Goal: Information Seeking & Learning: Learn about a topic

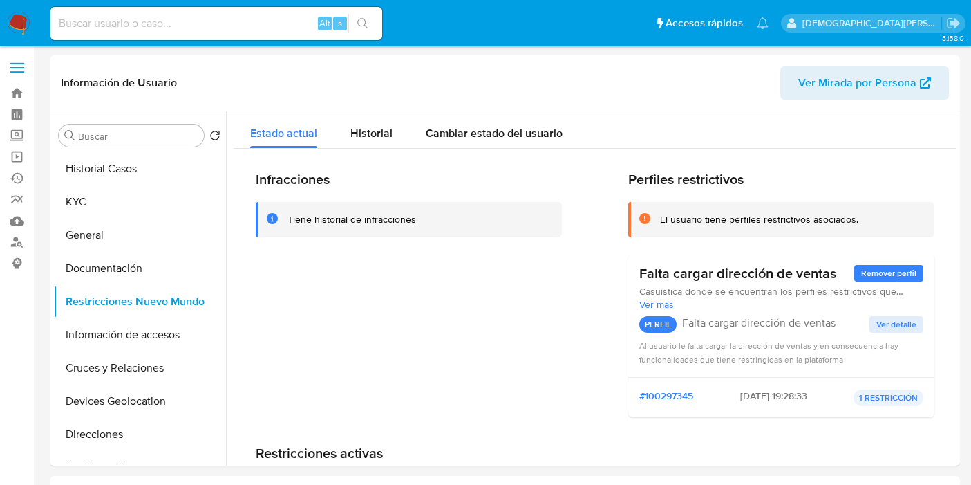
select select "10"
click at [352, 125] on span "Historial" at bounding box center [372, 133] width 42 height 16
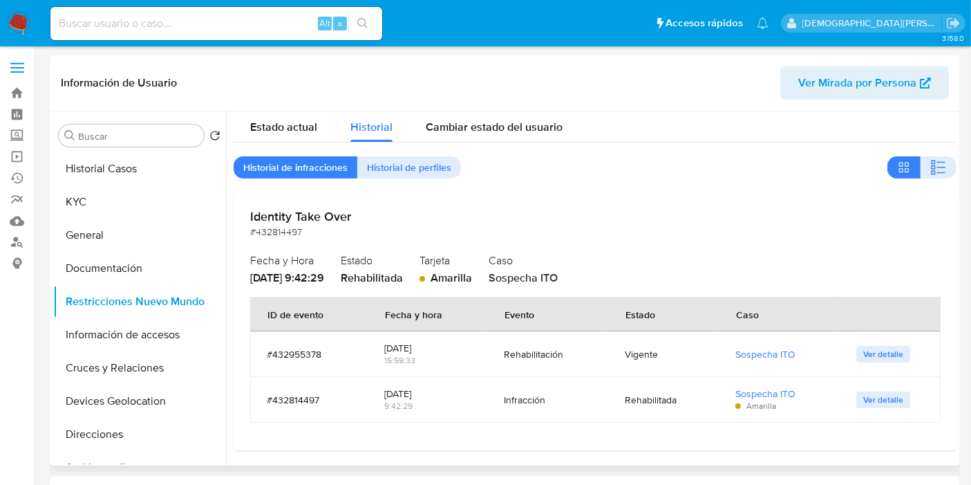
scroll to position [8, 0]
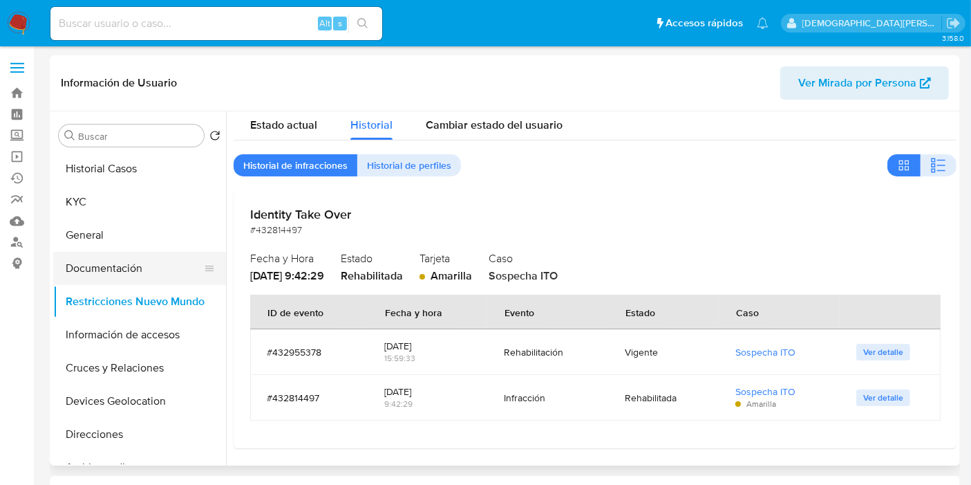
click at [157, 270] on button "Documentación" at bounding box center [134, 268] width 162 height 33
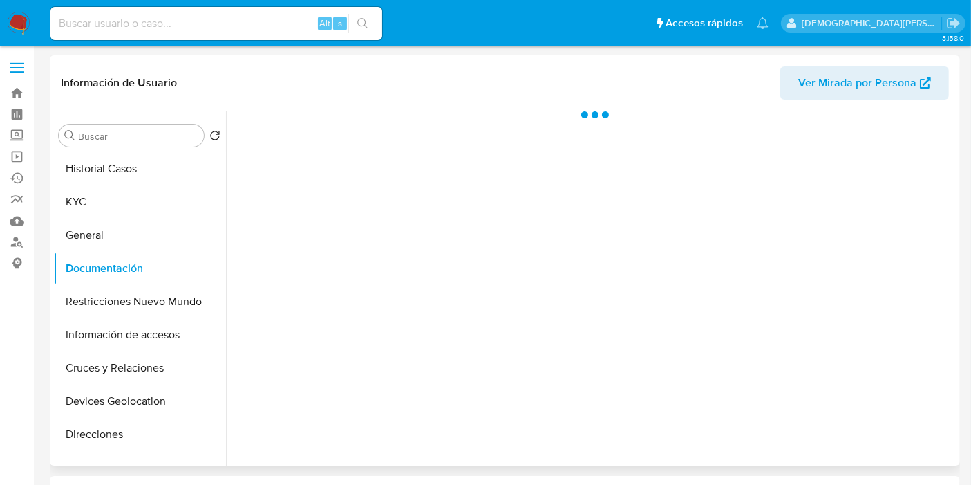
scroll to position [0, 0]
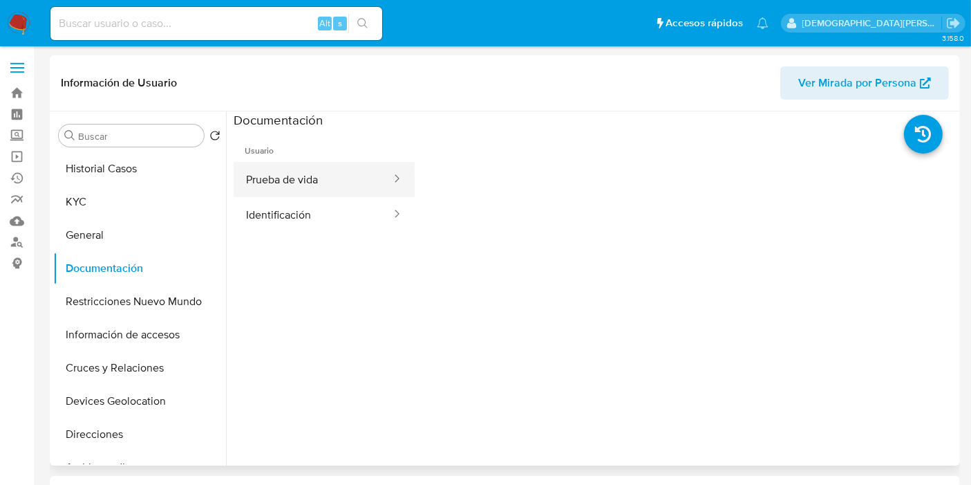
click at [315, 180] on button "Prueba de vida" at bounding box center [313, 179] width 159 height 35
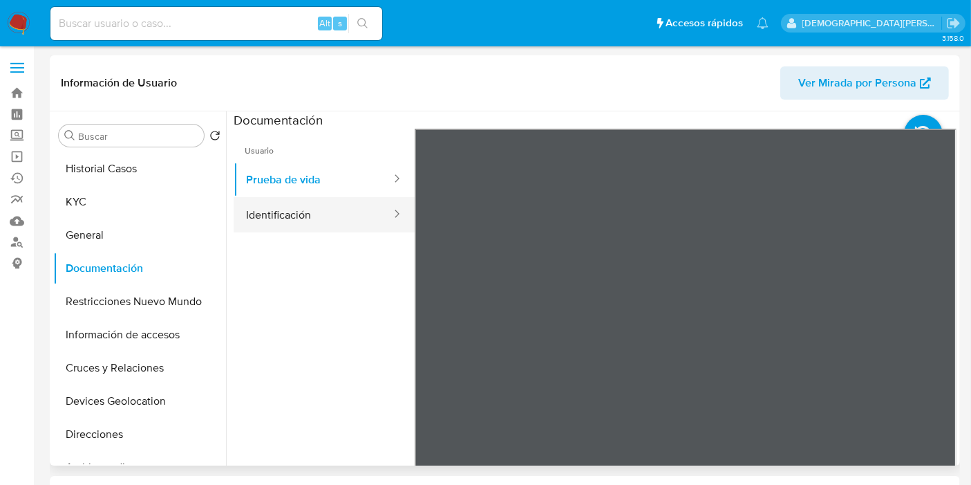
click at [291, 212] on button "Identificación" at bounding box center [313, 214] width 159 height 35
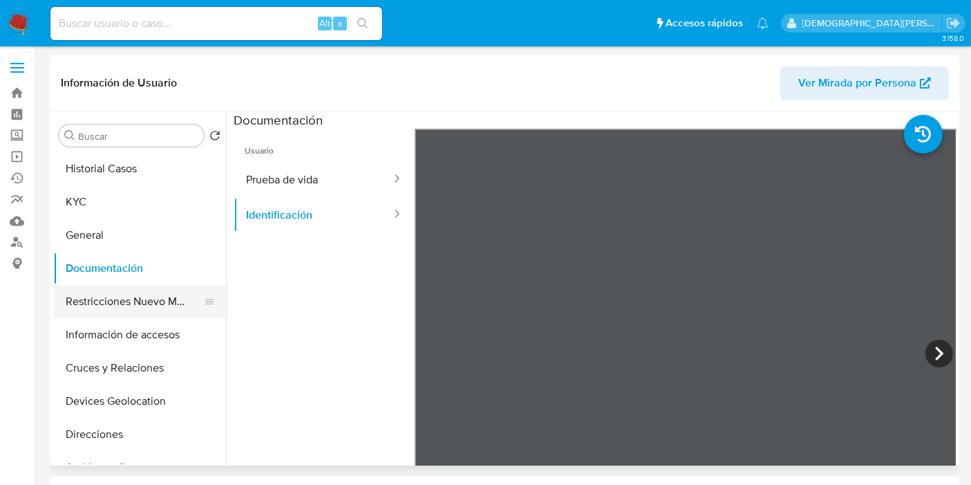
click at [120, 295] on button "Restricciones Nuevo Mundo" at bounding box center [134, 301] width 162 height 33
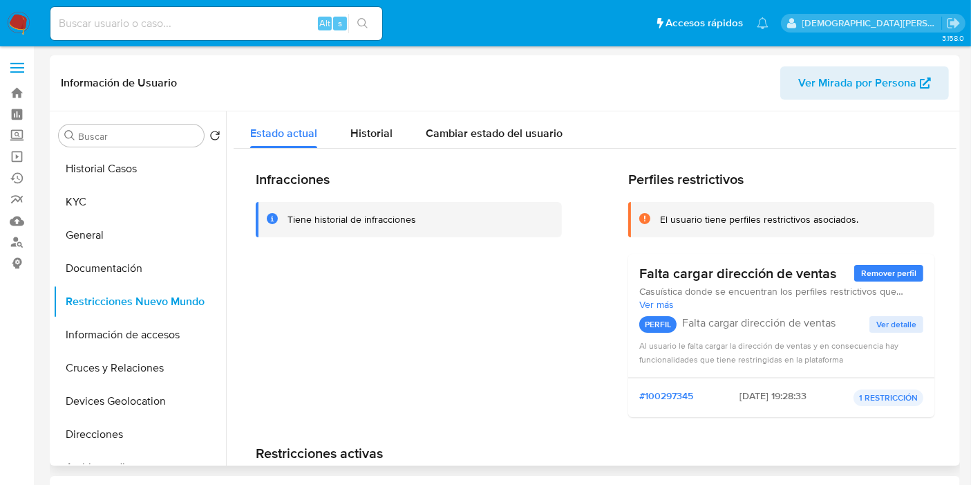
scroll to position [77, 0]
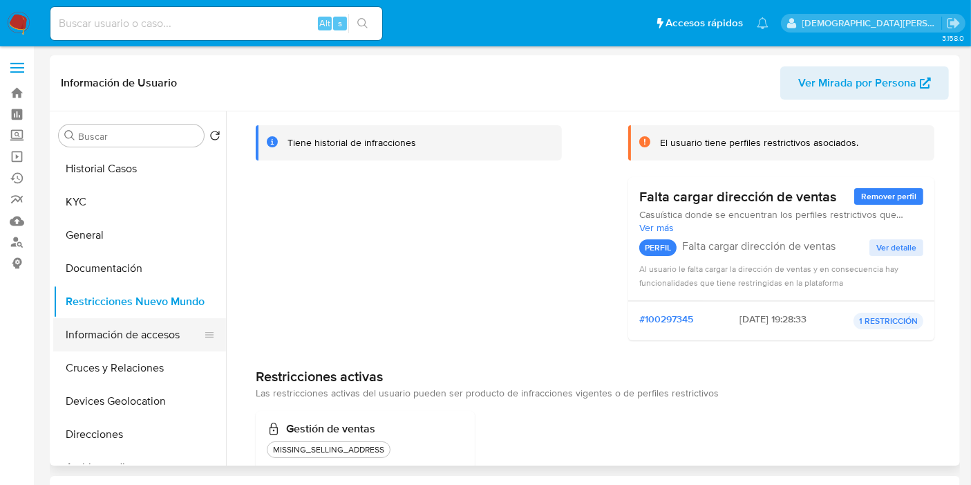
click at [103, 319] on button "Información de accesos" at bounding box center [134, 334] width 162 height 33
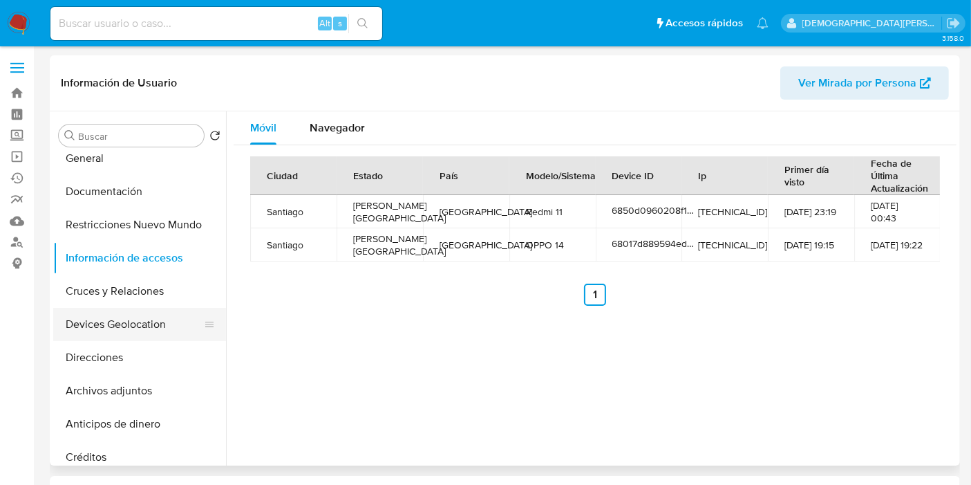
click at [126, 317] on button "Devices Geolocation" at bounding box center [134, 324] width 162 height 33
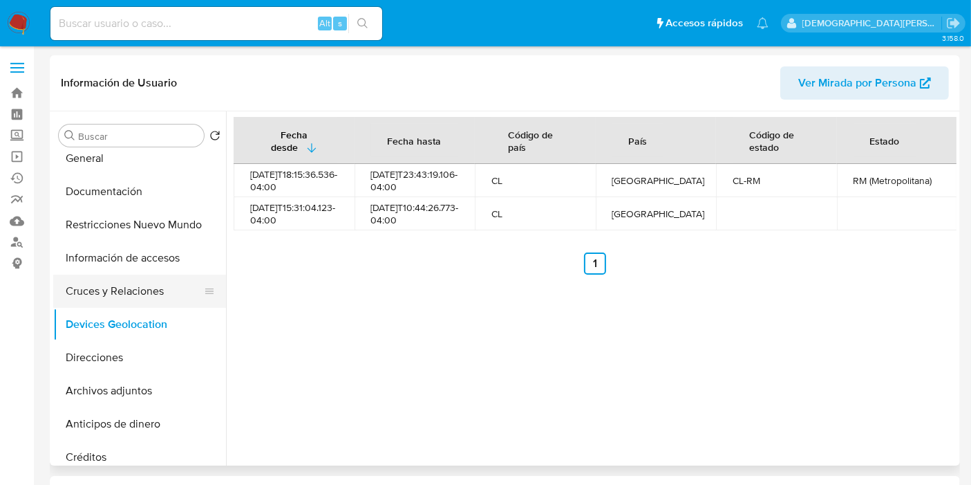
click at [146, 287] on button "Cruces y Relaciones" at bounding box center [134, 290] width 162 height 33
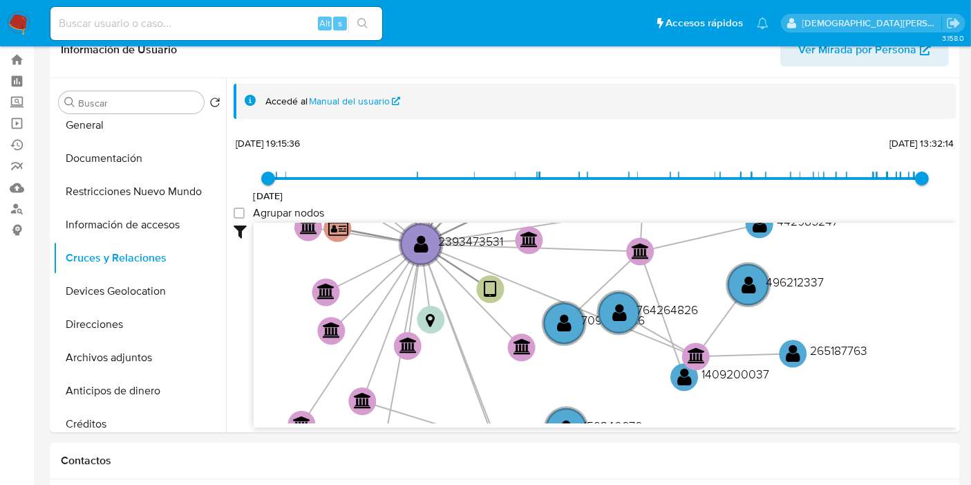
scroll to position [0, 0]
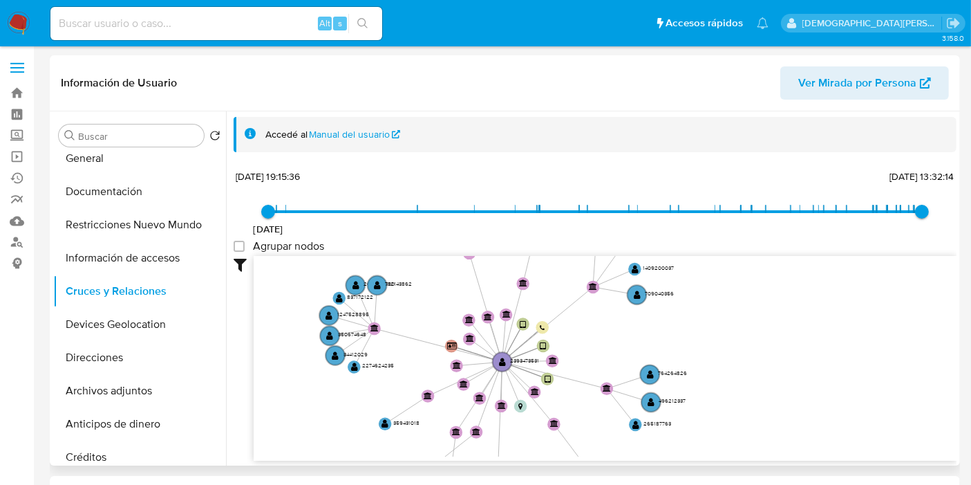
drag, startPoint x: 407, startPoint y: 313, endPoint x: 404, endPoint y: 356, distance: 42.9
click at [404, 356] on icon "user-2393473531  2393473531 device-68017d889594edb4a8d50f04  device-6850d0960…" at bounding box center [605, 356] width 703 height 201
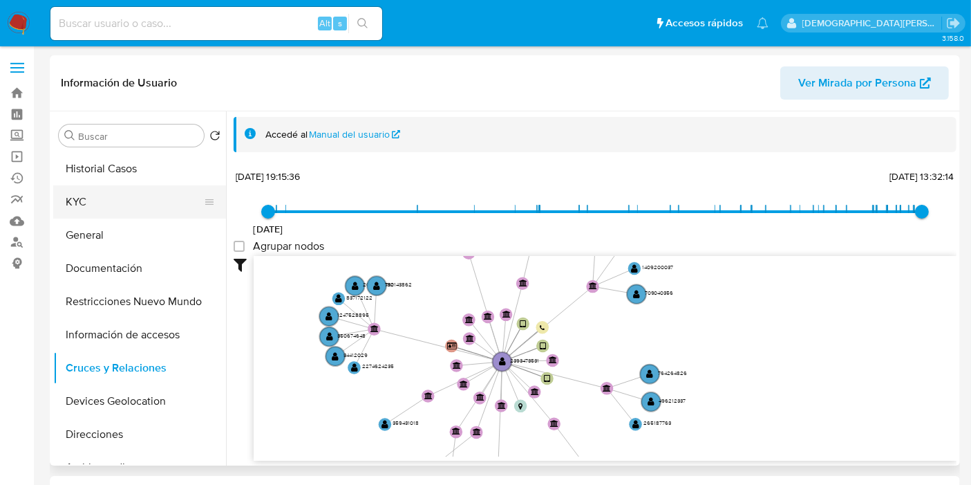
click at [102, 198] on button "KYC" at bounding box center [134, 201] width 162 height 33
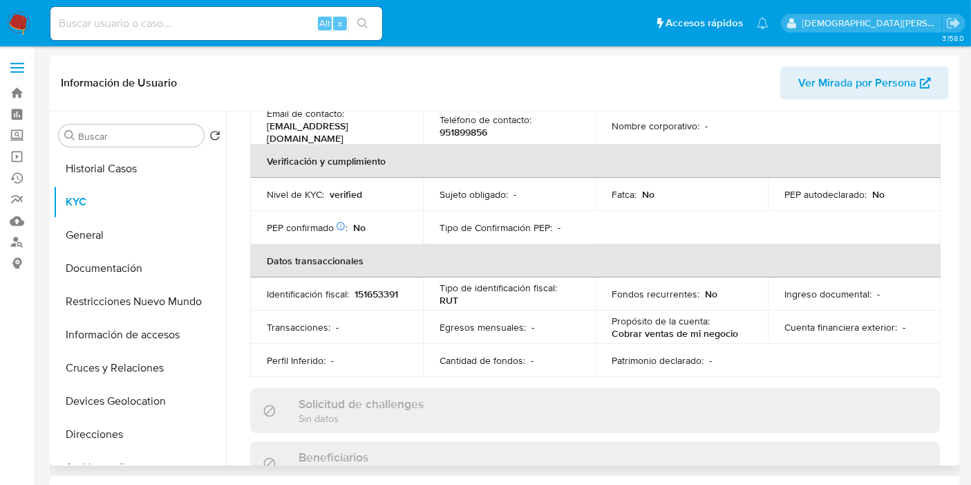
scroll to position [614, 0]
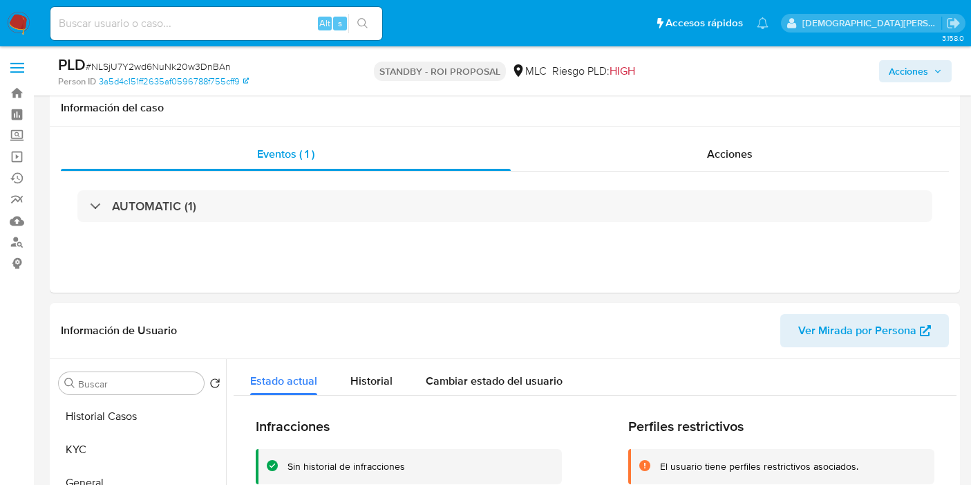
select select "10"
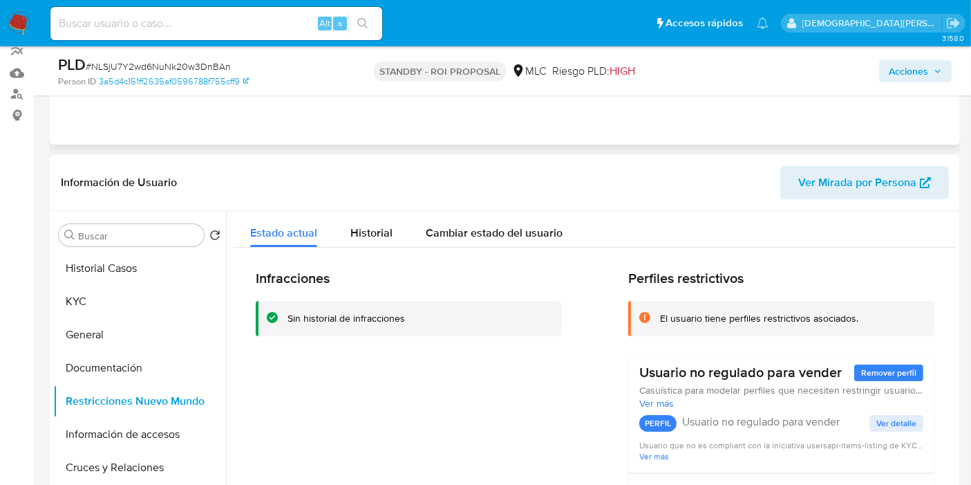
scroll to position [153, 0]
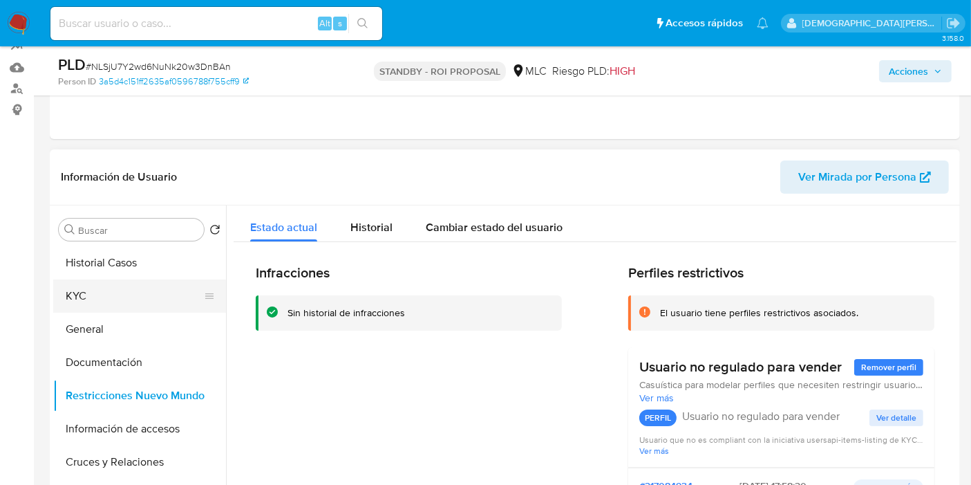
click at [98, 297] on button "KYC" at bounding box center [134, 295] width 162 height 33
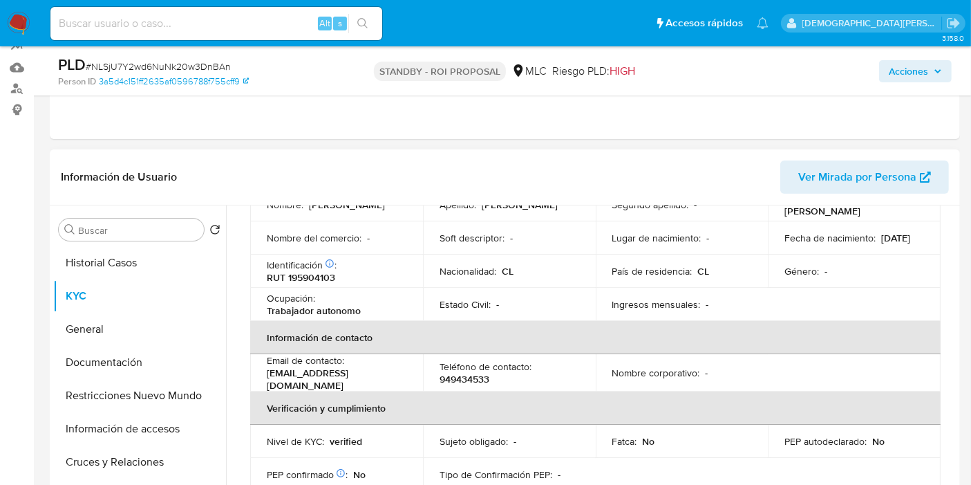
click at [383, 380] on p "claudiasotocastro439@gmail.com" at bounding box center [334, 378] width 134 height 25
click at [401, 376] on p "claudiasotocastro439@gmail.com" at bounding box center [334, 378] width 134 height 25
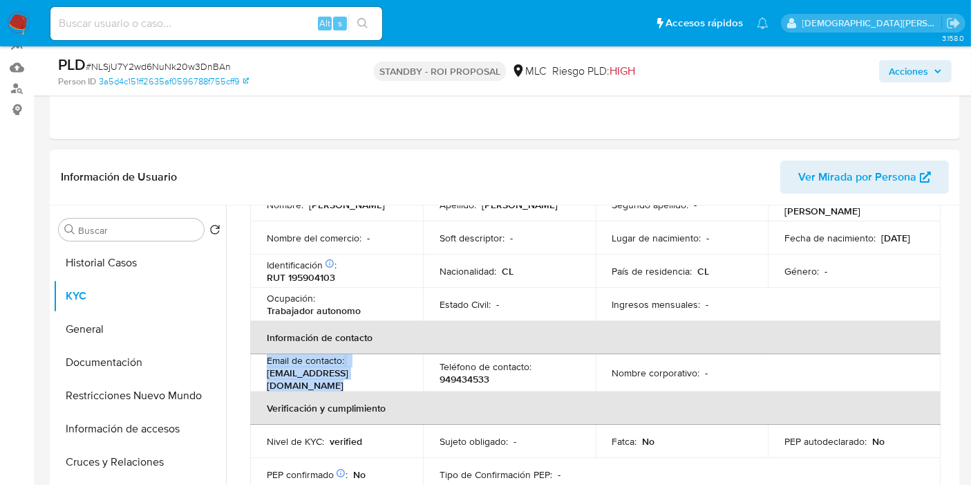
click at [412, 376] on td "Email de contacto : claudiasotocastro439@gmail.com" at bounding box center [336, 372] width 173 height 37
drag, startPoint x: 411, startPoint y: 376, endPoint x: 270, endPoint y: 380, distance: 141.1
click at [270, 380] on td "Email de contacto : claudiasotocastro439@gmail.com" at bounding box center [336, 372] width 173 height 37
copy p "claudiasotocastro439@gmail.com"
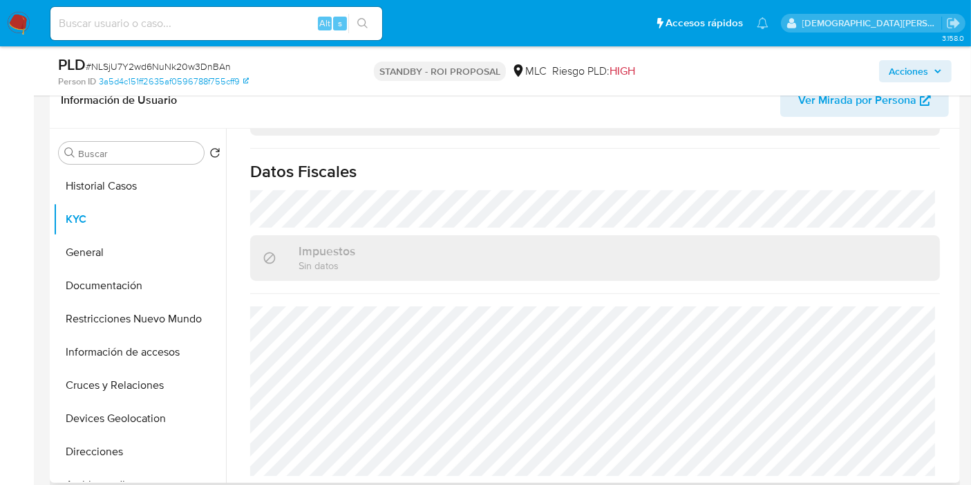
scroll to position [701, 0]
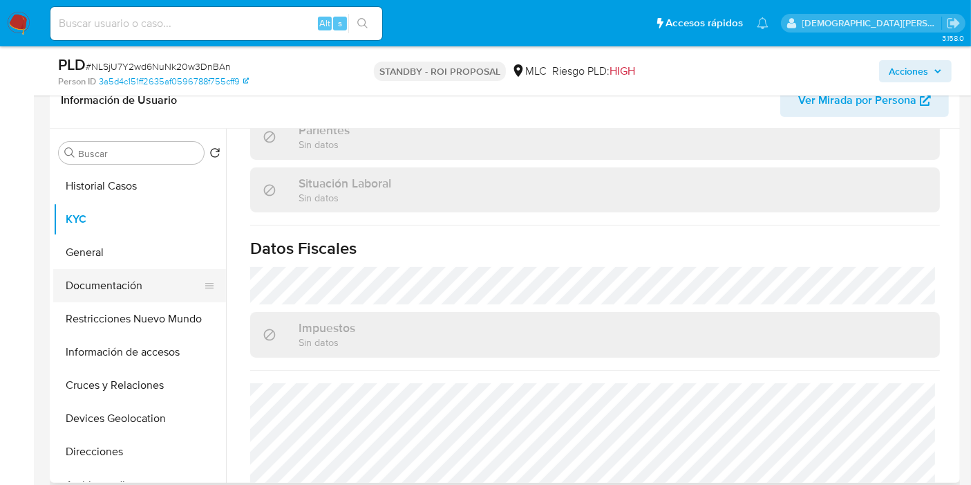
click at [125, 276] on button "Documentación" at bounding box center [134, 285] width 162 height 33
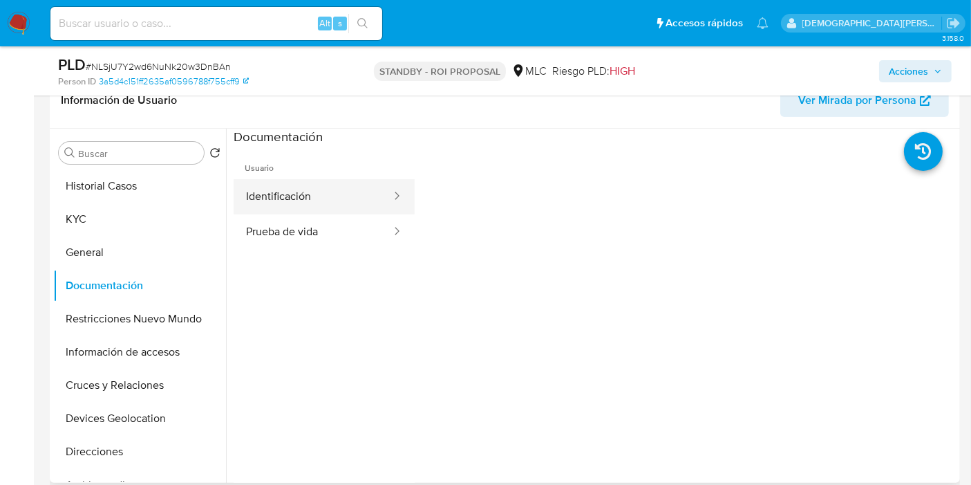
click at [337, 197] on button "Identificación" at bounding box center [313, 196] width 159 height 35
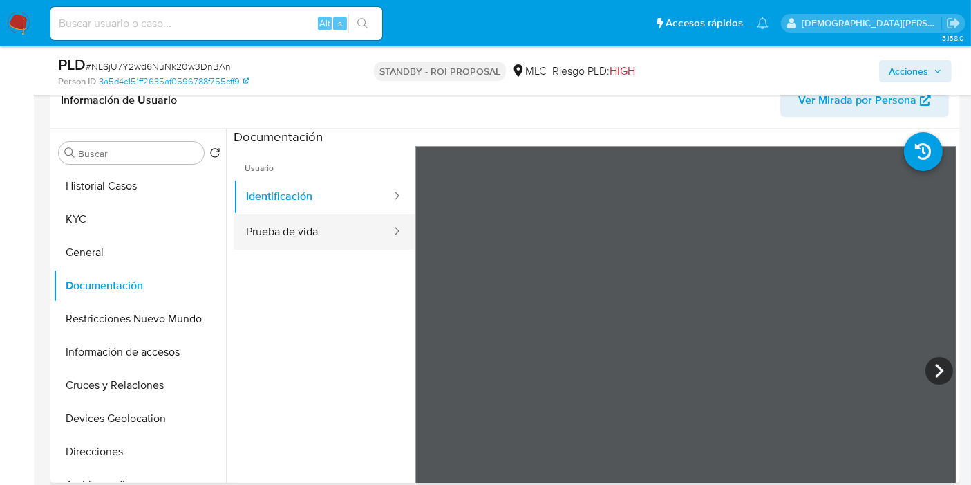
click at [339, 234] on button "Prueba de vida" at bounding box center [313, 231] width 159 height 35
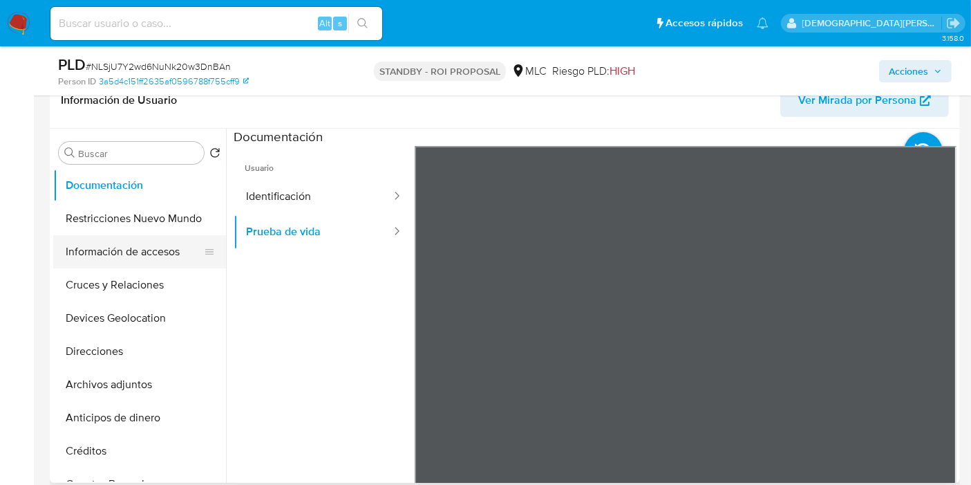
scroll to position [77, 0]
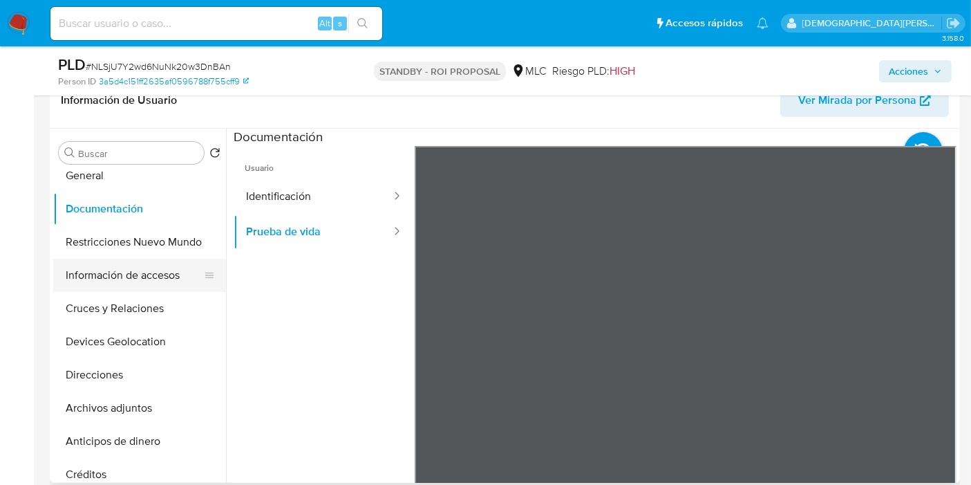
click at [115, 268] on button "Información de accesos" at bounding box center [134, 275] width 162 height 33
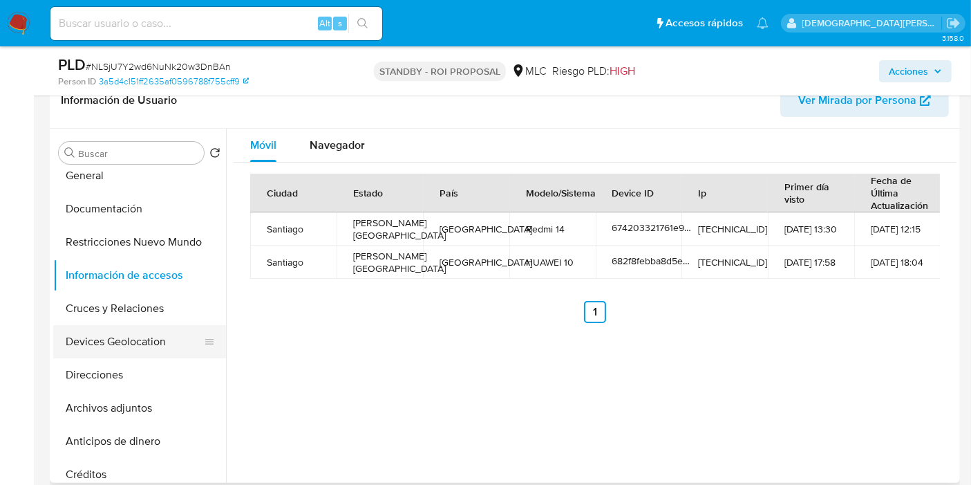
click at [128, 332] on button "Devices Geolocation" at bounding box center [134, 341] width 162 height 33
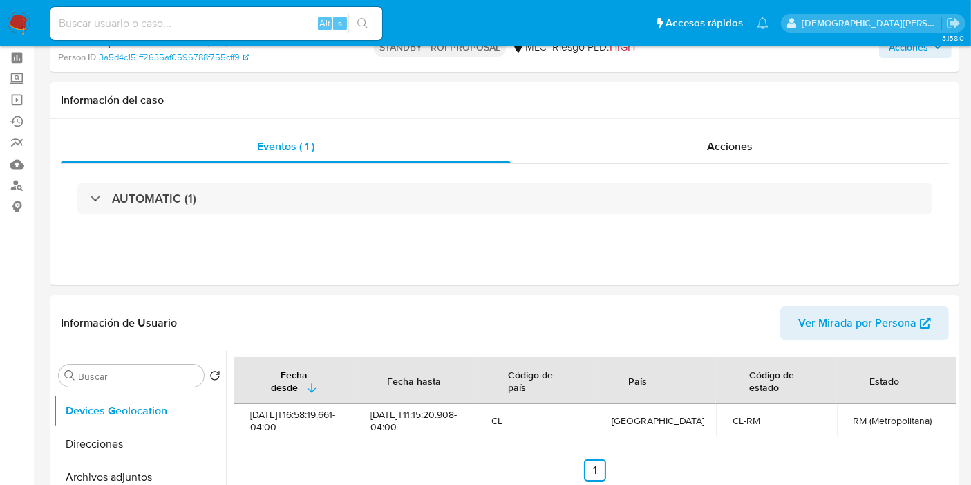
scroll to position [0, 0]
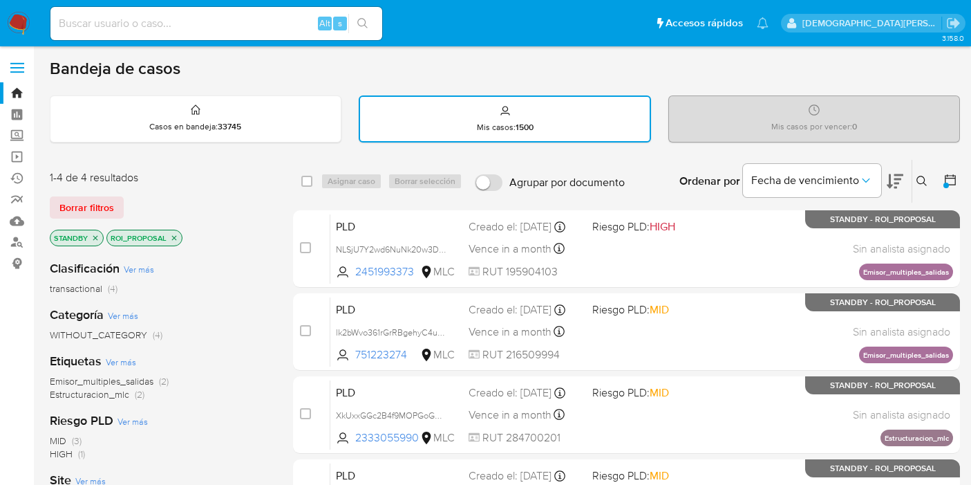
scroll to position [77, 0]
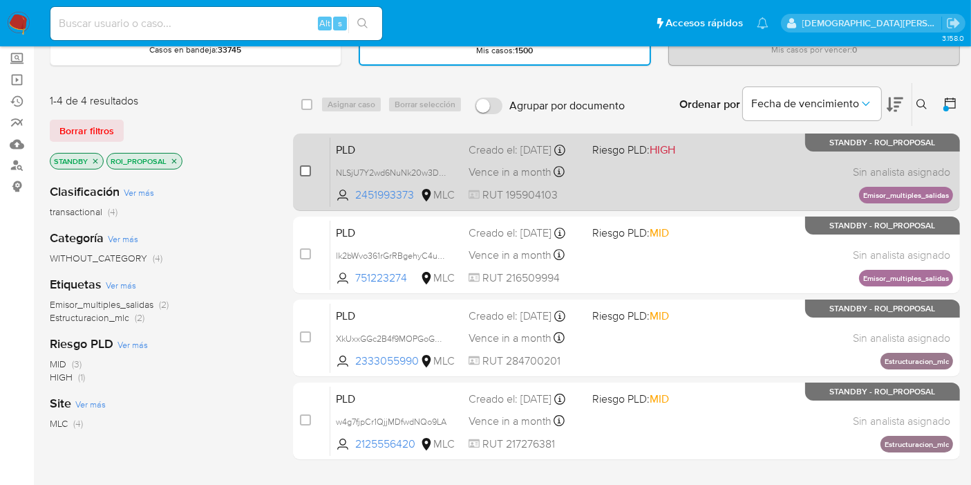
click at [307, 167] on input "checkbox" at bounding box center [305, 170] width 11 height 11
checkbox input "true"
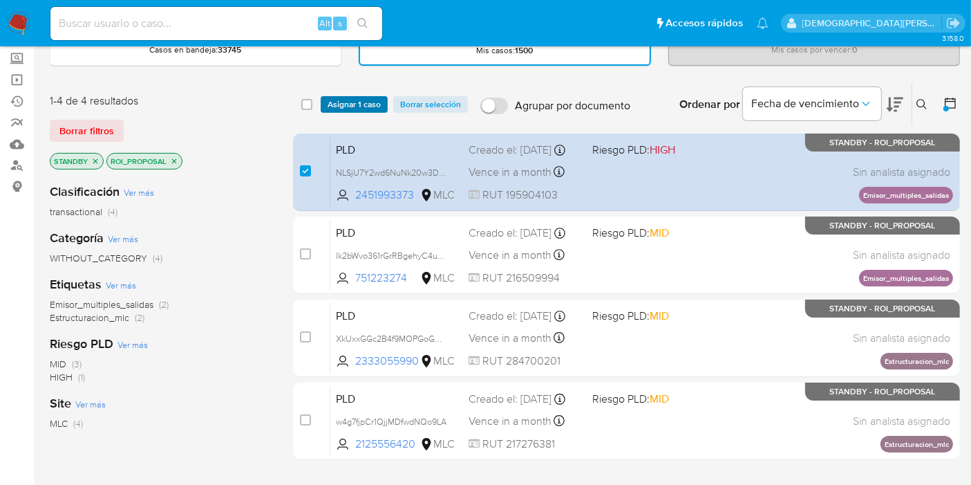
click at [360, 97] on span "Asignar 1 caso" at bounding box center [354, 104] width 53 height 14
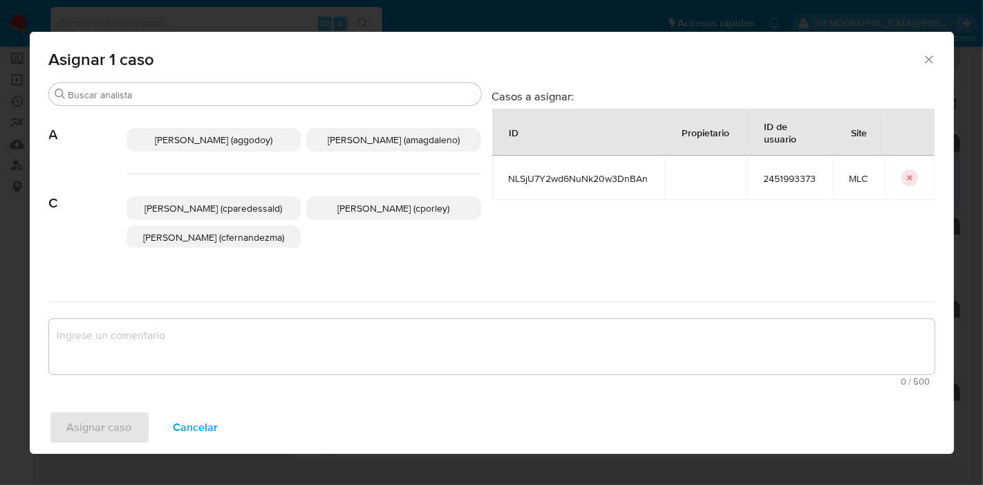
click at [434, 216] on p "Christian Porley (cporley)" at bounding box center [393, 208] width 175 height 24
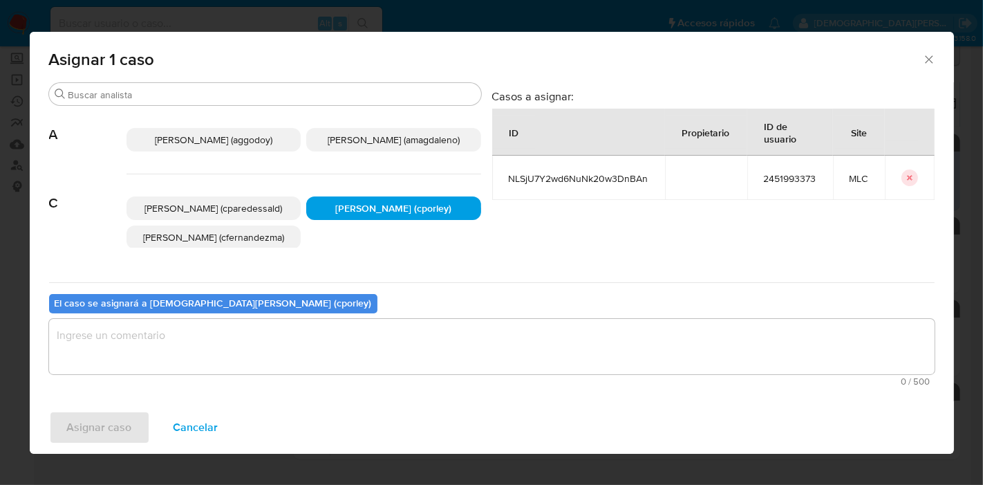
click at [361, 351] on textarea "assign-modal" at bounding box center [492, 346] width 886 height 55
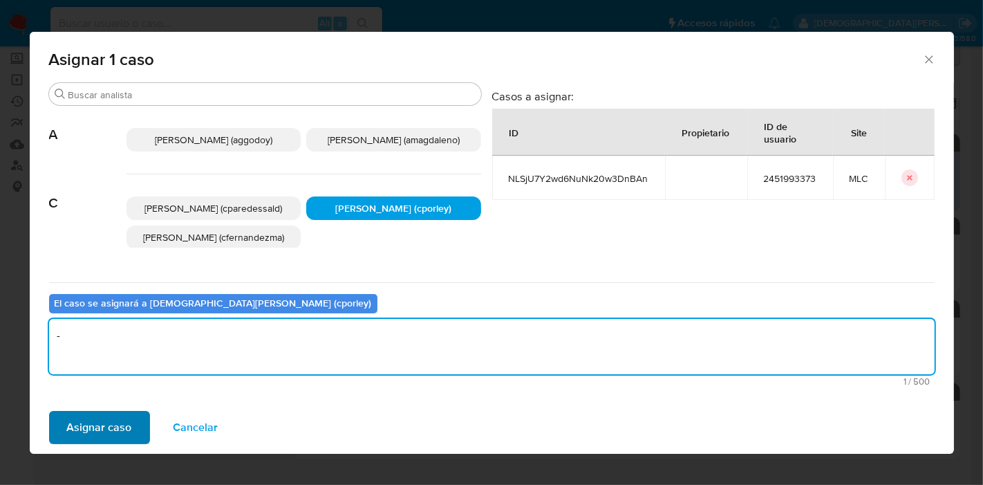
type textarea "-"
click at [79, 429] on span "Asignar caso" at bounding box center [99, 427] width 65 height 30
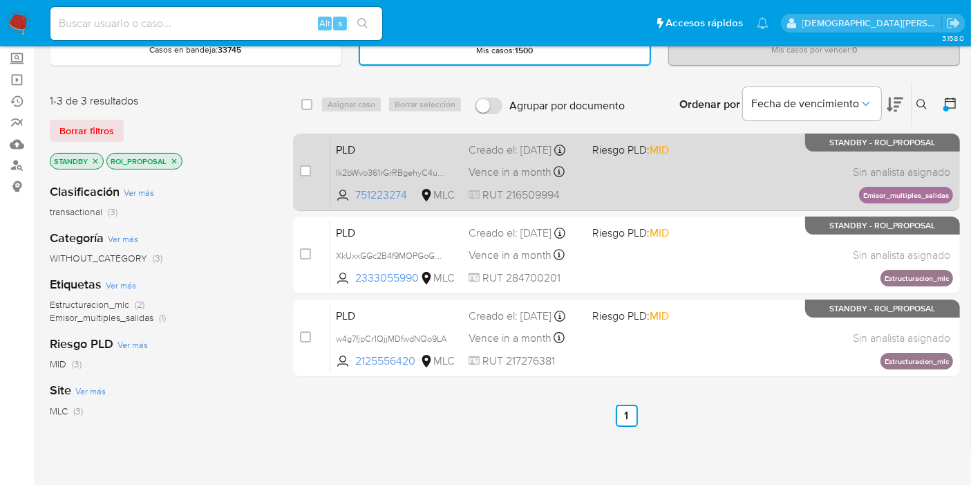
click at [714, 173] on div "PLD lk2bWvo361rGrRBgehyC4uZa 751223274 MLC Riesgo PLD: MID Creado el: 12/07/202…" at bounding box center [641, 172] width 623 height 70
click at [306, 169] on input "checkbox" at bounding box center [305, 170] width 11 height 11
checkbox input "true"
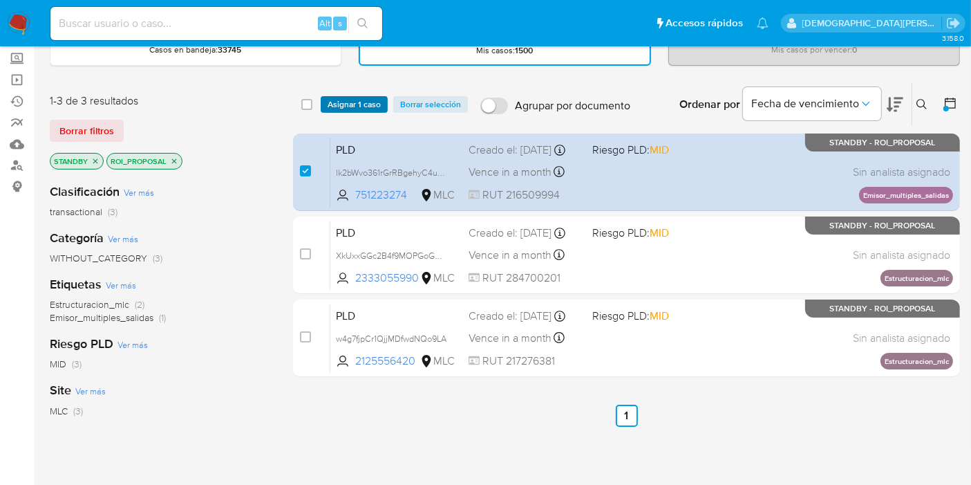
click at [351, 100] on span "Asignar 1 caso" at bounding box center [354, 104] width 53 height 14
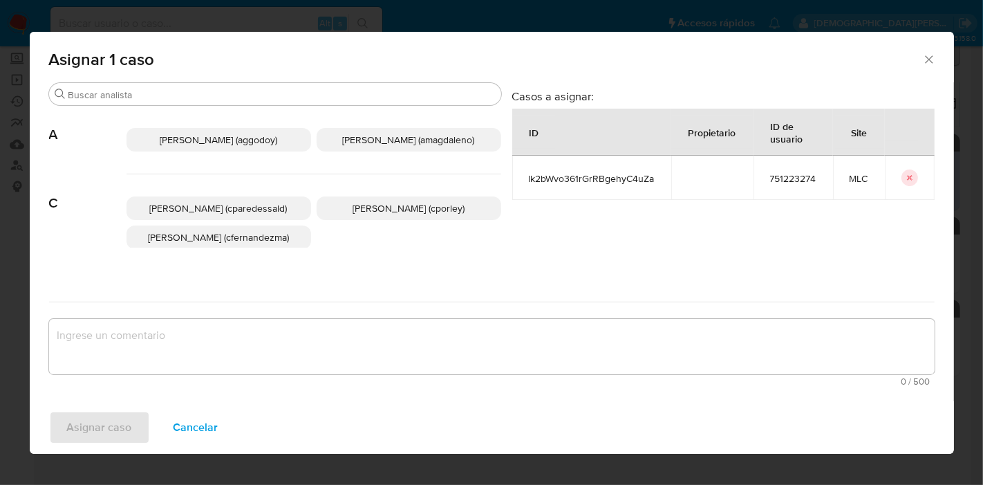
click at [375, 214] on span "Christian Porley (cporley)" at bounding box center [409, 208] width 112 height 14
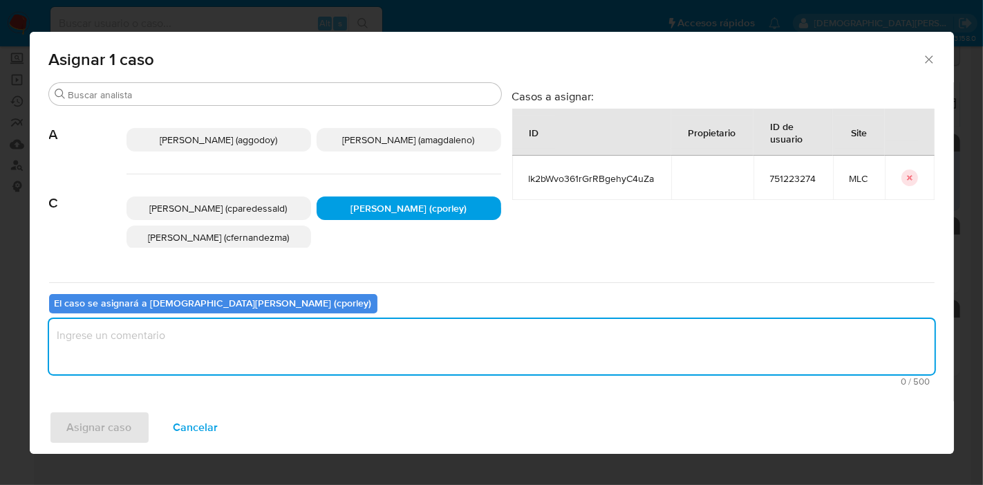
click at [331, 357] on textarea "assign-modal" at bounding box center [492, 346] width 886 height 55
type textarea "-"
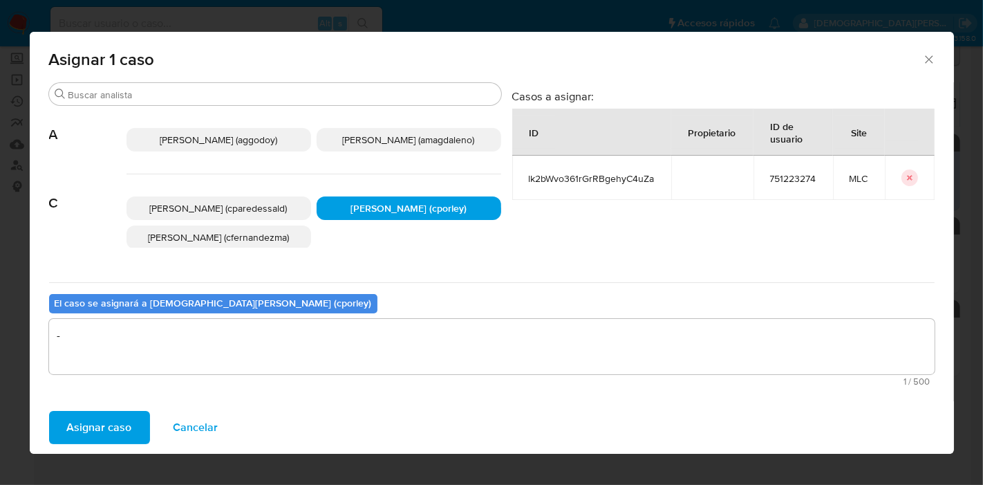
click at [106, 427] on span "Asignar caso" at bounding box center [99, 427] width 65 height 30
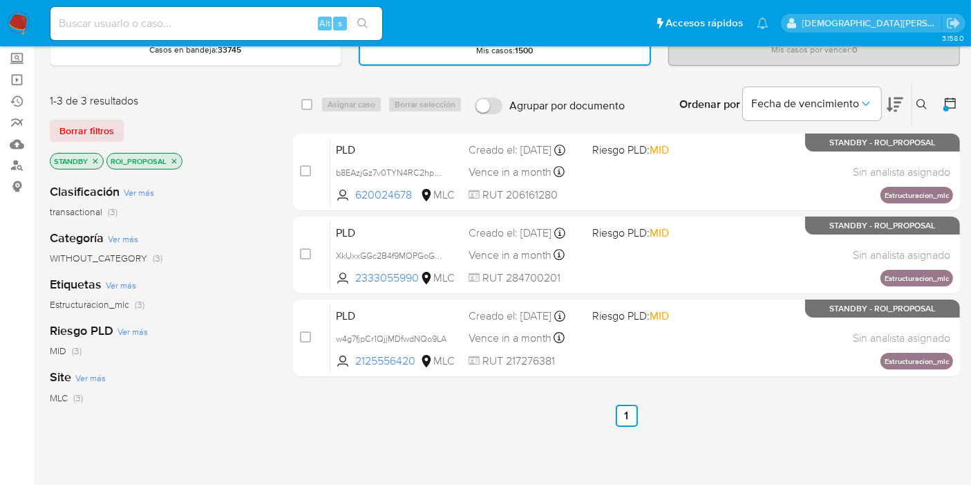
click at [247, 19] on input at bounding box center [216, 24] width 332 height 18
paste input "PULFaBa4clr2pbdHhe1vnWqw"
type input "PULFaBa4clr2pbdHhe1vnWqw"
click at [363, 23] on icon "search-icon" at bounding box center [362, 23] width 11 height 11
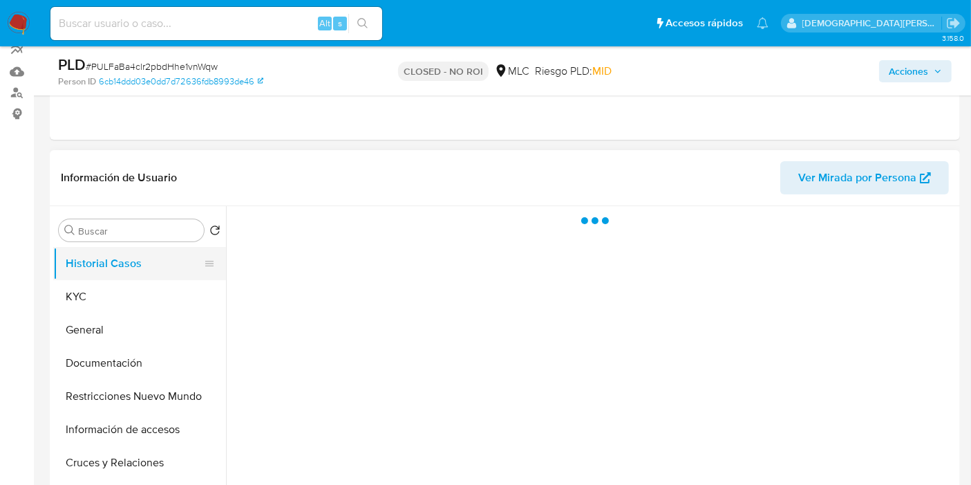
scroll to position [153, 0]
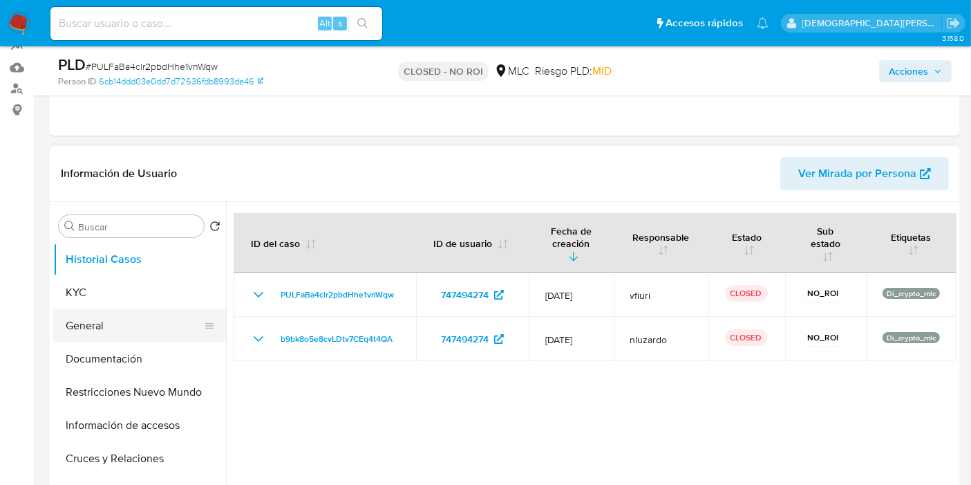
select select "10"
click at [121, 325] on button "General" at bounding box center [134, 325] width 162 height 33
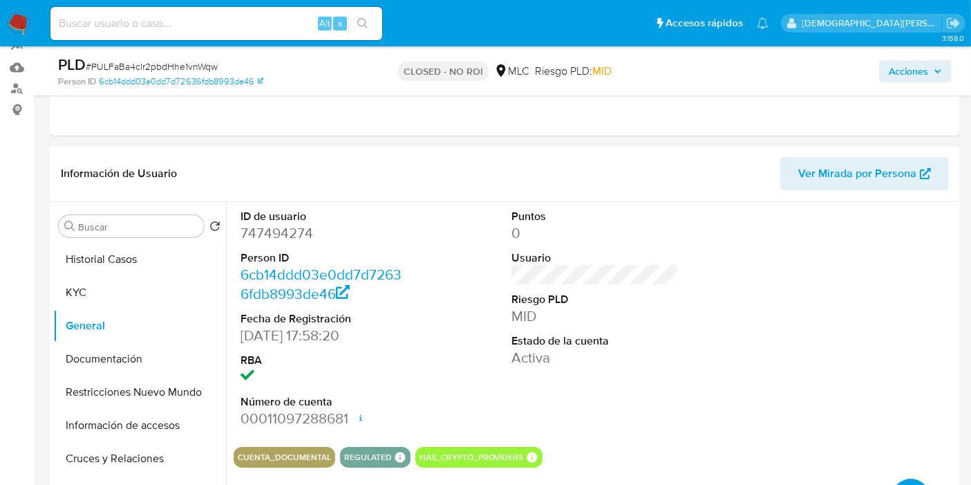
click at [270, 235] on dd "747494274" at bounding box center [324, 232] width 167 height 19
copy dd "747494274"
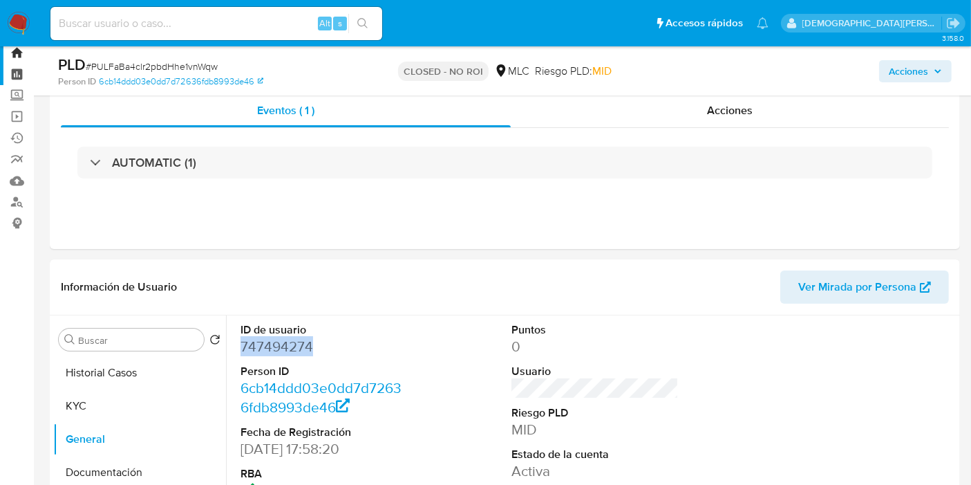
scroll to position [0, 0]
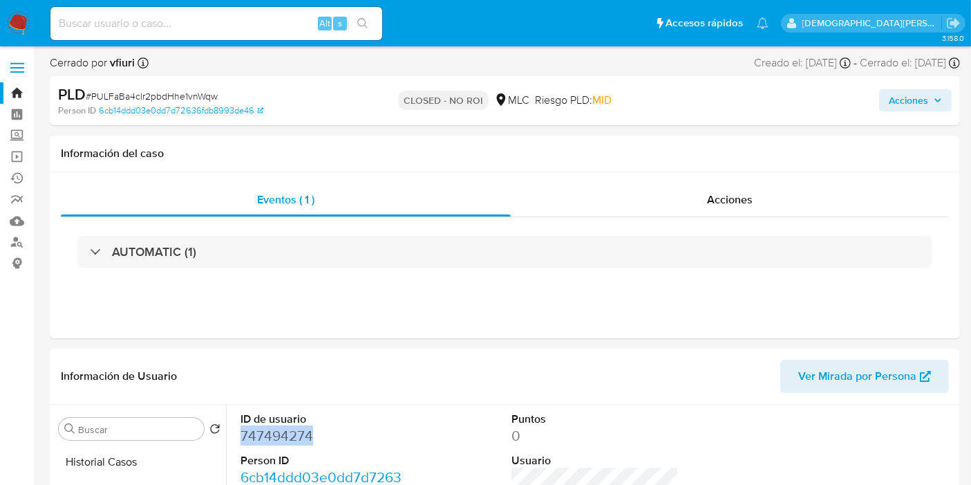
click at [20, 93] on link "Bandeja" at bounding box center [82, 92] width 165 height 21
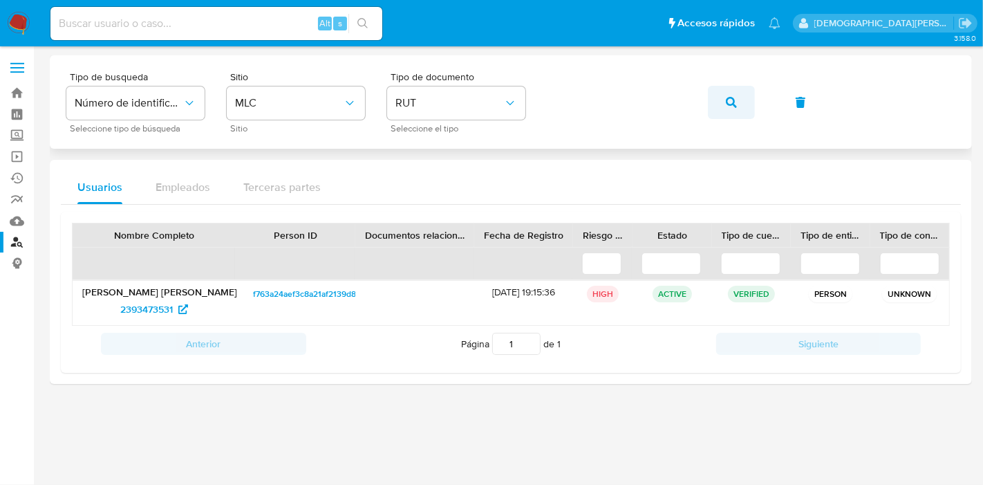
click at [727, 100] on icon "button" at bounding box center [731, 102] width 11 height 11
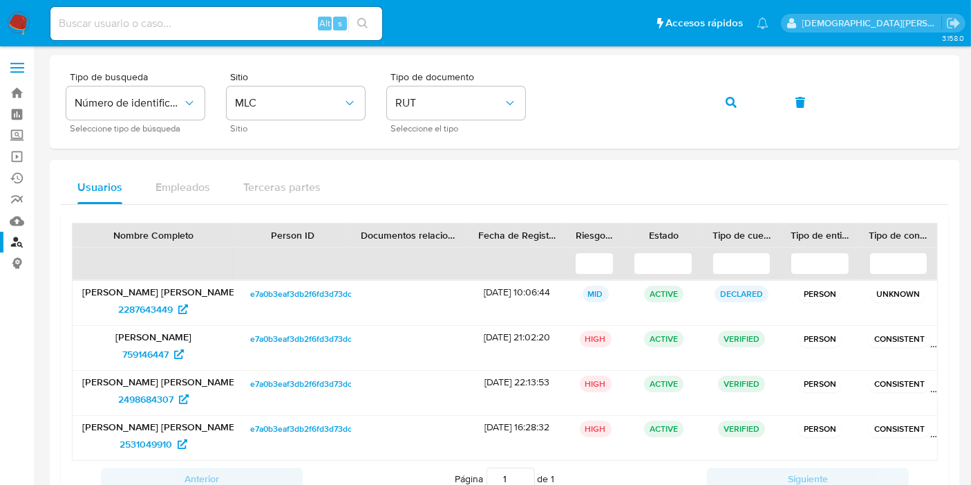
scroll to position [77, 0]
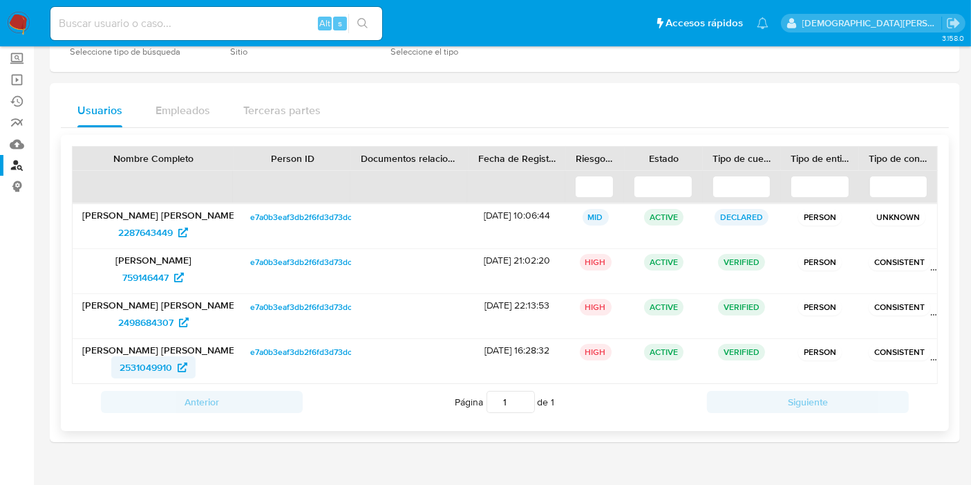
click at [151, 366] on span "2531049910" at bounding box center [146, 367] width 53 height 22
click at [152, 321] on span "2498684307" at bounding box center [145, 322] width 55 height 22
click at [143, 273] on span "759146447" at bounding box center [145, 277] width 46 height 22
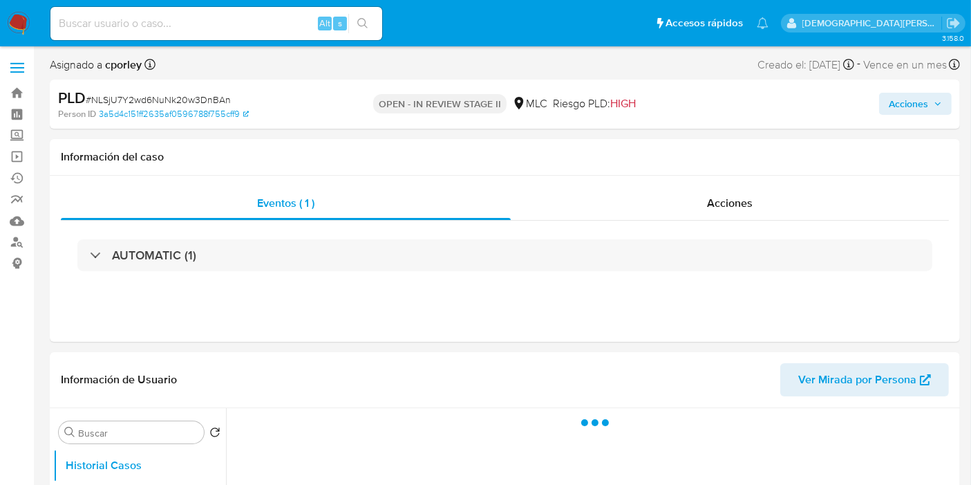
click at [902, 103] on span "Acciones" at bounding box center [908, 104] width 39 height 22
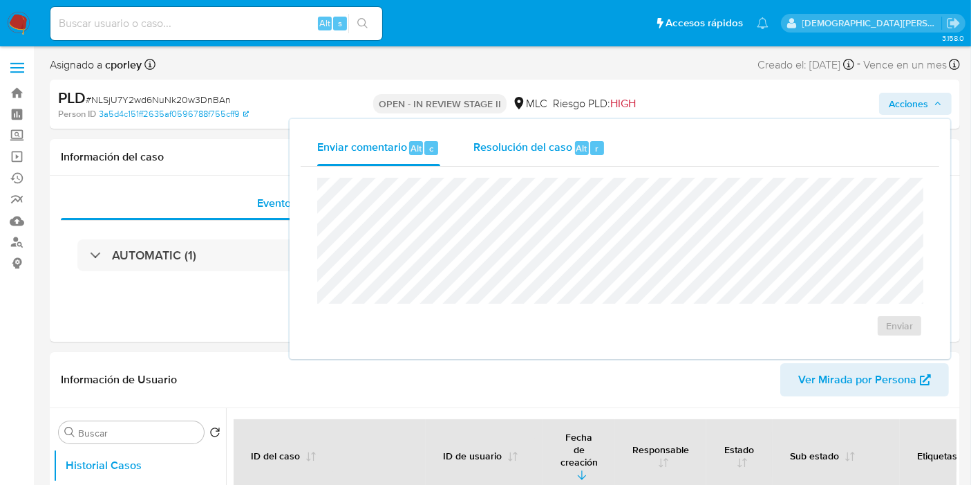
click at [542, 147] on span "Resolución del caso" at bounding box center [523, 148] width 99 height 16
select select "10"
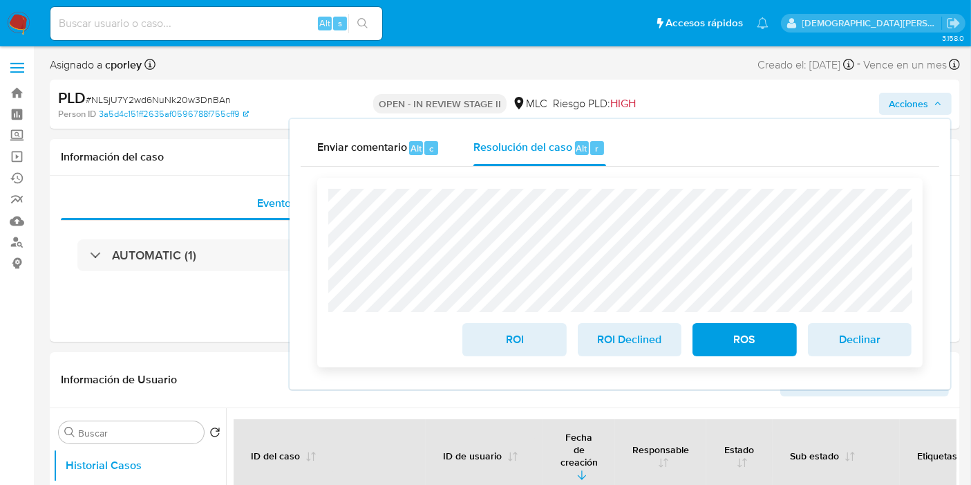
click at [727, 344] on span "ROS" at bounding box center [745, 339] width 68 height 30
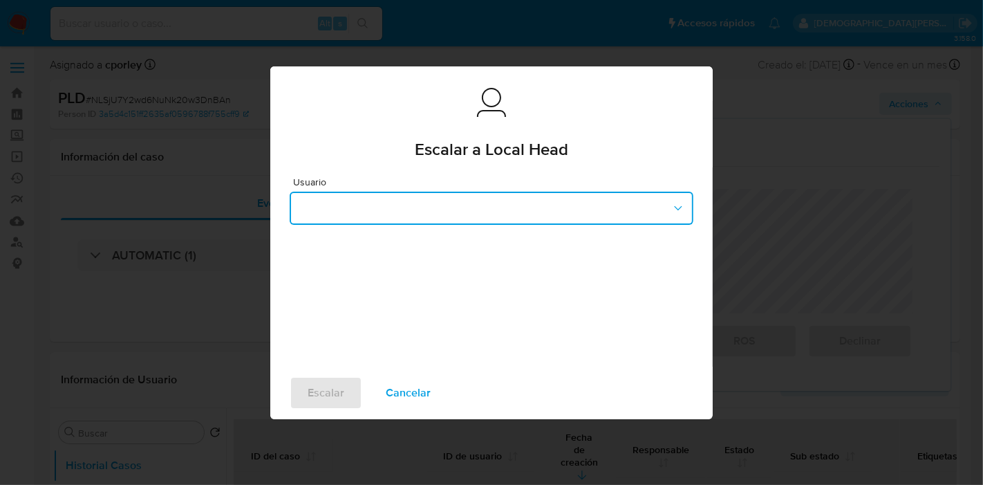
click at [460, 207] on button "button" at bounding box center [492, 208] width 404 height 33
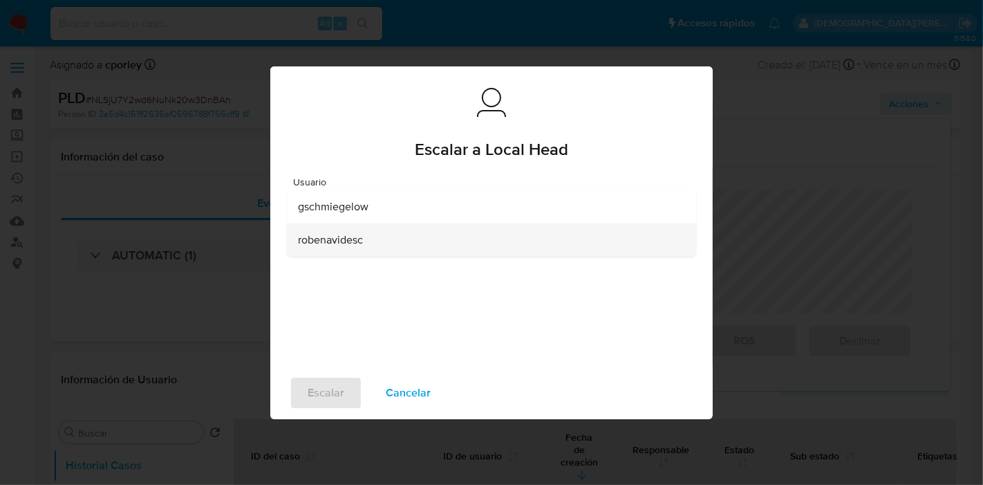
click at [362, 236] on span "robenavidesc" at bounding box center [330, 239] width 65 height 14
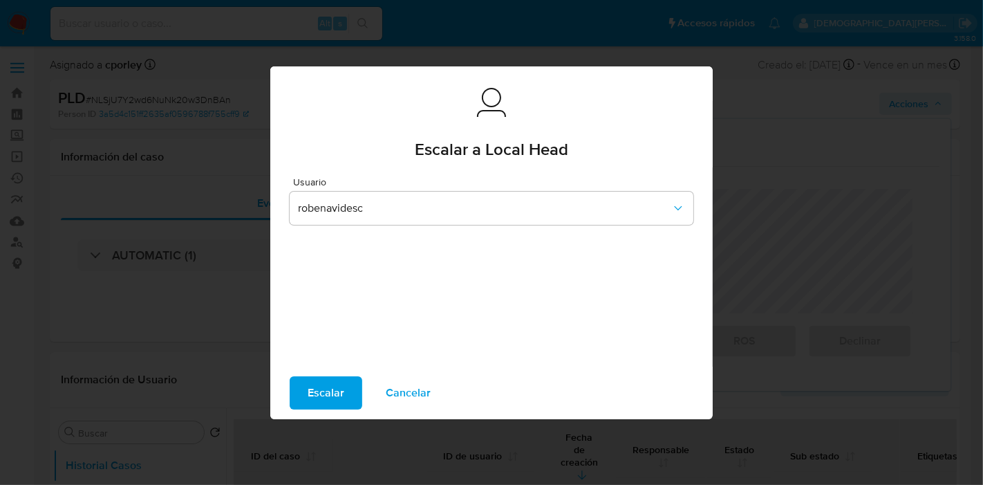
click at [316, 402] on span "Escalar" at bounding box center [326, 392] width 37 height 30
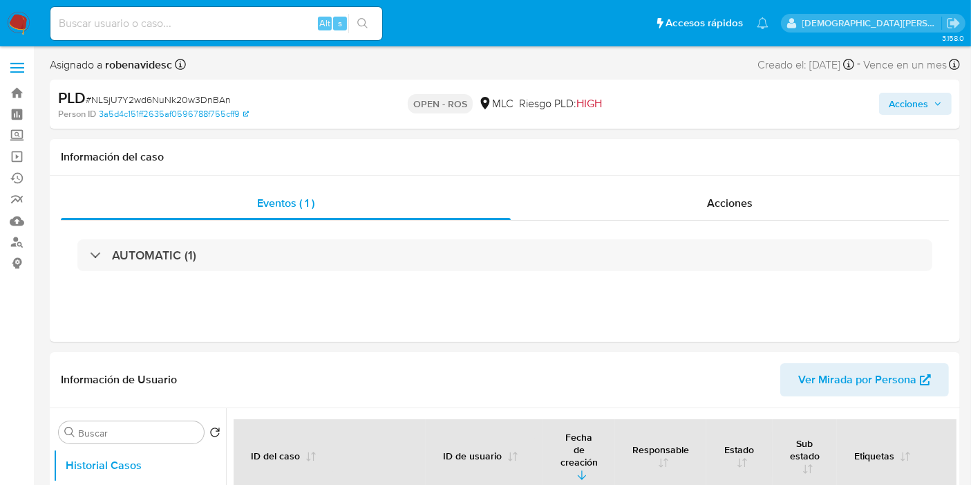
select select "10"
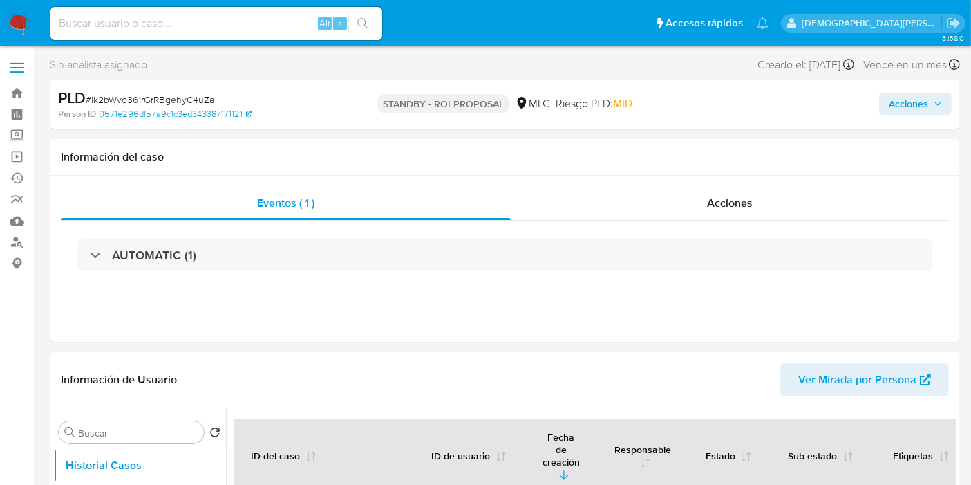
select select "10"
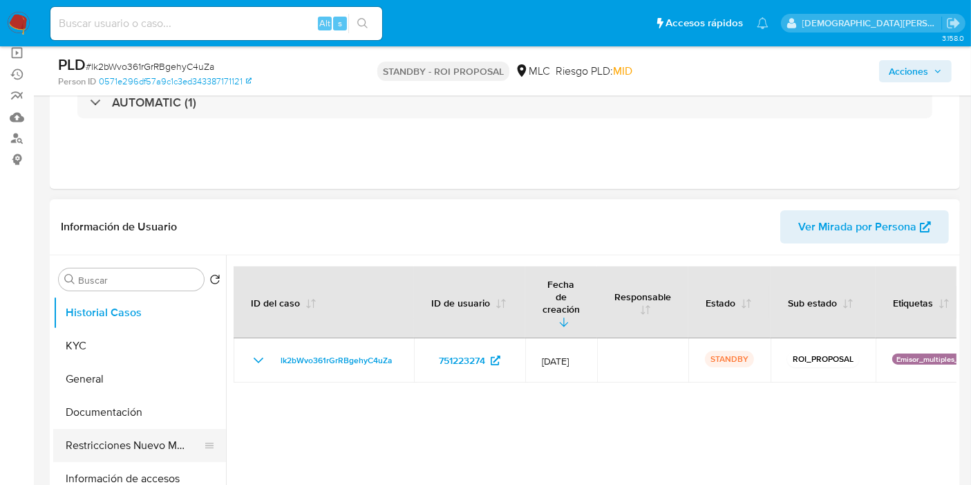
scroll to position [230, 0]
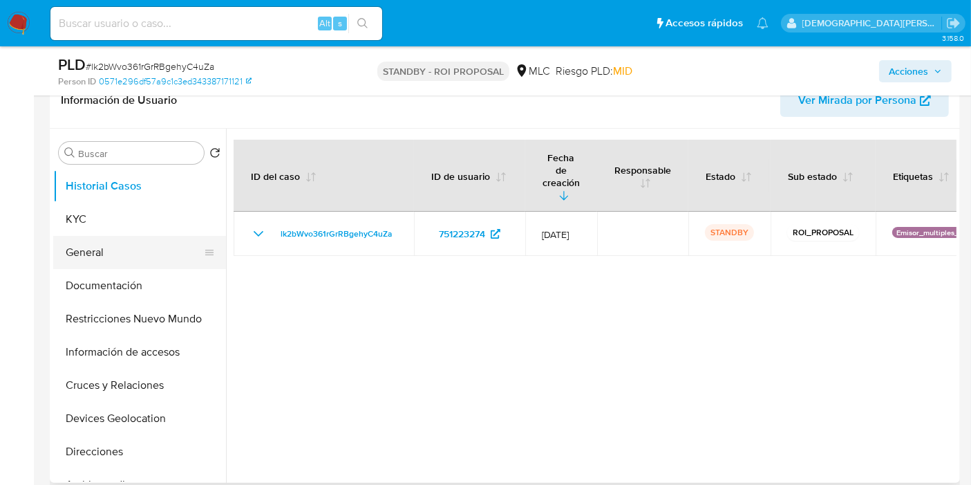
click at [129, 250] on button "General" at bounding box center [134, 252] width 162 height 33
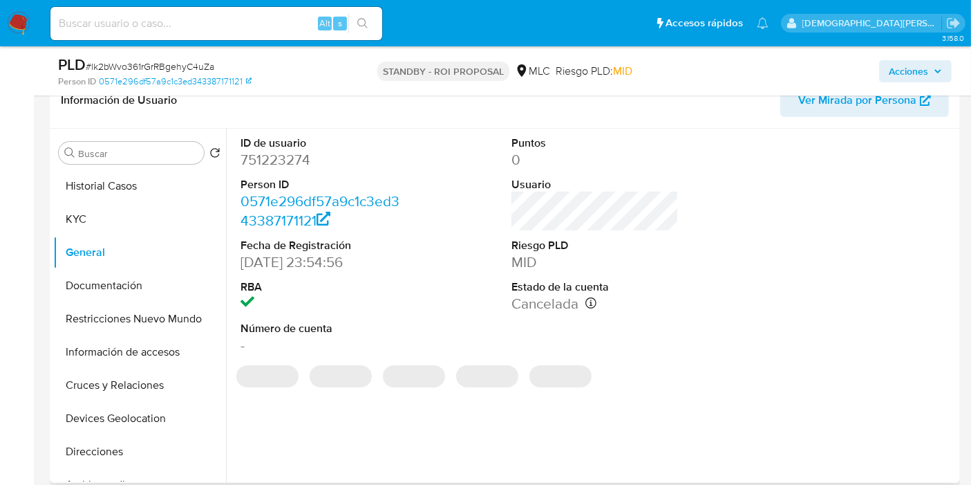
click at [288, 151] on dd "751223274" at bounding box center [324, 159] width 167 height 19
copy dd "751223274"
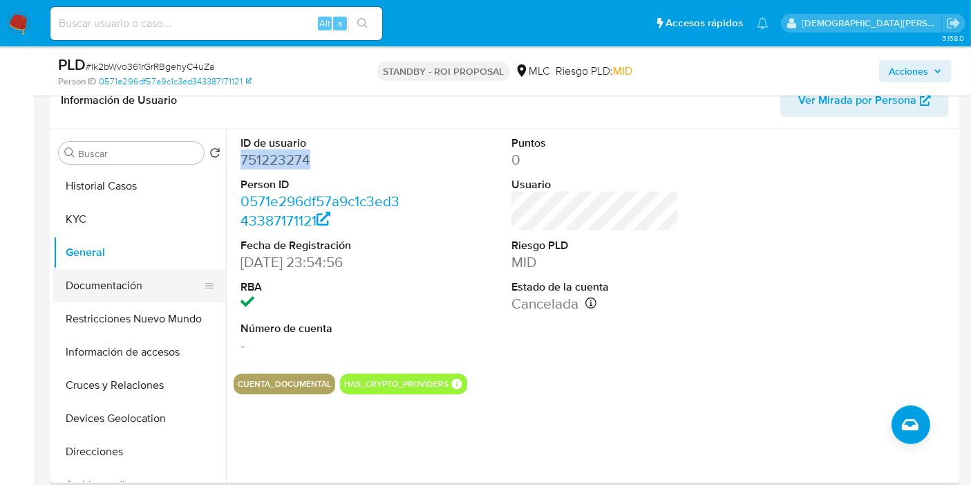
click at [136, 291] on button "Documentación" at bounding box center [134, 285] width 162 height 33
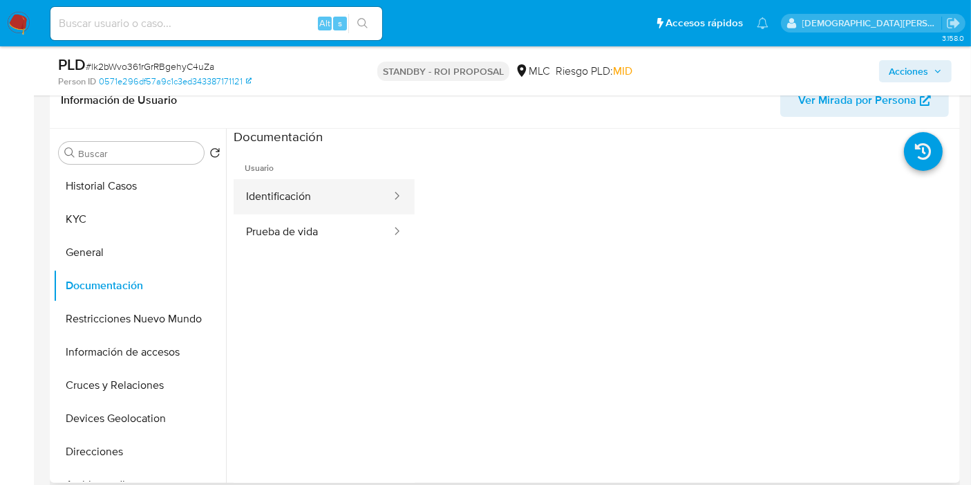
click at [281, 196] on button "Identificación" at bounding box center [313, 196] width 159 height 35
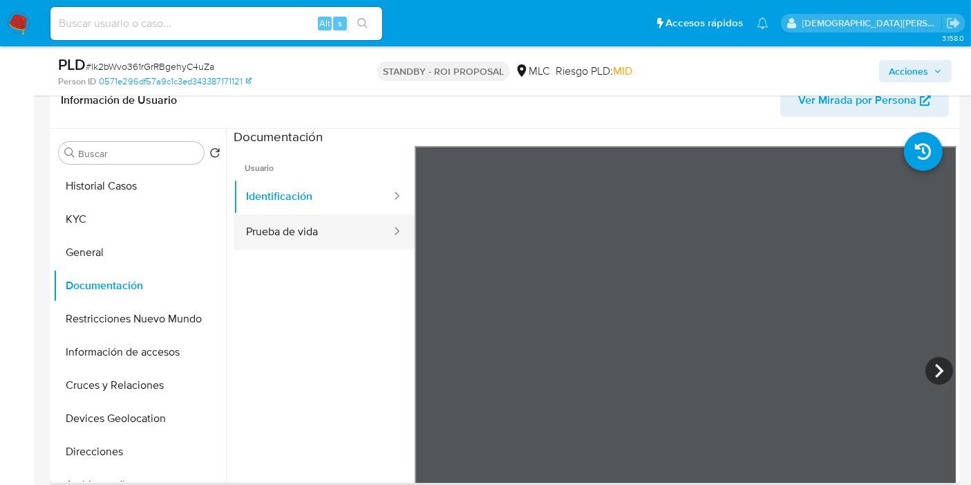
click at [345, 228] on button "Prueba de vida" at bounding box center [313, 231] width 159 height 35
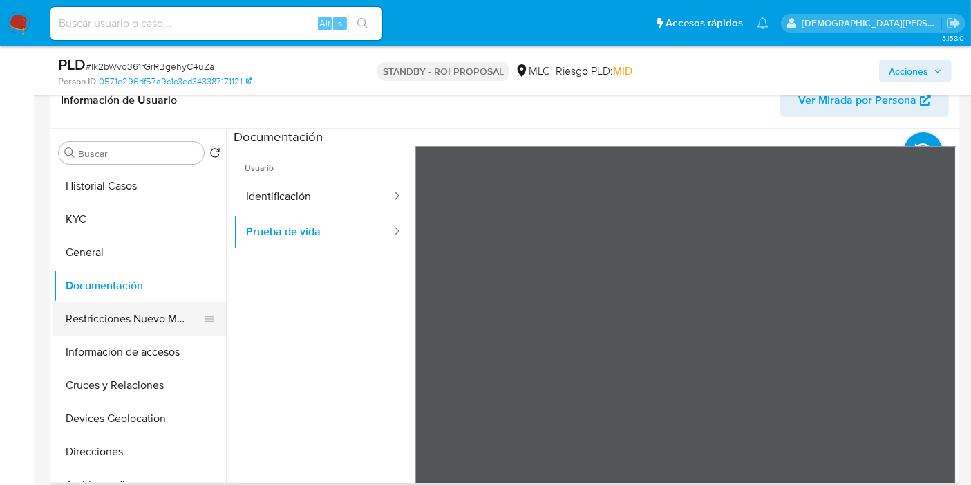
click at [130, 315] on button "Restricciones Nuevo Mundo" at bounding box center [134, 318] width 162 height 33
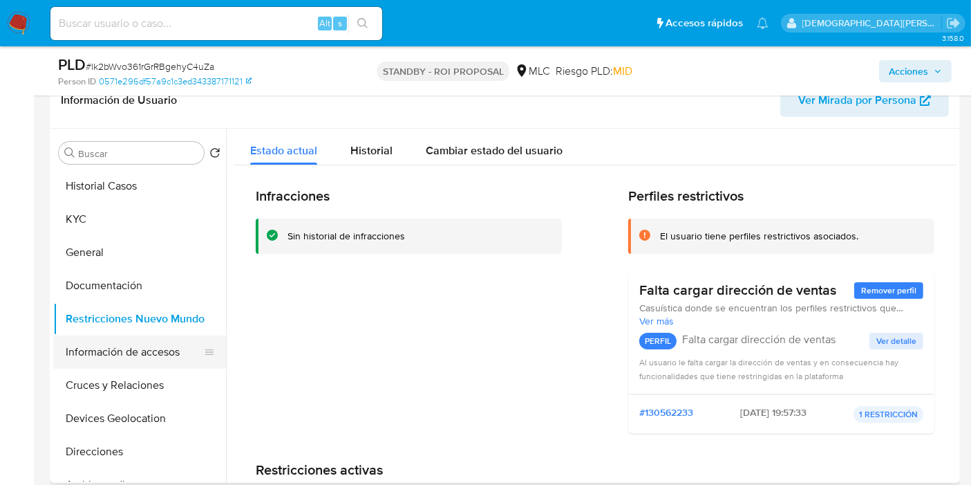
click at [138, 351] on button "Información de accesos" at bounding box center [134, 351] width 162 height 33
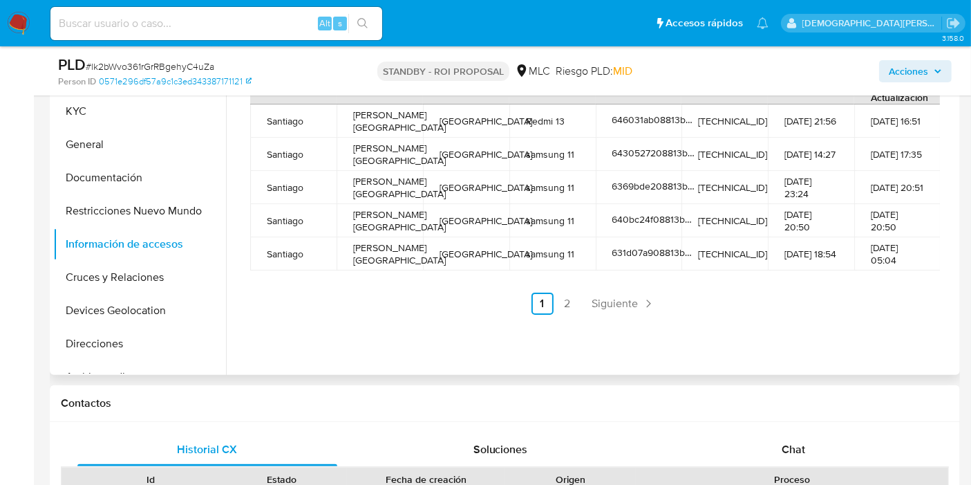
scroll to position [307, 0]
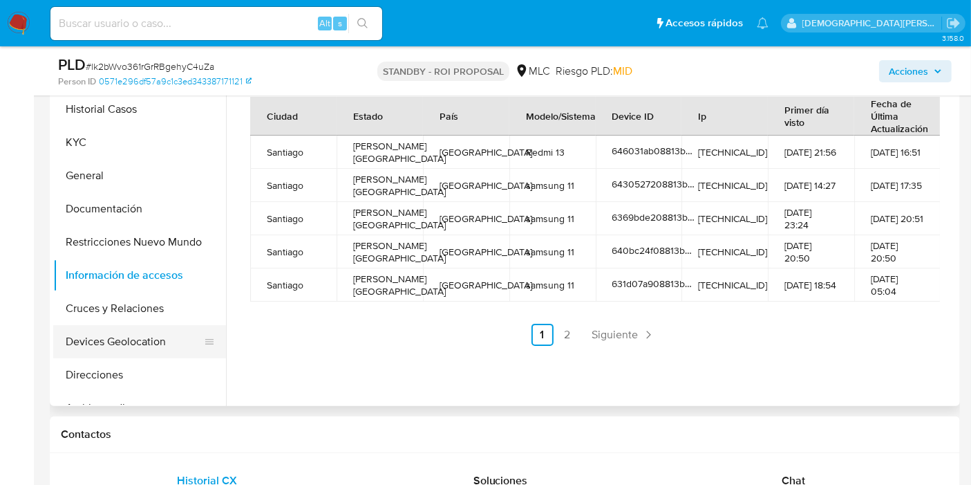
click at [122, 344] on button "Devices Geolocation" at bounding box center [134, 341] width 162 height 33
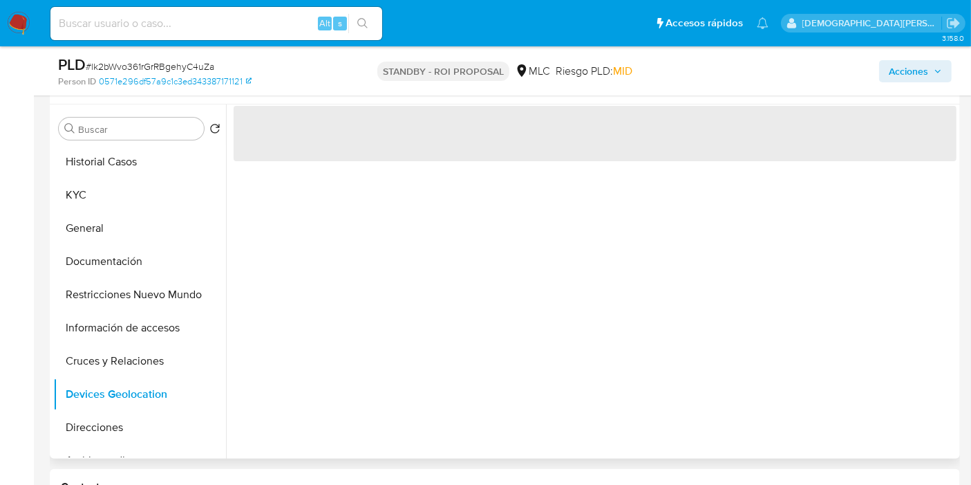
scroll to position [230, 0]
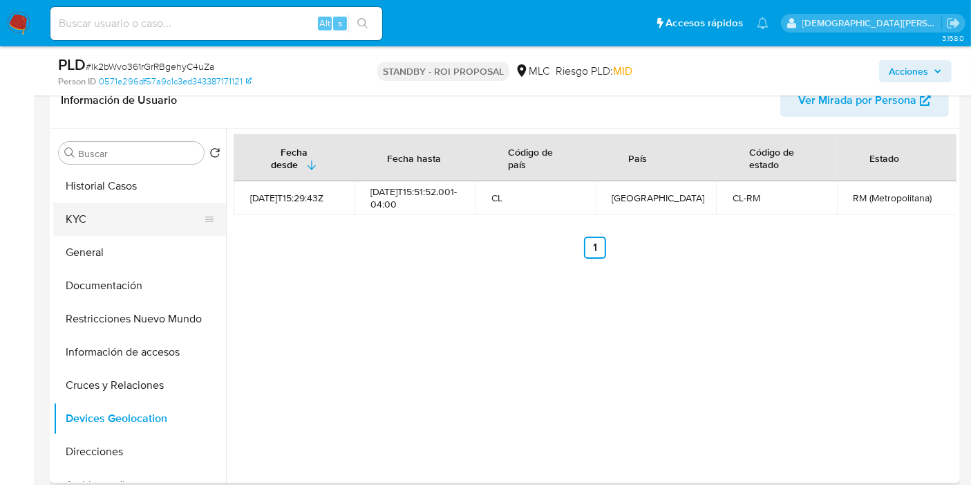
click at [125, 211] on button "KYC" at bounding box center [134, 219] width 162 height 33
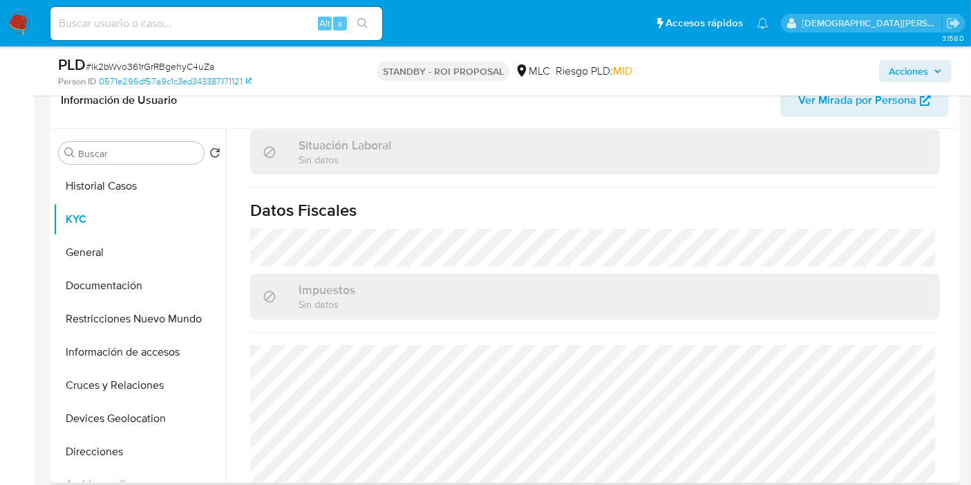
scroll to position [767, 0]
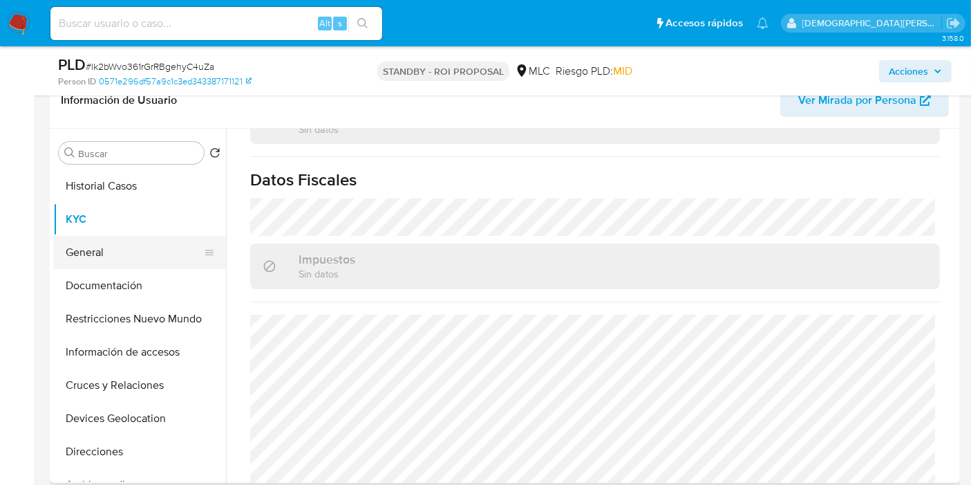
click at [118, 250] on button "General" at bounding box center [134, 252] width 162 height 33
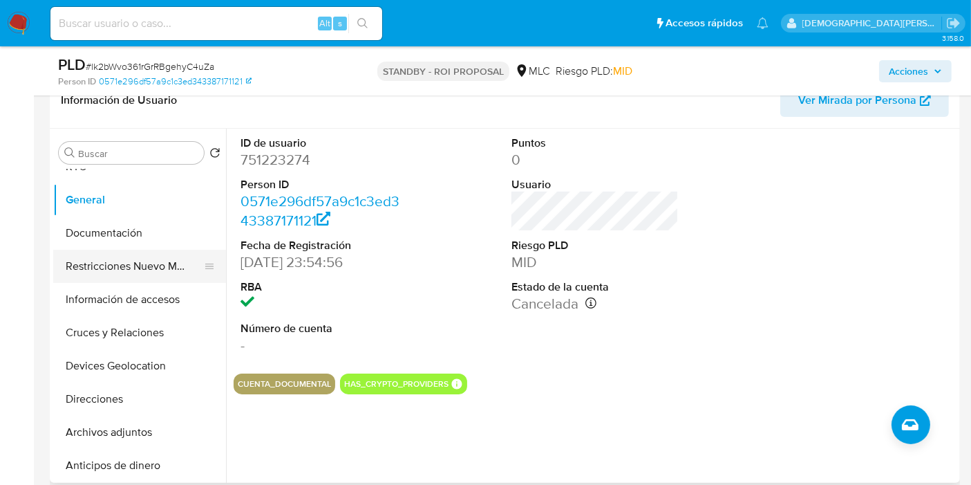
scroll to position [77, 0]
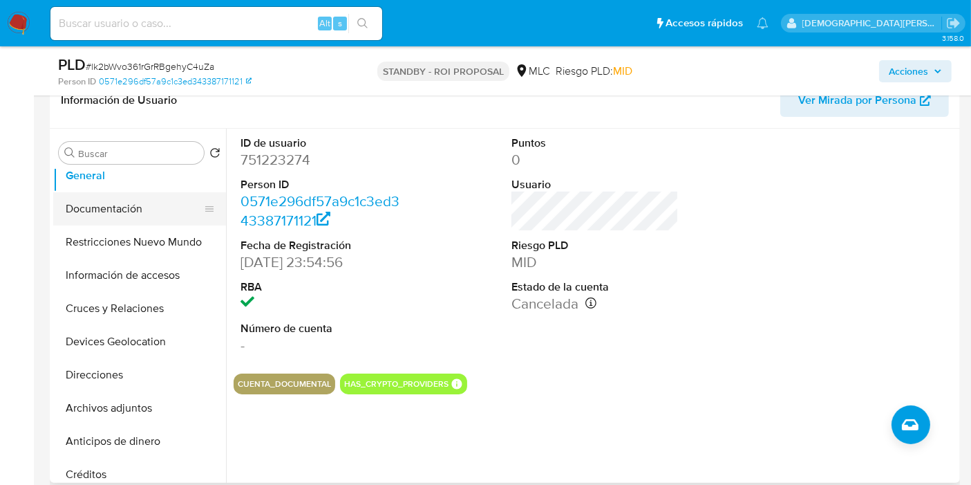
click at [134, 209] on button "Documentación" at bounding box center [134, 208] width 162 height 33
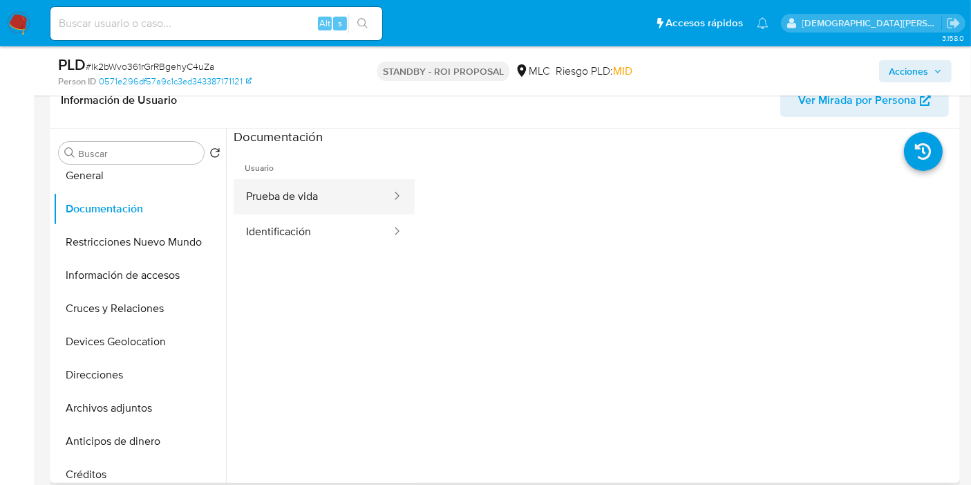
click at [334, 206] on button "Prueba de vida" at bounding box center [313, 196] width 159 height 35
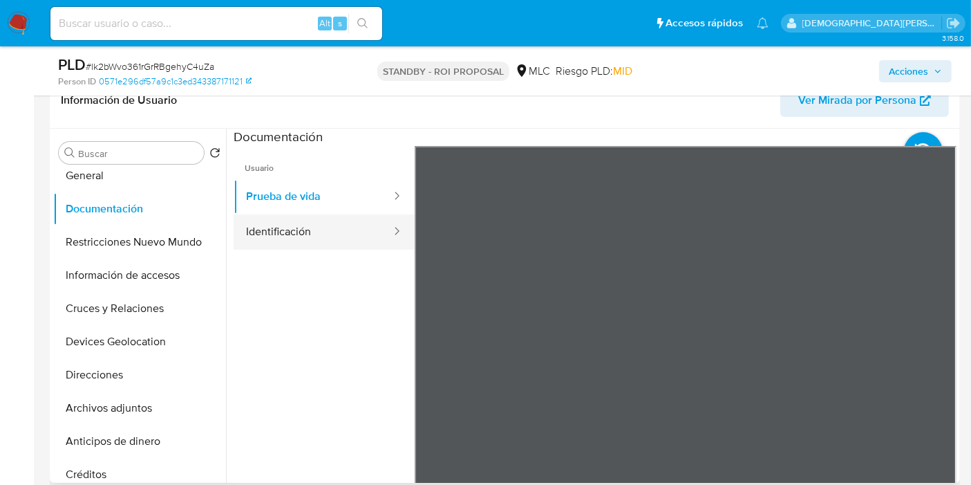
click at [335, 238] on button "Identificación" at bounding box center [313, 231] width 159 height 35
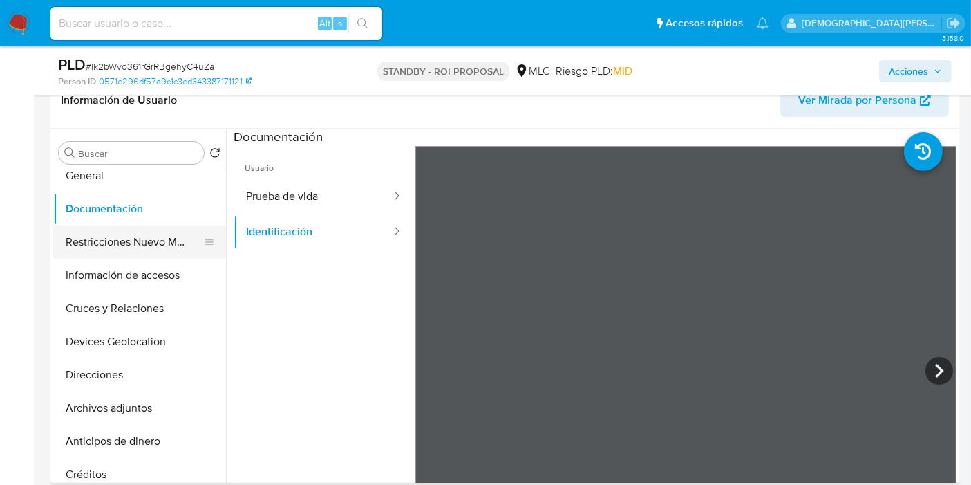
click at [125, 235] on button "Restricciones Nuevo Mundo" at bounding box center [134, 241] width 162 height 33
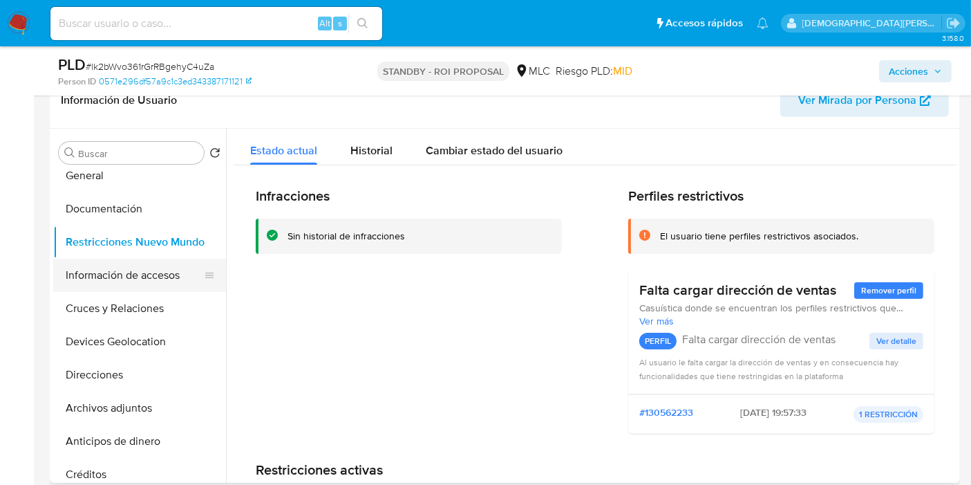
click at [162, 274] on button "Información de accesos" at bounding box center [134, 275] width 162 height 33
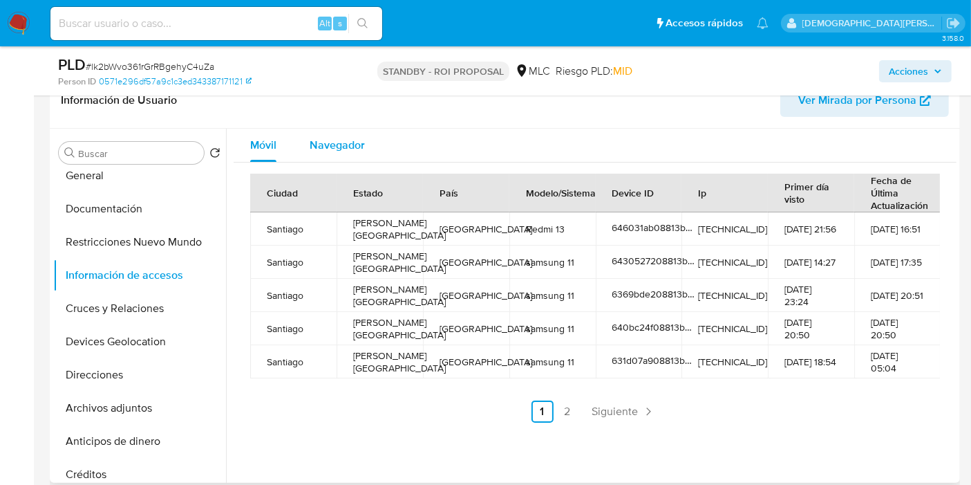
click at [343, 137] on span "Navegador" at bounding box center [337, 145] width 55 height 16
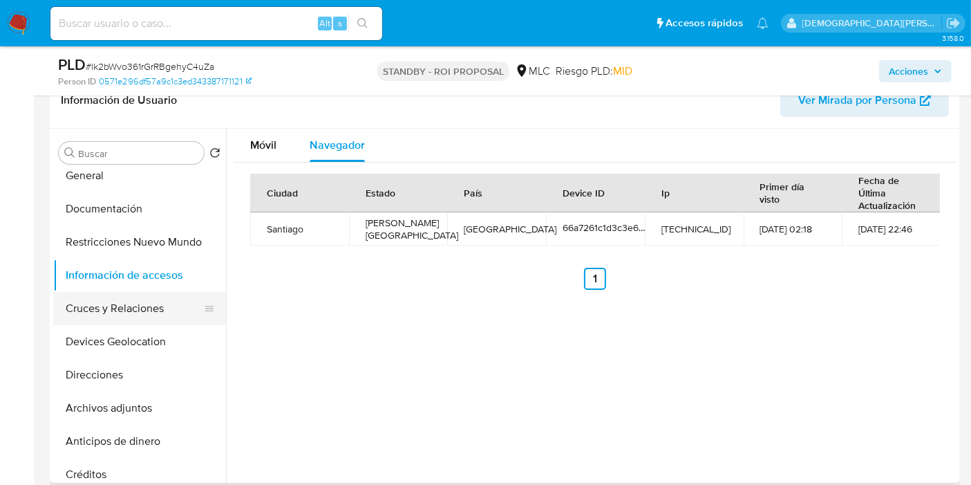
click at [138, 311] on button "Cruces y Relaciones" at bounding box center [134, 308] width 162 height 33
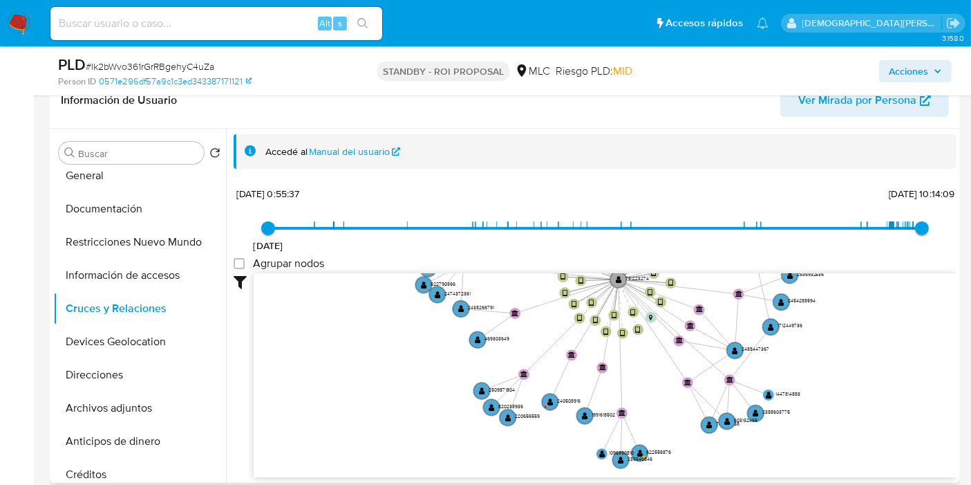
drag, startPoint x: 498, startPoint y: 362, endPoint x: 539, endPoint y: 315, distance: 62.3
click at [539, 315] on icon "device-63a9e61d08813b0018079bbc  user-751223274  751223274 device-617eb751088…" at bounding box center [605, 373] width 703 height 201
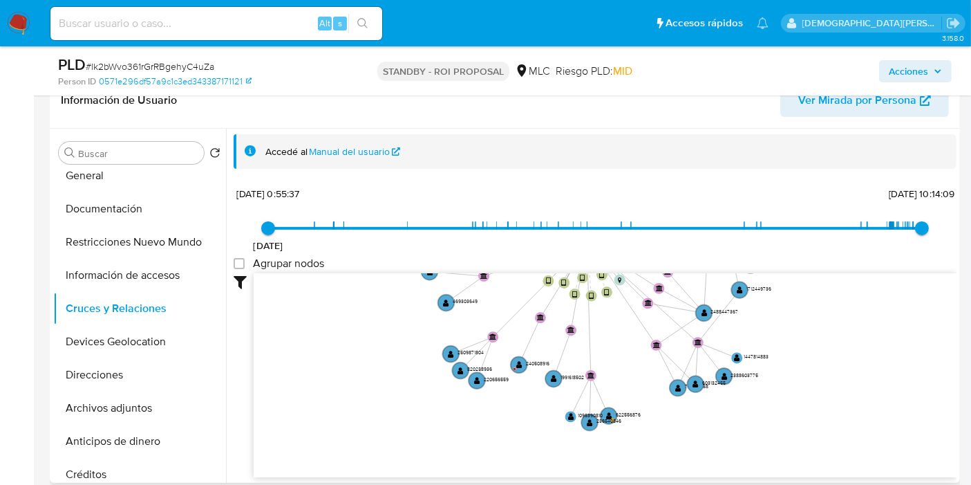
drag, startPoint x: 388, startPoint y: 395, endPoint x: 342, endPoint y: 361, distance: 57.8
click at [342, 361] on icon "device-63a9e61d08813b0018079bbc  user-751223274  751223274 device-617eb751088…" at bounding box center [605, 373] width 703 height 201
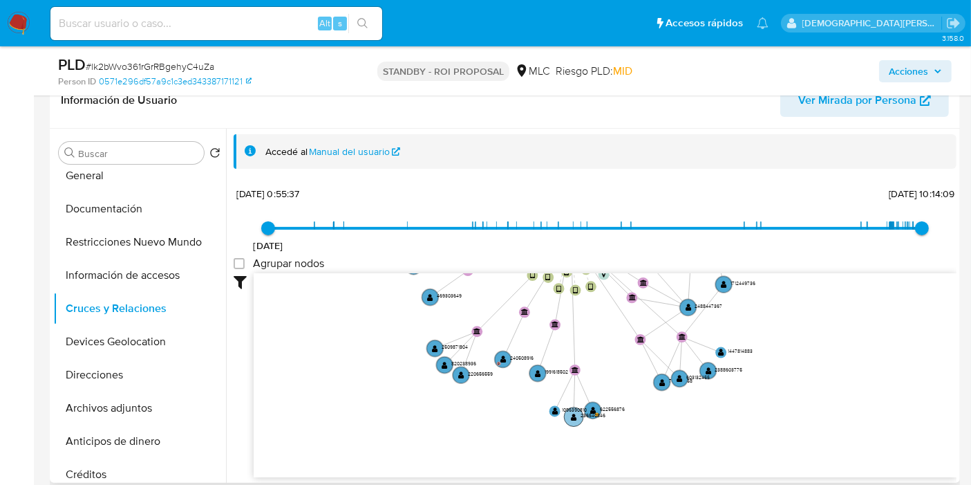
click at [595, 411] on text "236540846" at bounding box center [593, 414] width 25 height 7
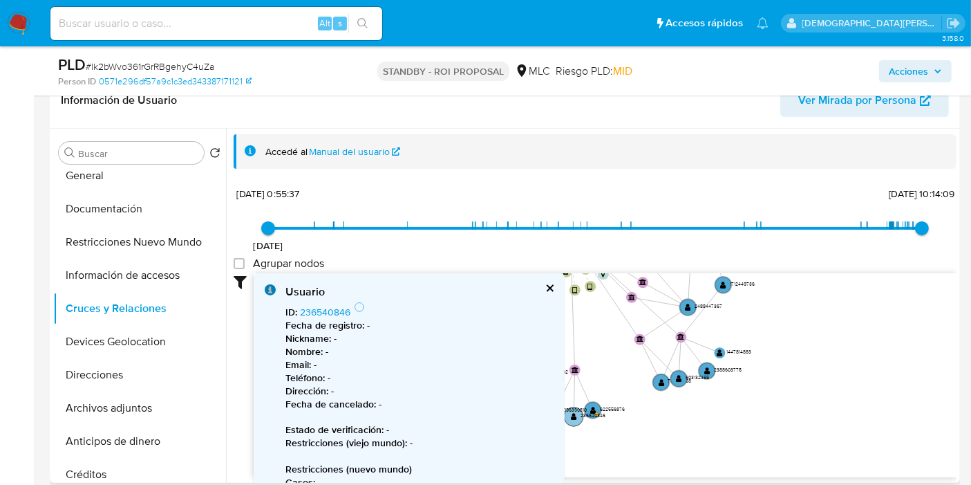
click at [595, 411] on text "236540846" at bounding box center [593, 414] width 25 height 7
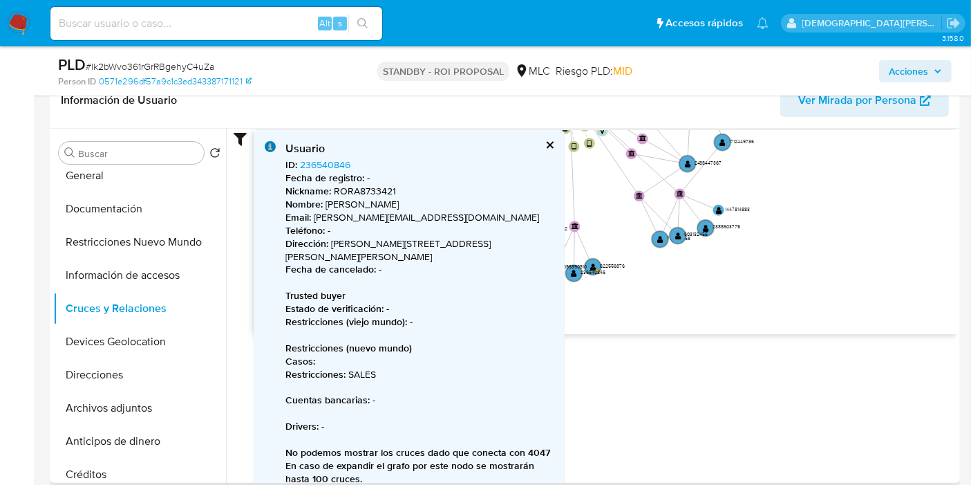
scroll to position [0, 0]
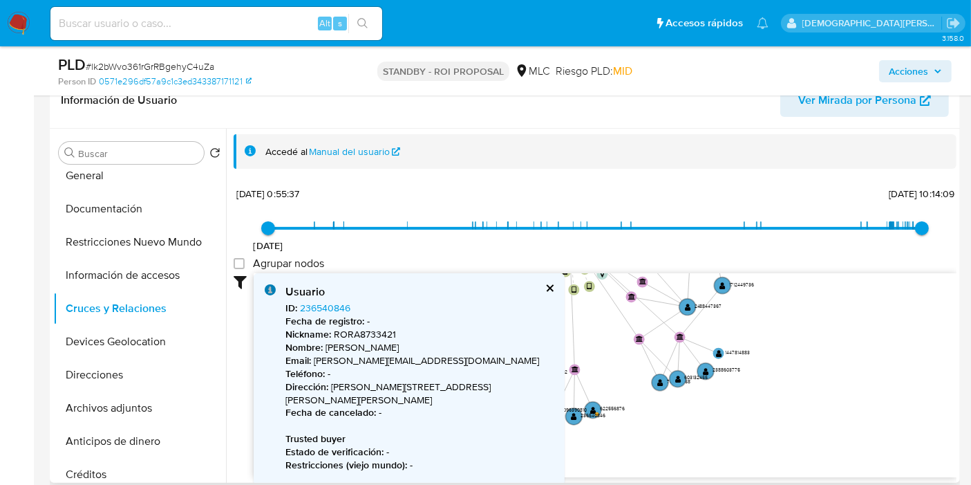
click at [548, 288] on button "cerrar" at bounding box center [549, 287] width 9 height 9
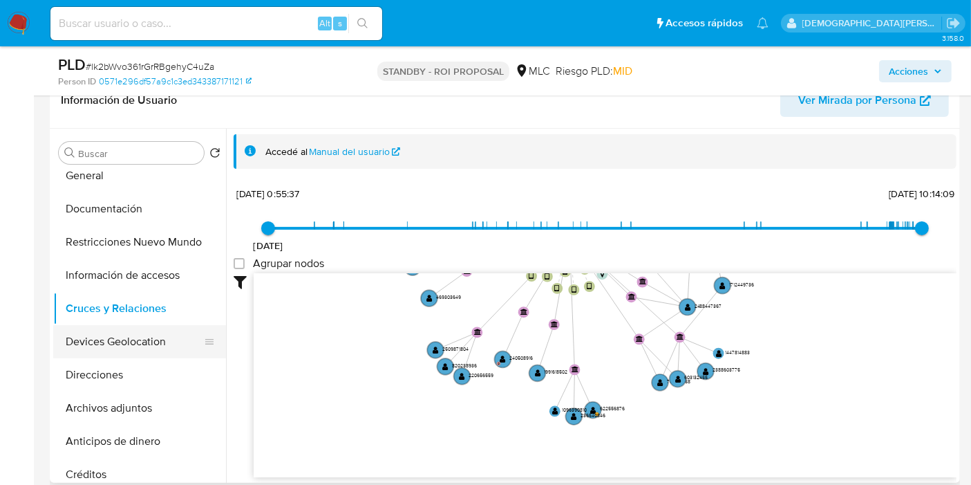
click at [97, 338] on button "Devices Geolocation" at bounding box center [134, 341] width 162 height 33
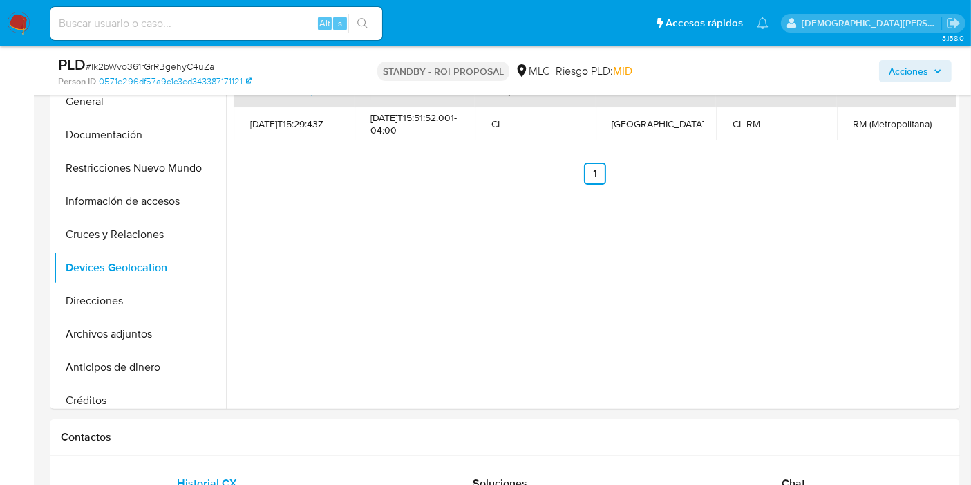
scroll to position [230, 0]
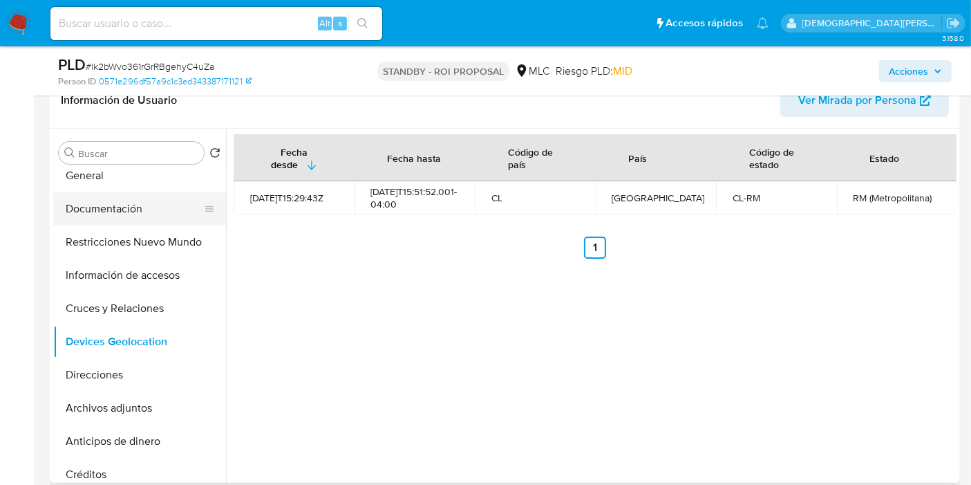
click at [128, 209] on button "Documentación" at bounding box center [134, 208] width 162 height 33
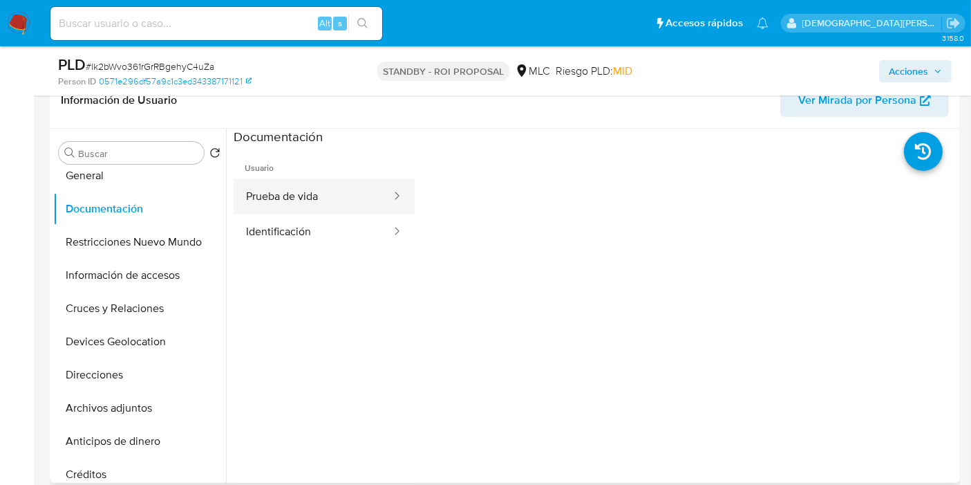
click at [329, 187] on button "Prueba de vida" at bounding box center [313, 196] width 159 height 35
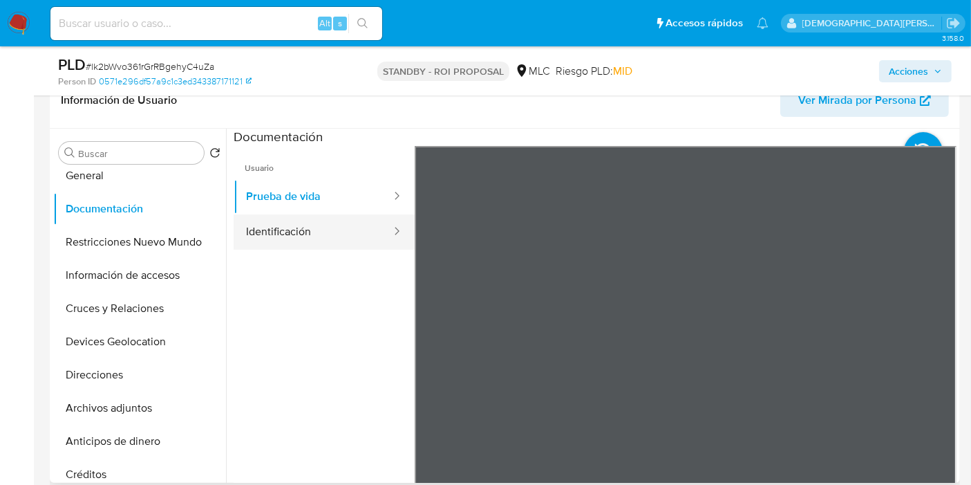
click at [341, 222] on button "Identificación" at bounding box center [313, 231] width 159 height 35
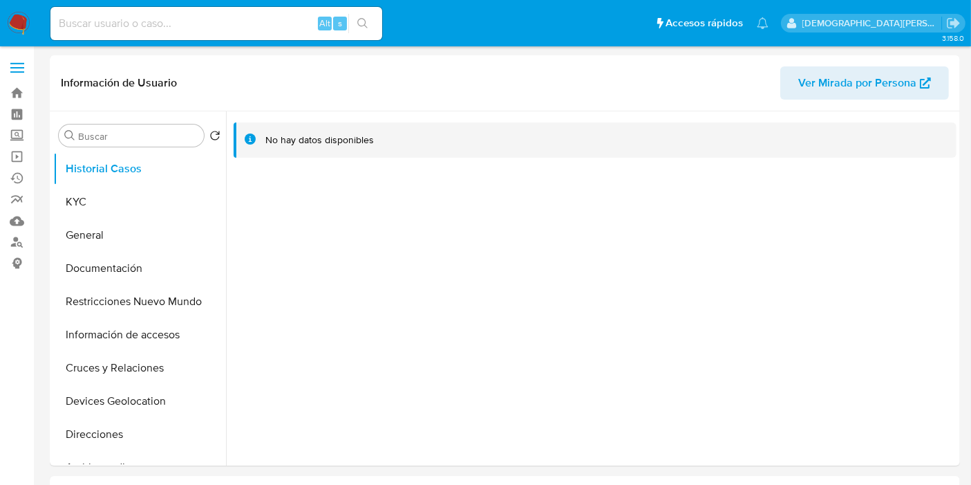
select select "10"
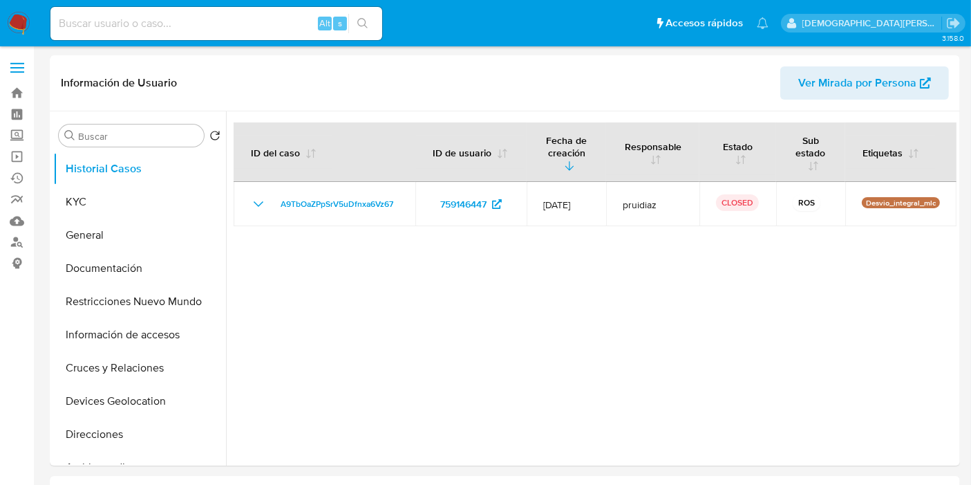
select select "10"
click at [321, 86] on header "Información de Usuario Ver Mirada por Persona" at bounding box center [505, 82] width 888 height 33
click at [90, 291] on button "Restricciones Nuevo Mundo" at bounding box center [134, 301] width 162 height 33
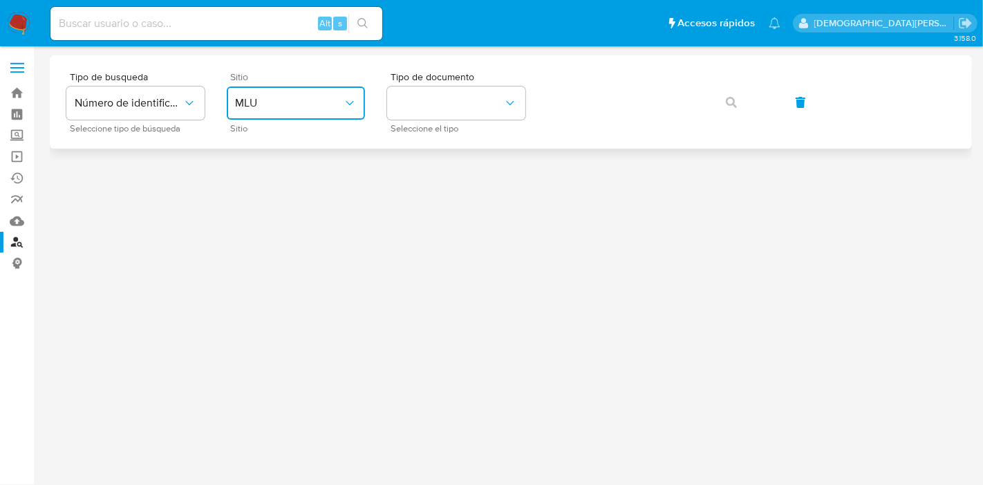
drag, startPoint x: 335, startPoint y: 100, endPoint x: 330, endPoint y: 111, distance: 12.7
click at [335, 100] on span "MLU" at bounding box center [289, 103] width 108 height 14
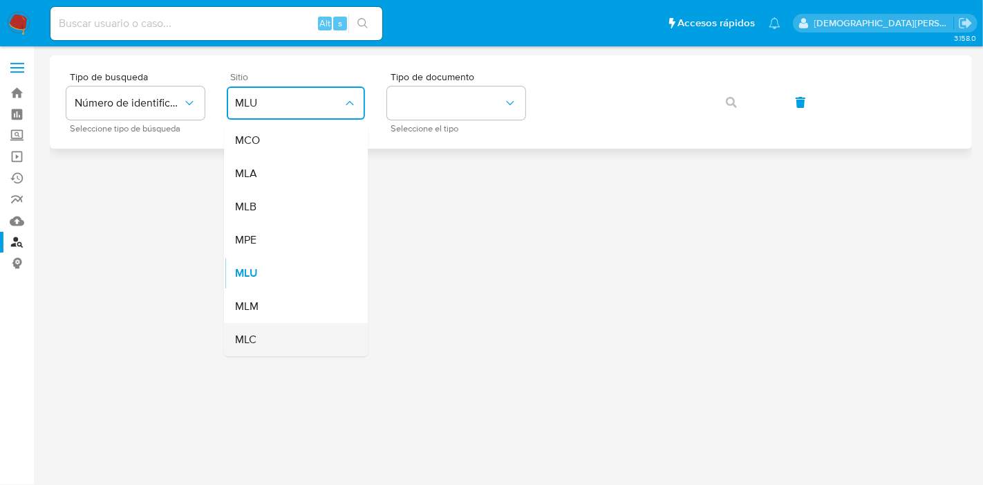
click at [285, 339] on div "MLC" at bounding box center [291, 339] width 113 height 33
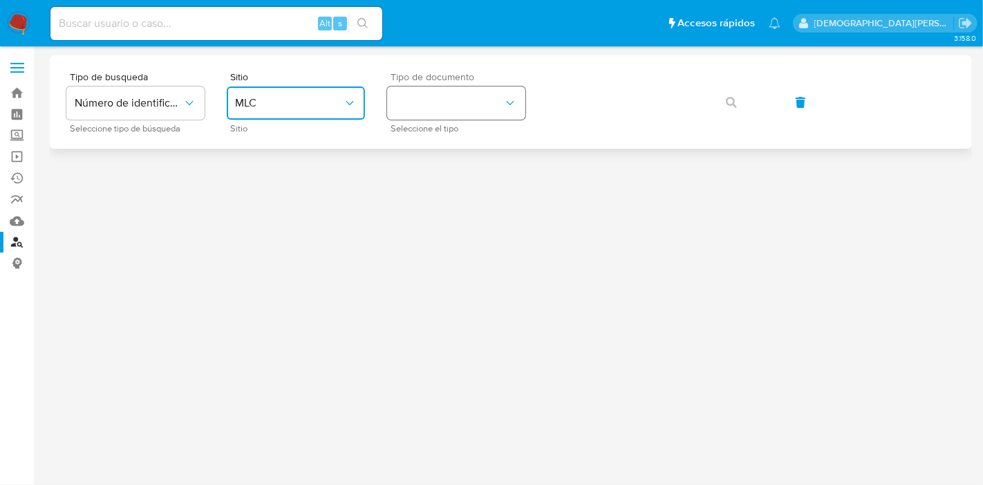
click at [474, 97] on button "identificationType" at bounding box center [456, 102] width 138 height 33
click at [460, 145] on div "RUT RUT" at bounding box center [451, 147] width 113 height 47
click at [716, 98] on button "button" at bounding box center [731, 102] width 47 height 33
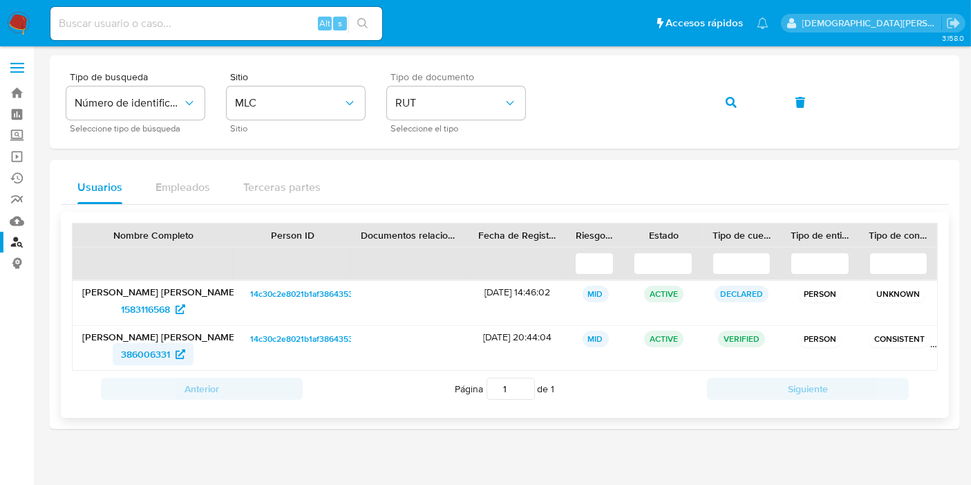
click at [146, 356] on span "386006331" at bounding box center [145, 354] width 49 height 22
click at [734, 104] on icon "button" at bounding box center [731, 102] width 11 height 11
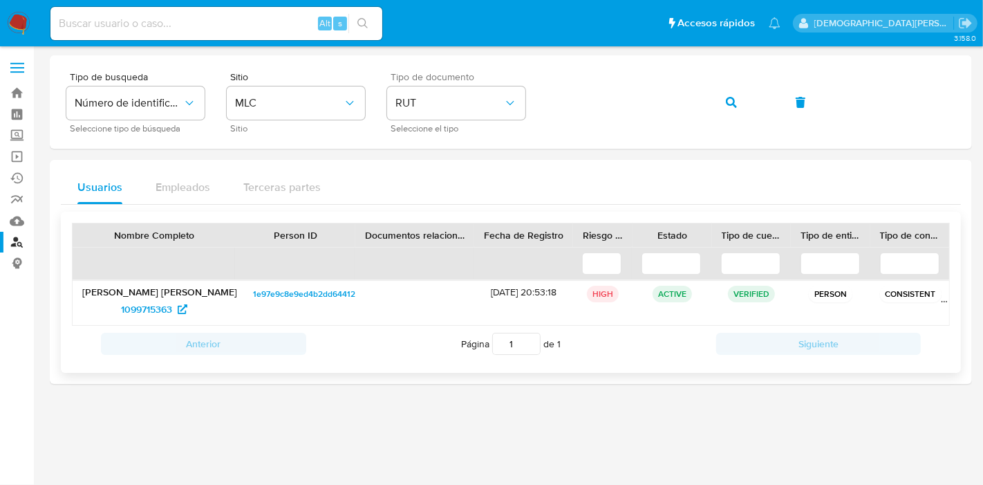
drag, startPoint x: 156, startPoint y: 305, endPoint x: 154, endPoint y: 296, distance: 9.1
click at [156, 305] on span "1099715363" at bounding box center [146, 309] width 51 height 22
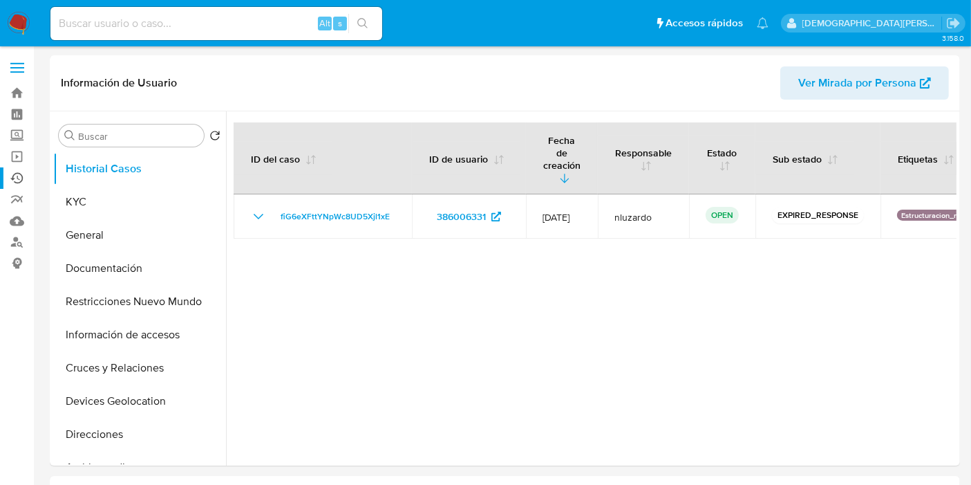
select select "10"
click at [95, 301] on button "Restricciones Nuevo Mundo" at bounding box center [134, 301] width 162 height 33
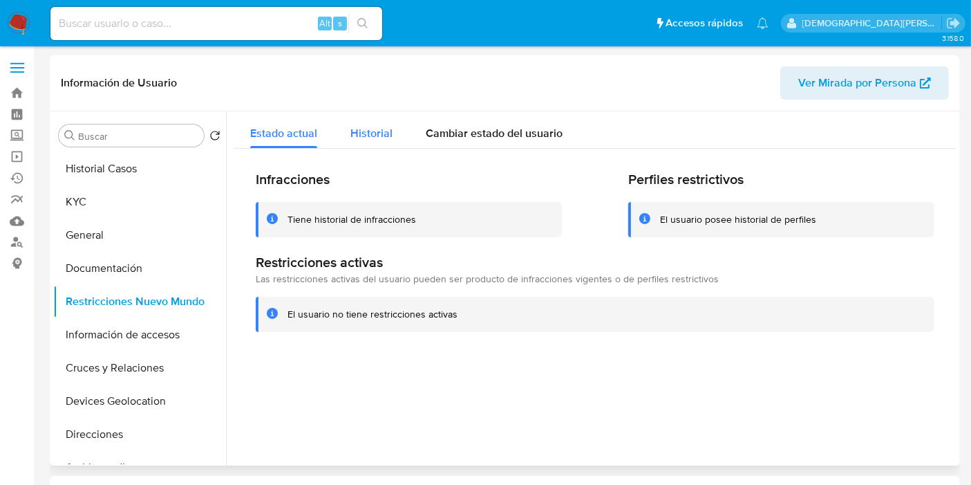
click at [372, 128] on span "Historial" at bounding box center [372, 133] width 42 height 16
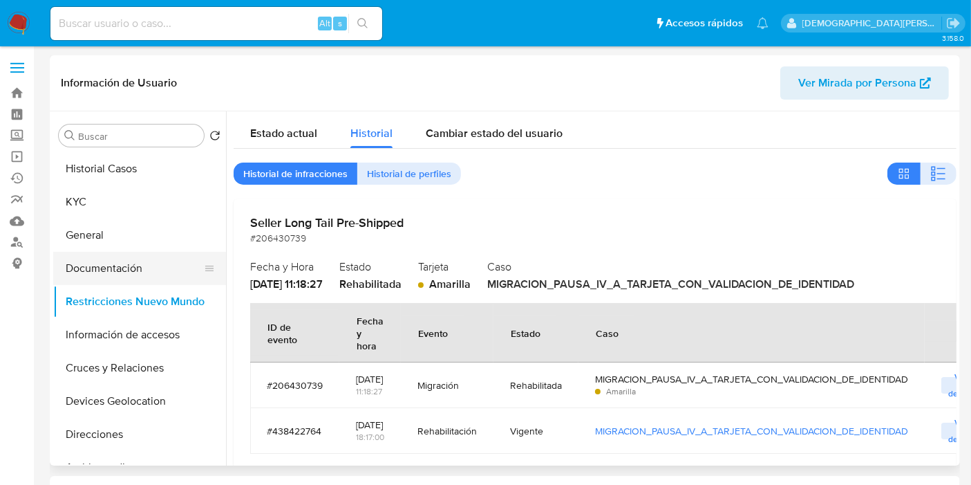
click at [118, 261] on button "Documentación" at bounding box center [134, 268] width 162 height 33
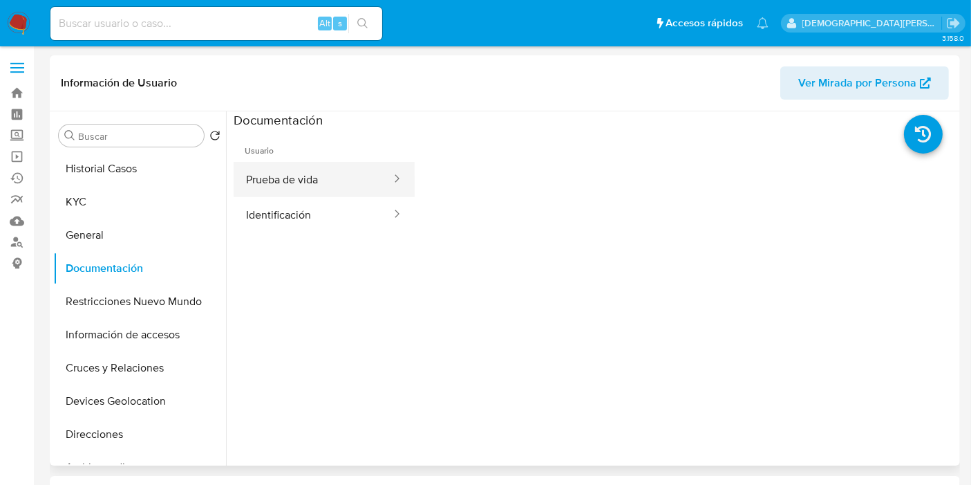
click at [357, 178] on button "Prueba de vida" at bounding box center [313, 179] width 159 height 35
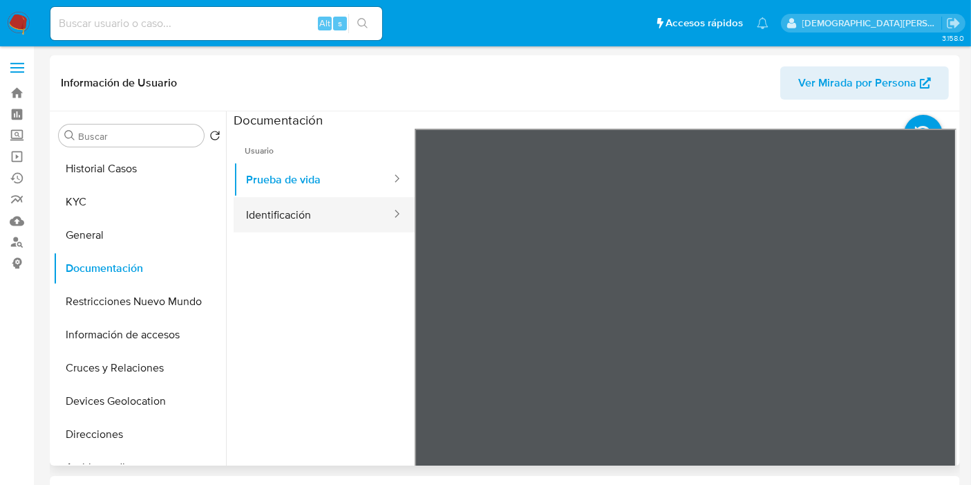
click at [359, 216] on button "Identificación" at bounding box center [313, 214] width 159 height 35
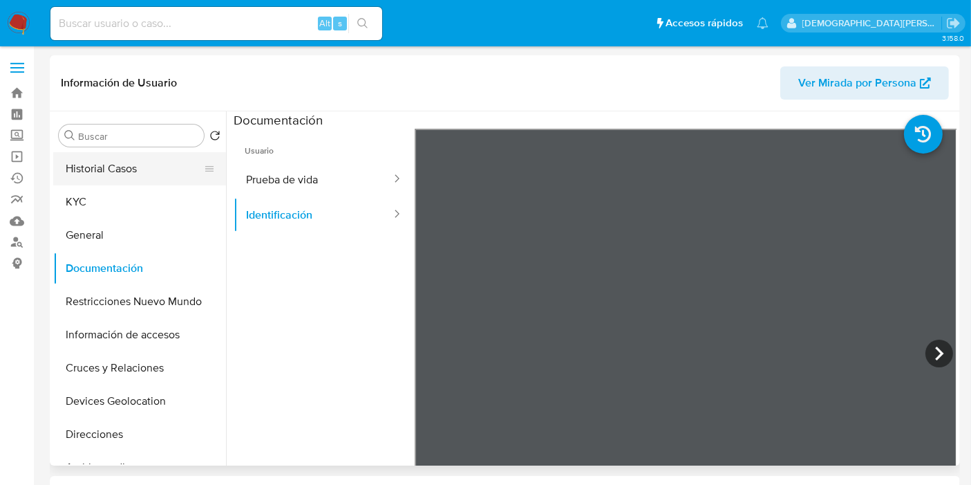
click at [156, 175] on button "Historial Casos" at bounding box center [134, 168] width 162 height 33
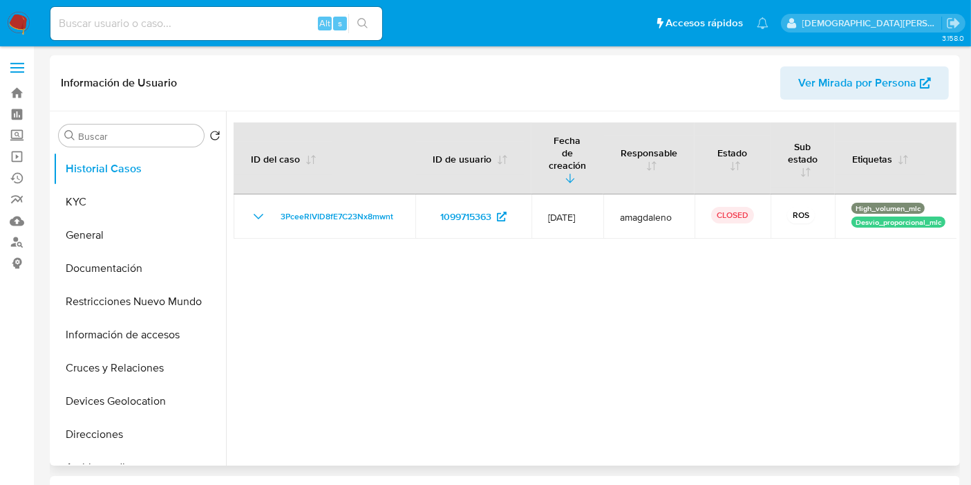
select select "10"
click at [418, 293] on div at bounding box center [591, 288] width 731 height 354
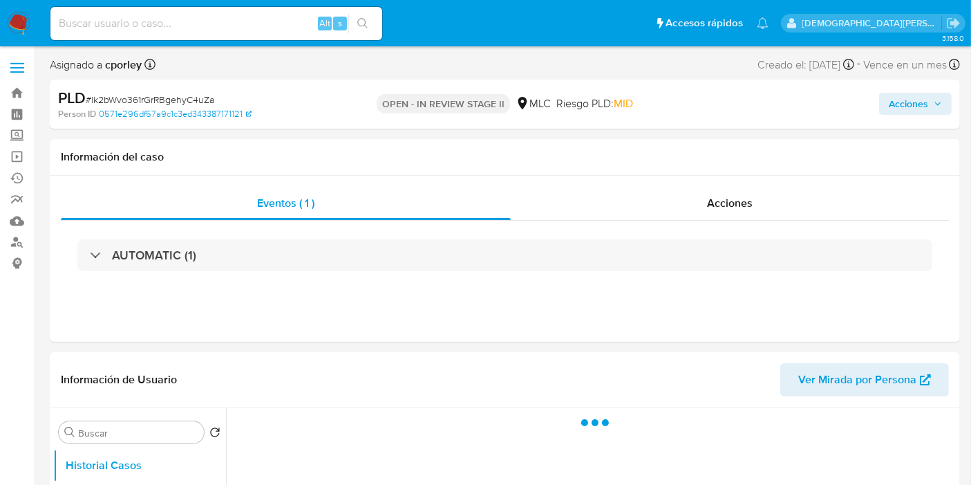
click at [905, 99] on span "Acciones" at bounding box center [908, 104] width 39 height 22
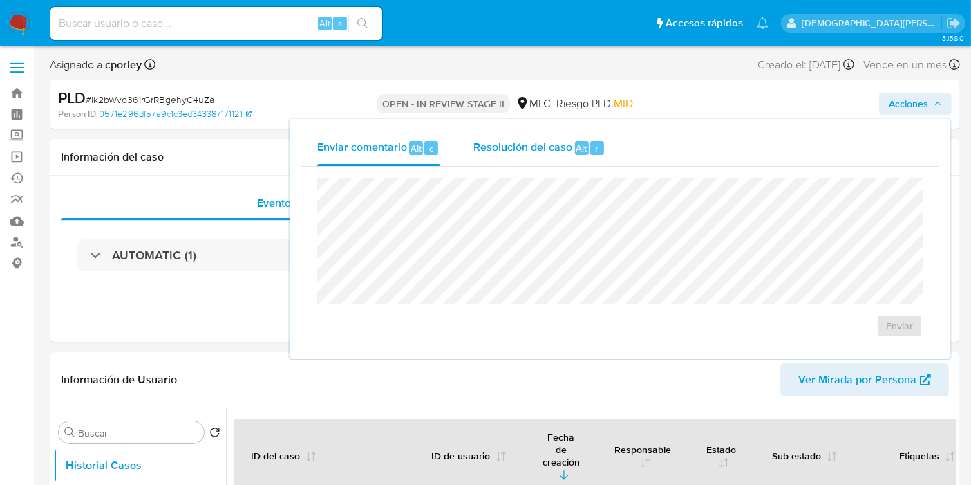
select select "10"
click at [499, 153] on span "Resolución del caso" at bounding box center [523, 148] width 99 height 16
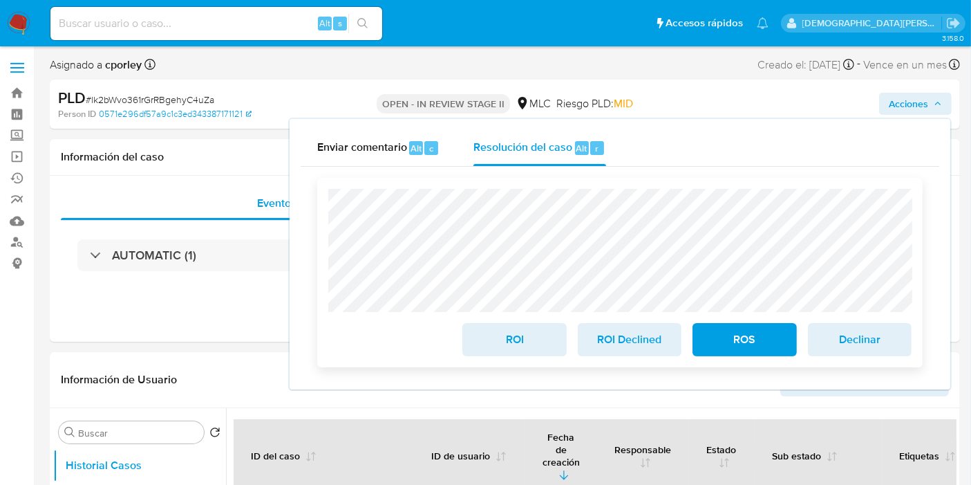
click at [740, 346] on span "ROS" at bounding box center [745, 339] width 68 height 30
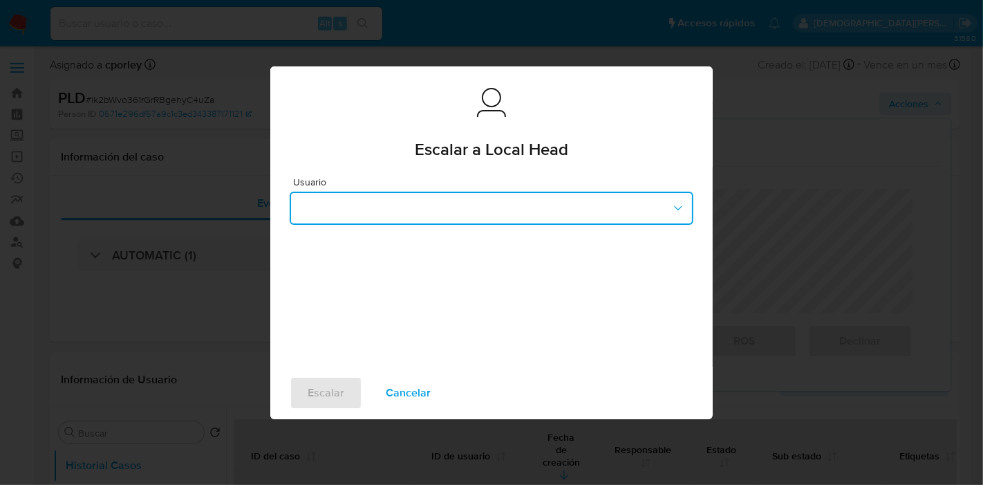
click at [411, 207] on button "button" at bounding box center [492, 208] width 404 height 33
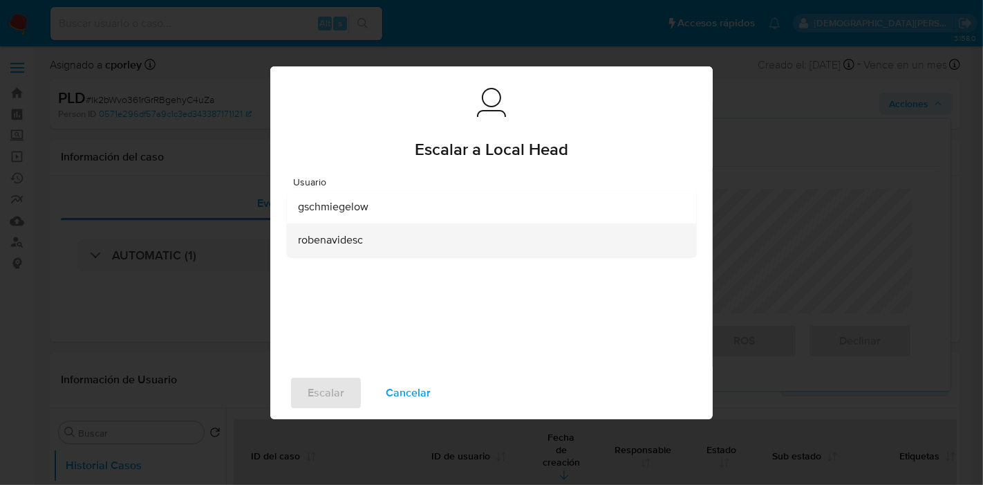
click at [360, 236] on span "robenavidesc" at bounding box center [330, 239] width 65 height 14
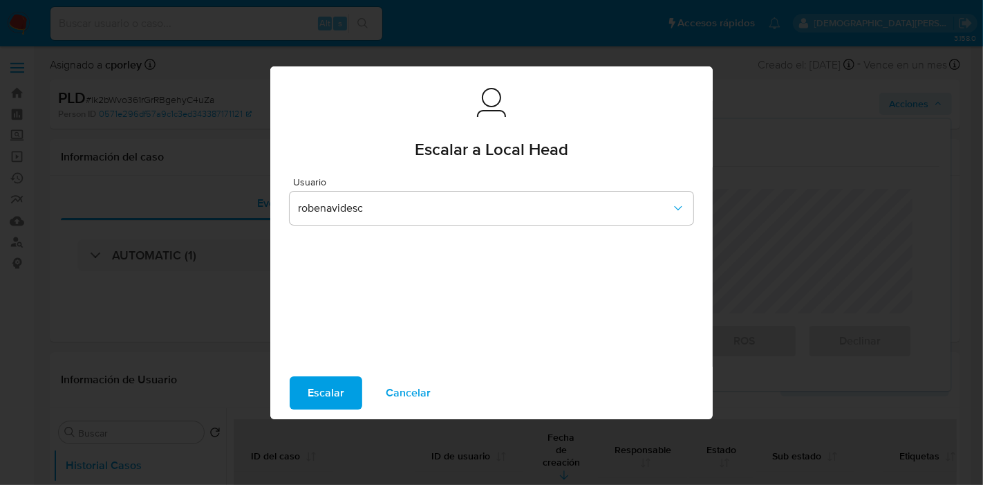
click at [335, 393] on span "Escalar" at bounding box center [326, 392] width 37 height 30
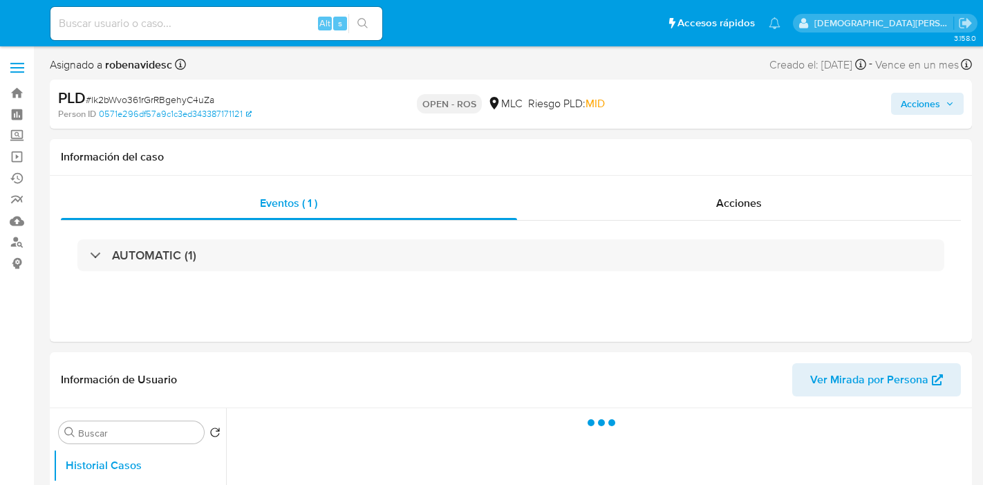
select select "10"
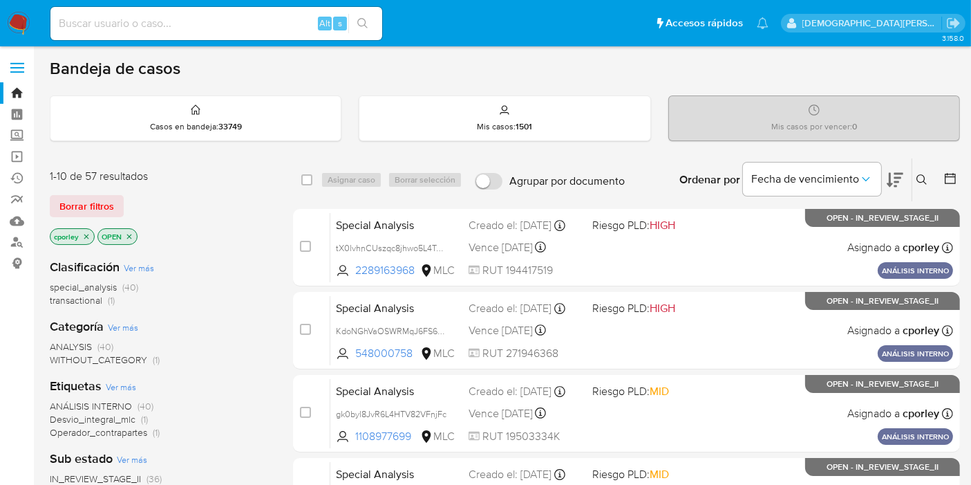
click at [257, 26] on input at bounding box center [216, 24] width 332 height 18
paste input "1232985916"
type input "1232985916"
click at [376, 24] on button "search-icon" at bounding box center [362, 23] width 28 height 19
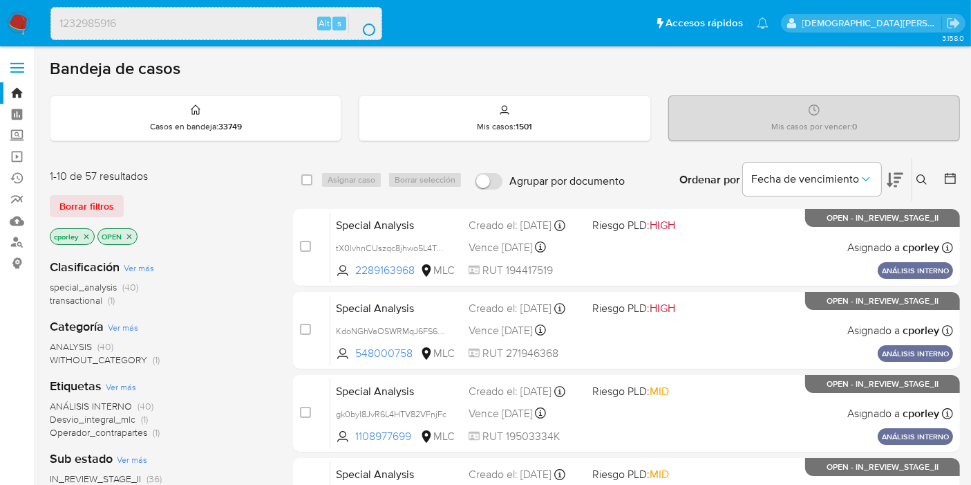
click at [369, 24] on div "search-icon" at bounding box center [366, 30] width 6 height 12
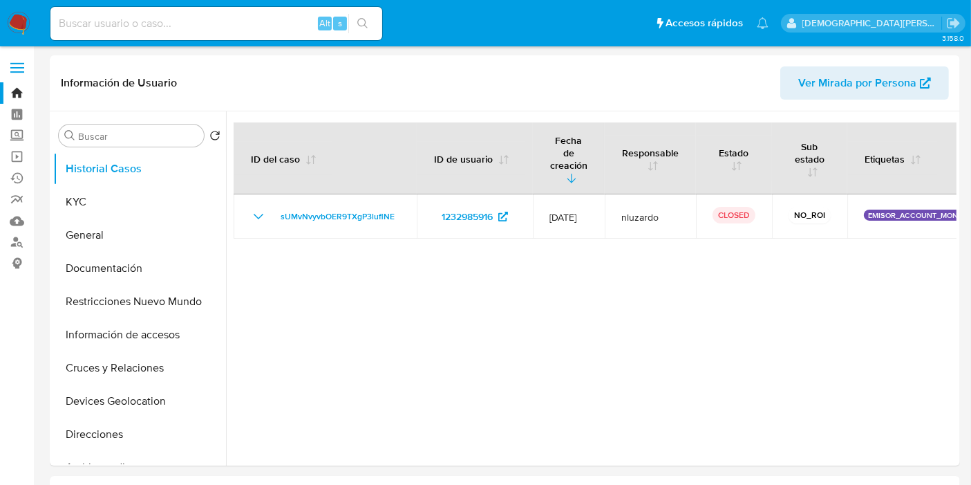
select select "10"
click at [364, 277] on div at bounding box center [591, 288] width 731 height 354
click at [133, 204] on button "KYC" at bounding box center [134, 201] width 162 height 33
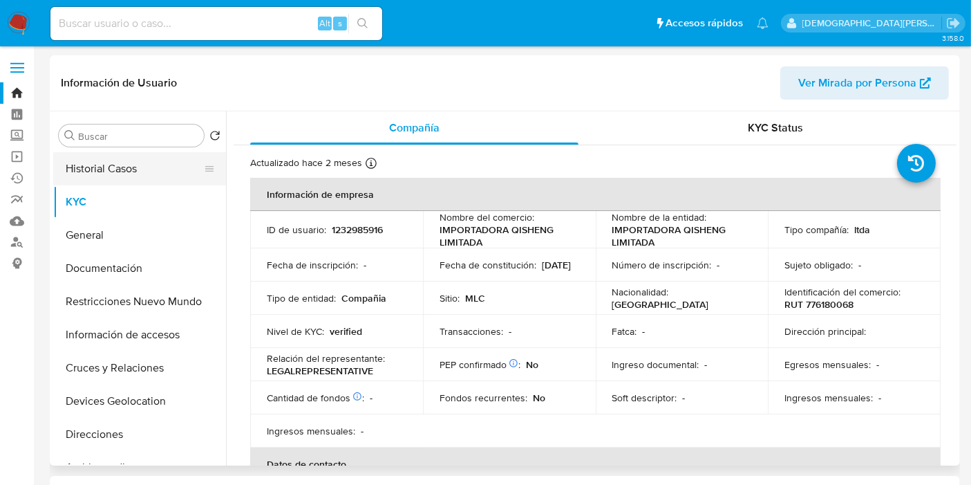
click at [153, 166] on button "Historial Casos" at bounding box center [134, 168] width 162 height 33
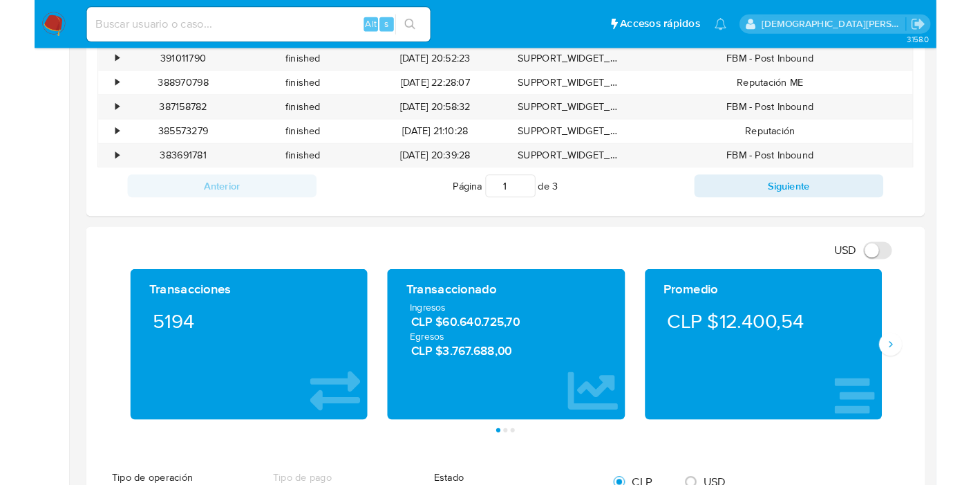
scroll to position [537, 0]
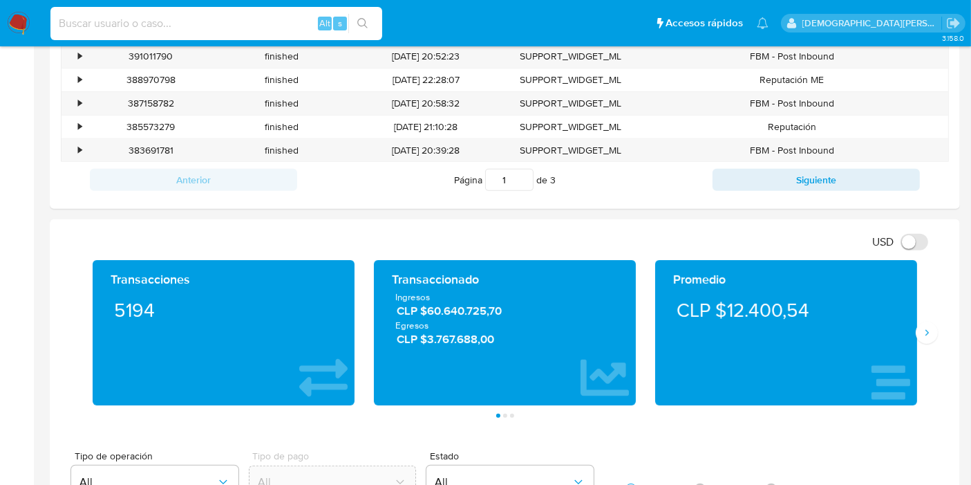
click at [194, 19] on input at bounding box center [216, 24] width 332 height 18
paste input "jRCsCEtqE2fQokLlzaUv0xqO"
type input "jRCsCEtqE2fQokLlzaUv0xqO"
click at [366, 18] on icon "search-icon" at bounding box center [362, 23] width 11 height 11
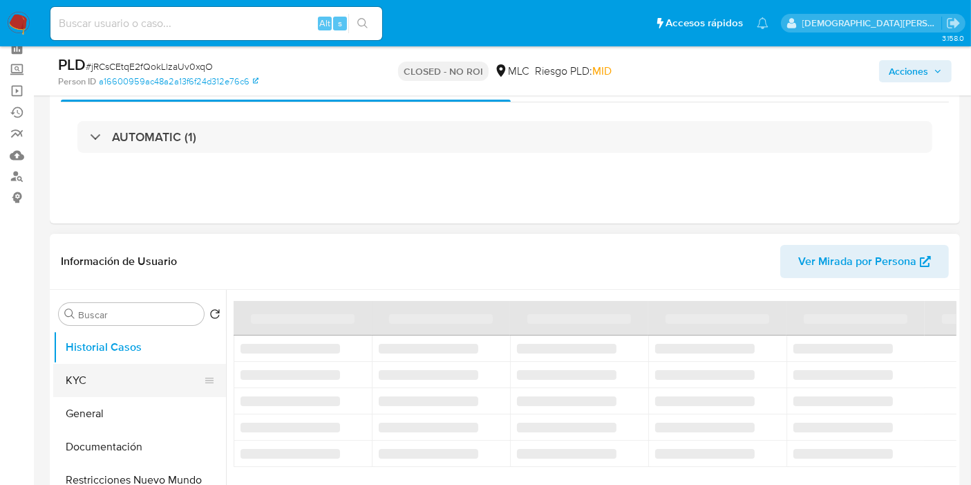
scroll to position [153, 0]
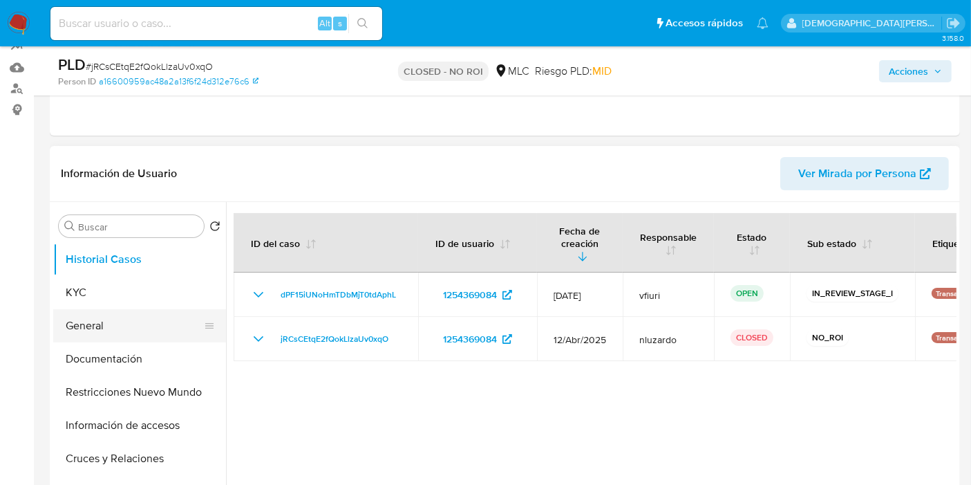
select select "10"
drag, startPoint x: 115, startPoint y: 320, endPoint x: 124, endPoint y: 297, distance: 24.3
click at [115, 321] on button "General" at bounding box center [139, 325] width 173 height 33
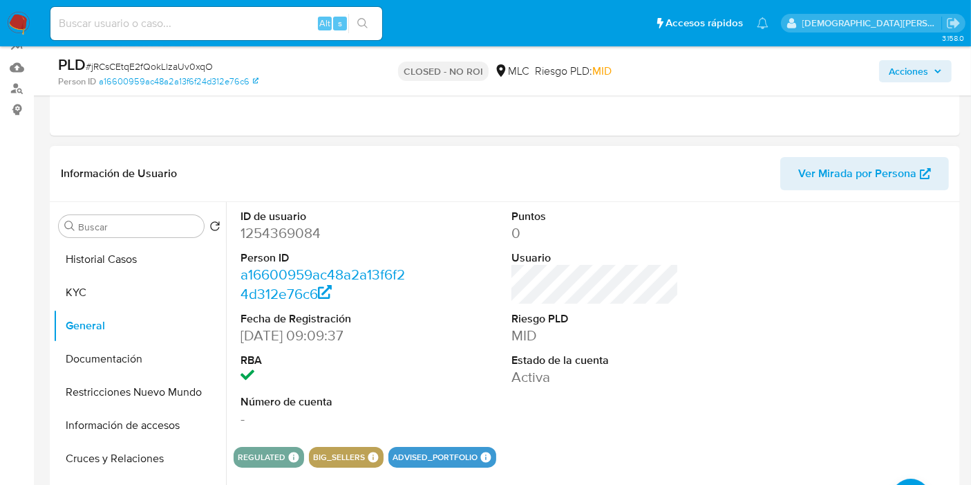
click at [307, 236] on dd "1254369084" at bounding box center [324, 232] width 167 height 19
copy dd "1254369084"
click at [288, 236] on dd "1254369084" at bounding box center [324, 232] width 167 height 19
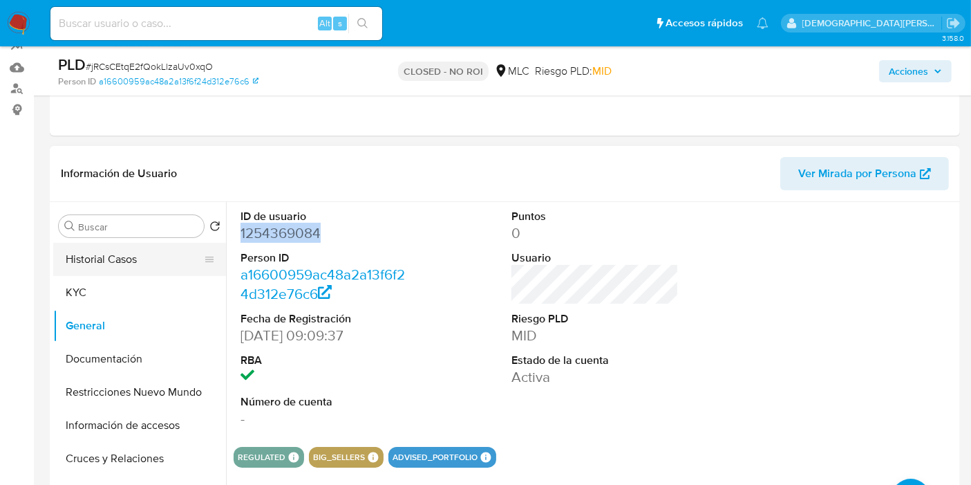
click at [142, 257] on button "Historial Casos" at bounding box center [134, 259] width 162 height 33
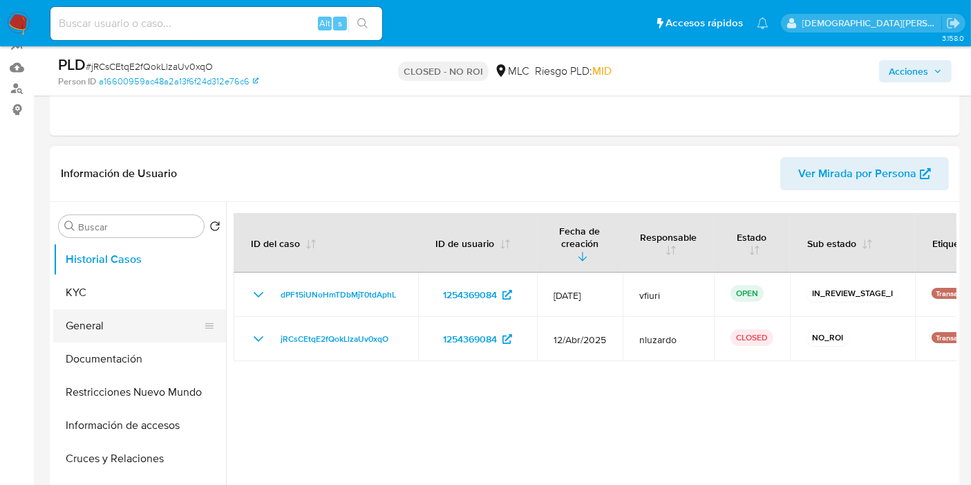
click at [112, 324] on button "General" at bounding box center [134, 325] width 162 height 33
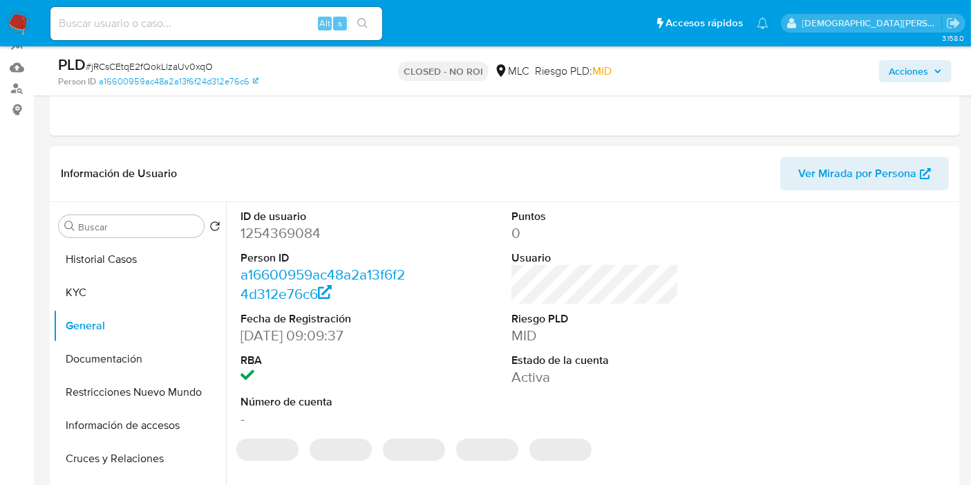
click at [286, 228] on dd "1254369084" at bounding box center [324, 232] width 167 height 19
copy dd "1254369084"
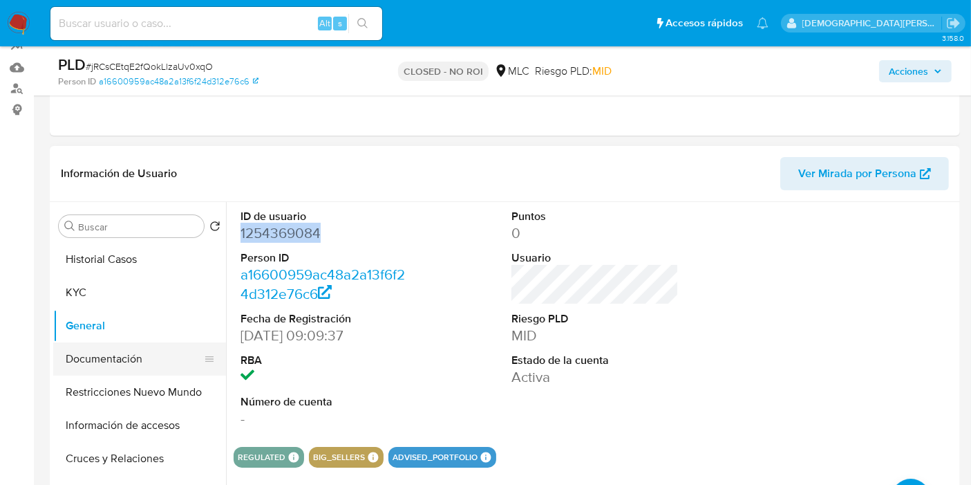
click at [114, 356] on button "Documentación" at bounding box center [134, 358] width 162 height 33
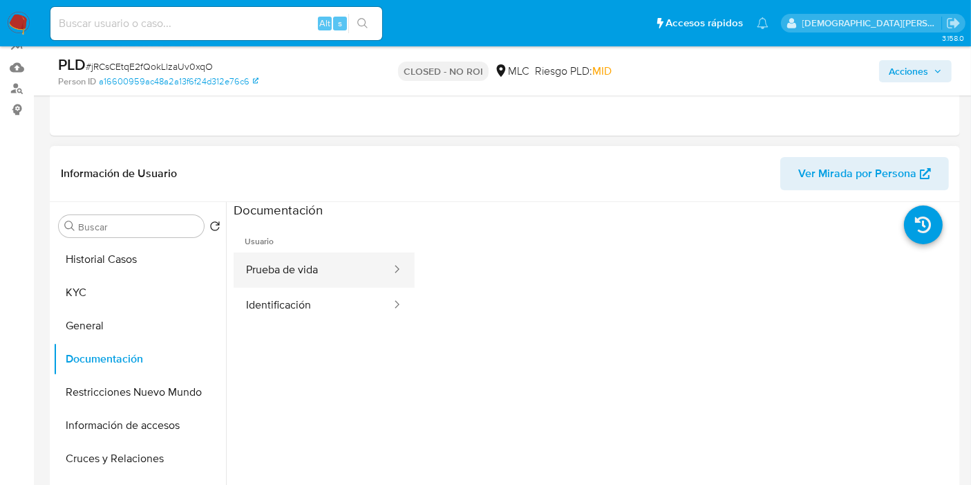
click at [286, 256] on button "Prueba de vida" at bounding box center [313, 269] width 159 height 35
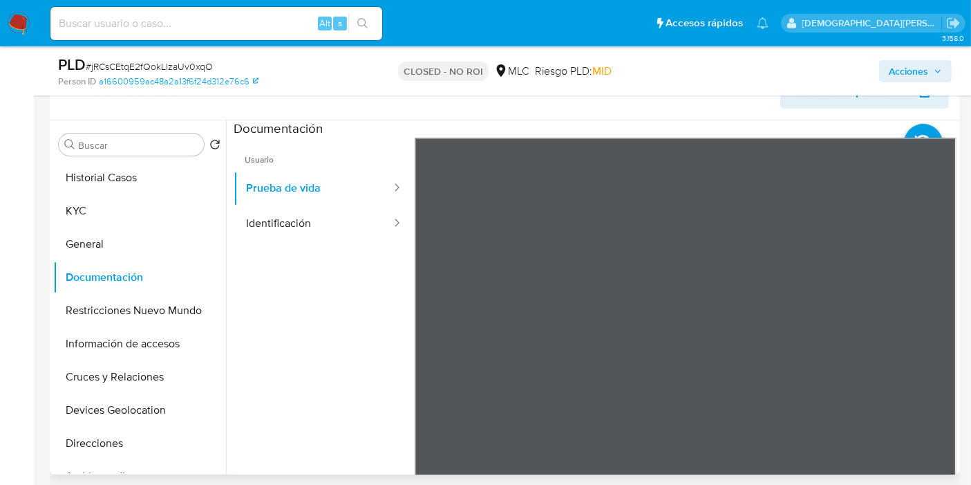
scroll to position [307, 0]
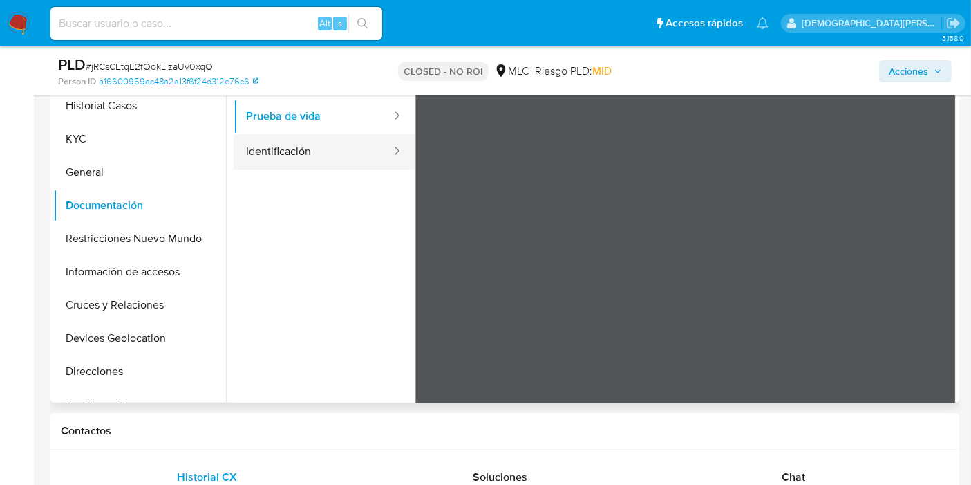
click at [354, 141] on button "Identificación" at bounding box center [313, 151] width 159 height 35
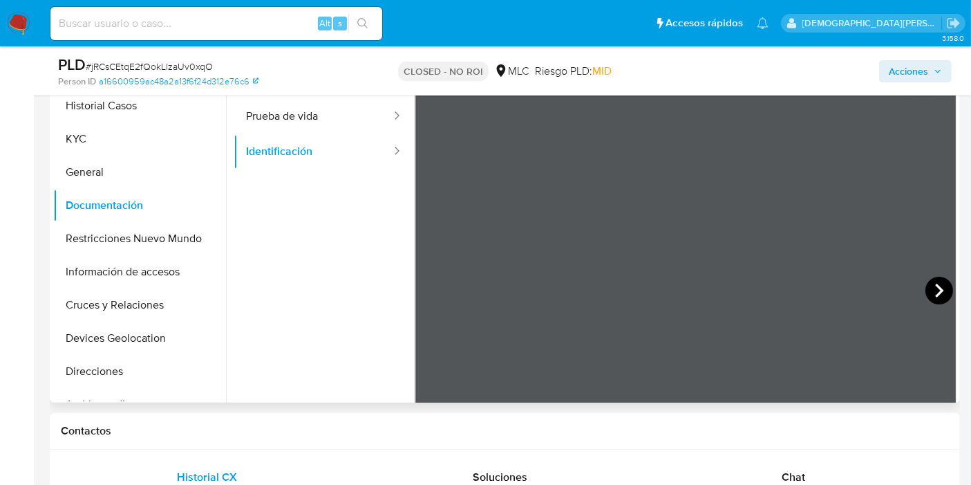
click at [942, 286] on icon at bounding box center [940, 291] width 28 height 28
click at [134, 235] on button "Restricciones Nuevo Mundo" at bounding box center [134, 238] width 162 height 33
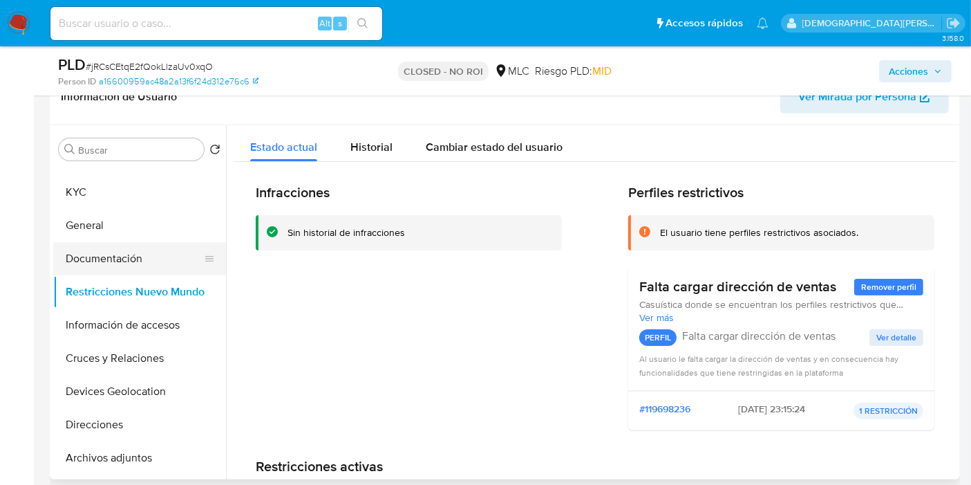
scroll to position [0, 0]
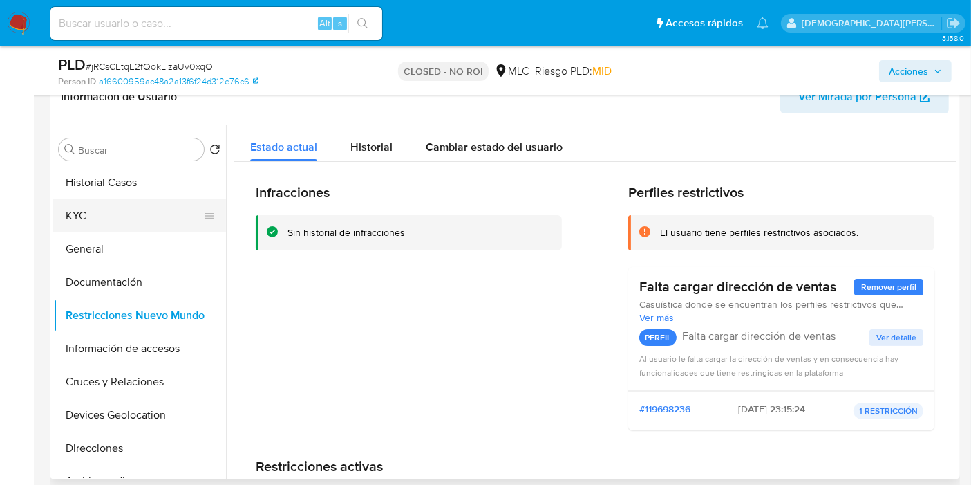
click at [129, 217] on button "KYC" at bounding box center [134, 215] width 162 height 33
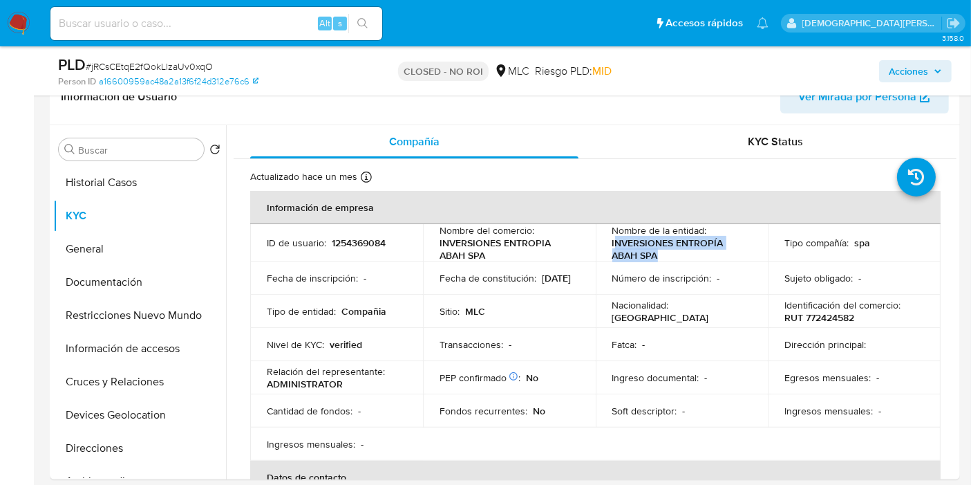
drag, startPoint x: 668, startPoint y: 256, endPoint x: 612, endPoint y: 245, distance: 57.0
click at [613, 245] on p "INVERSIONES ENTROPÍA ABAH SPA" at bounding box center [680, 248] width 134 height 25
click at [617, 248] on p "INVERSIONES ENTROPÍA ABAH SPA" at bounding box center [680, 248] width 134 height 25
drag, startPoint x: 606, startPoint y: 243, endPoint x: 659, endPoint y: 255, distance: 54.5
click at [659, 255] on td "Nombre de la entidad : INVERSIONES ENTROPÍA ABAH SPA" at bounding box center [682, 242] width 173 height 37
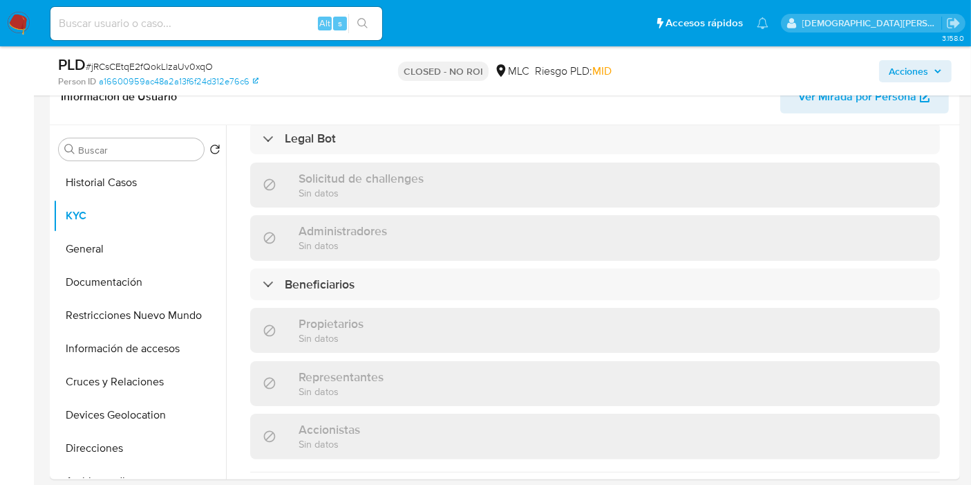
scroll to position [537, 0]
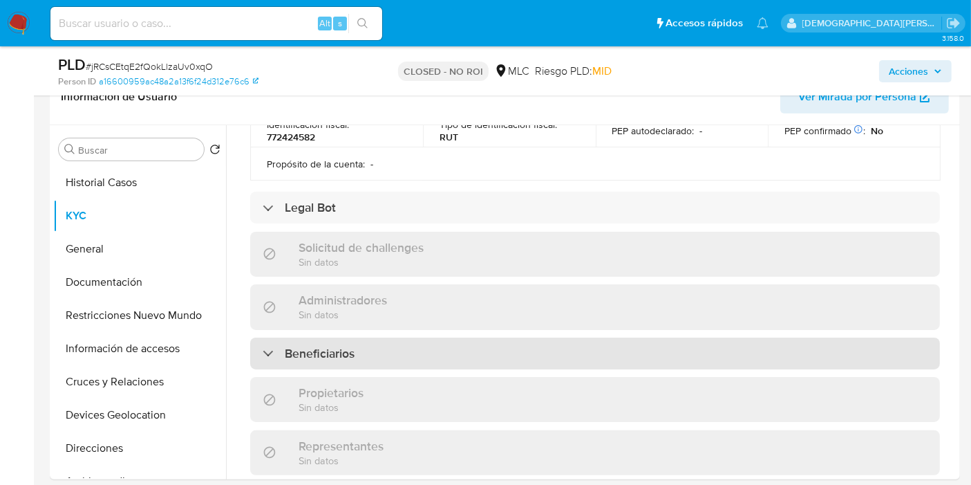
click at [322, 346] on h3 "Beneficiarios" at bounding box center [320, 353] width 70 height 15
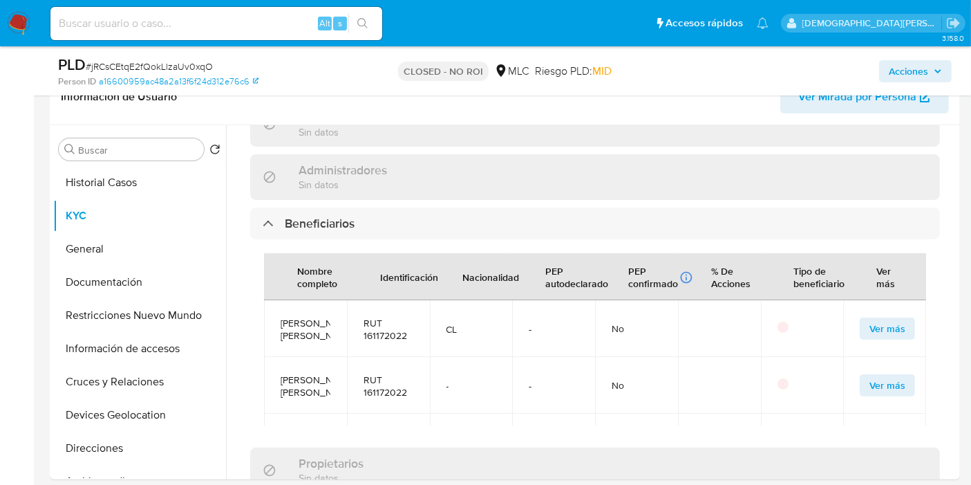
scroll to position [768, 0]
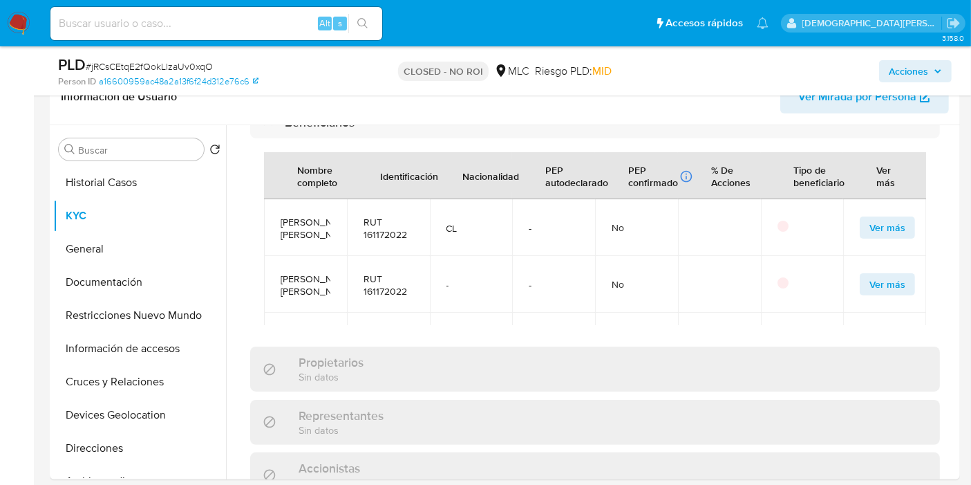
drag, startPoint x: 319, startPoint y: 250, endPoint x: 282, endPoint y: 210, distance: 54.3
click at [282, 216] on span "César Alejandro Armijo Quiroz" at bounding box center [306, 228] width 50 height 25
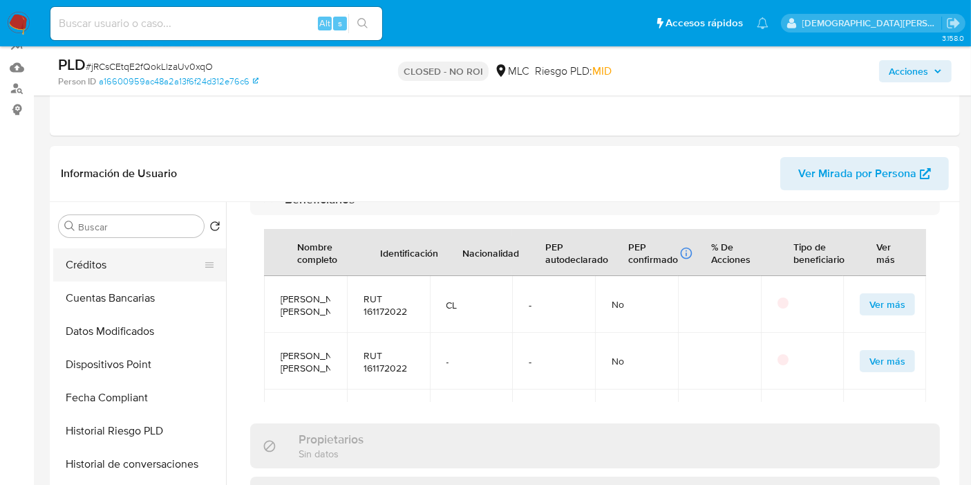
scroll to position [384, 0]
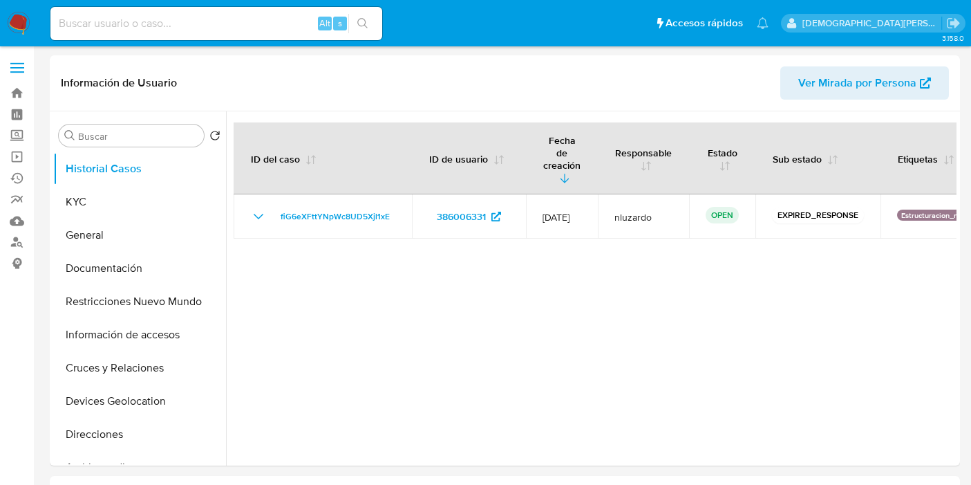
select select "10"
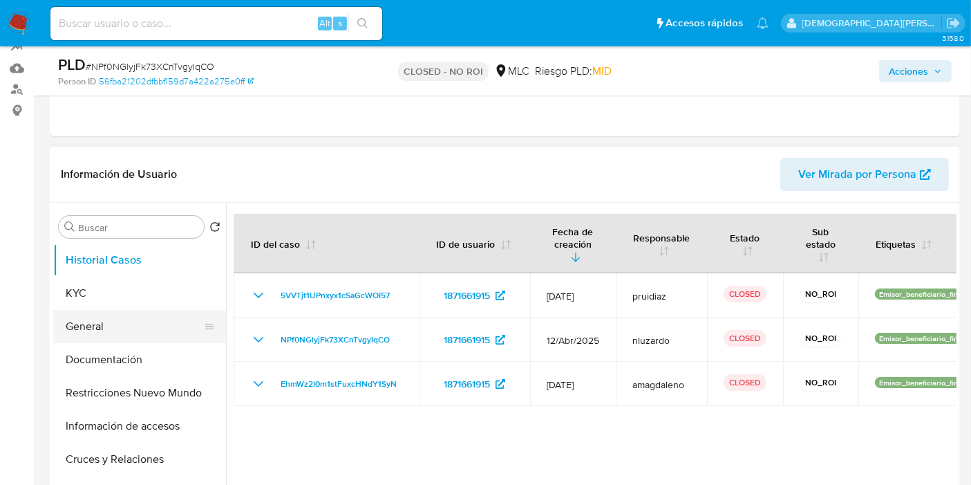
scroll to position [153, 0]
select select "10"
click at [101, 321] on button "General" at bounding box center [134, 325] width 162 height 33
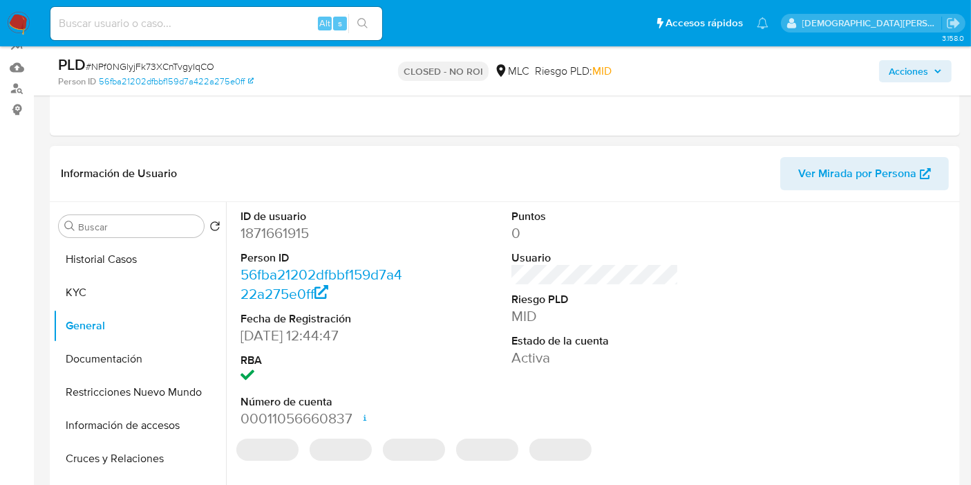
click at [279, 239] on dd "1871661915" at bounding box center [324, 232] width 167 height 19
copy dd "1871661915"
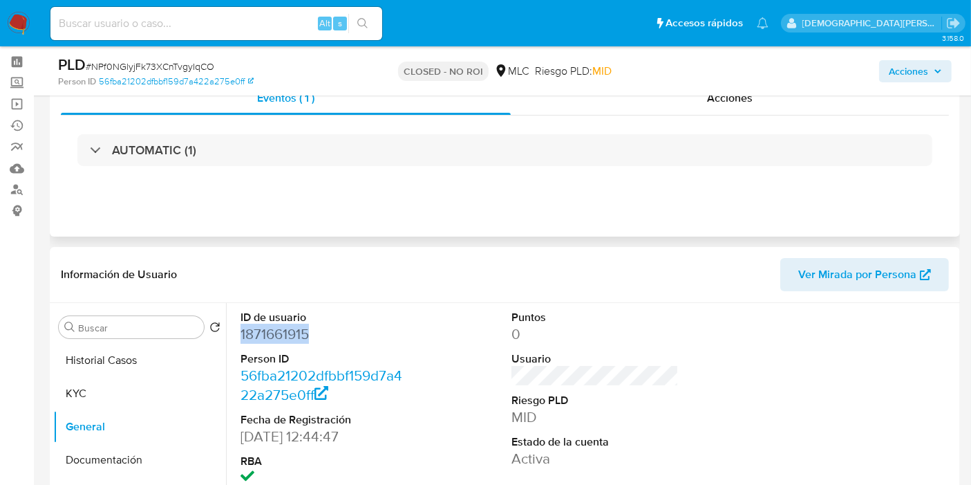
scroll to position [77, 0]
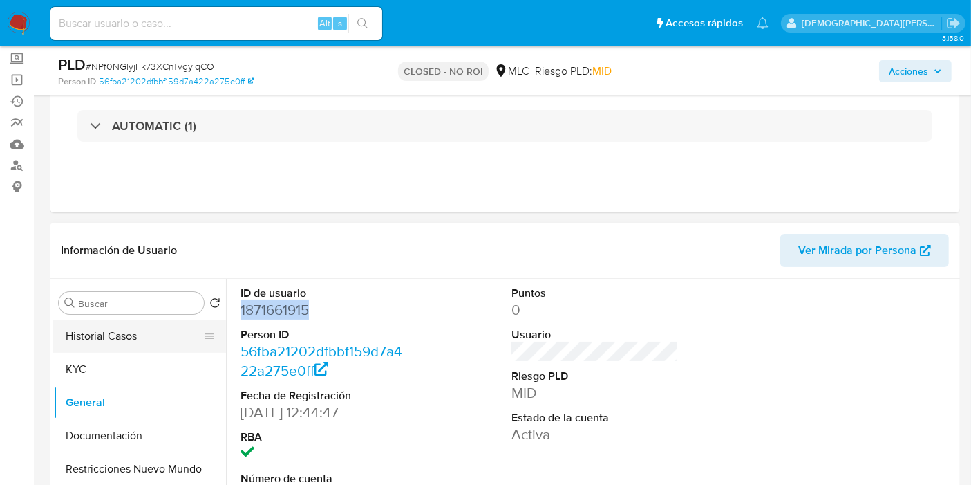
click at [167, 339] on button "Historial Casos" at bounding box center [134, 335] width 162 height 33
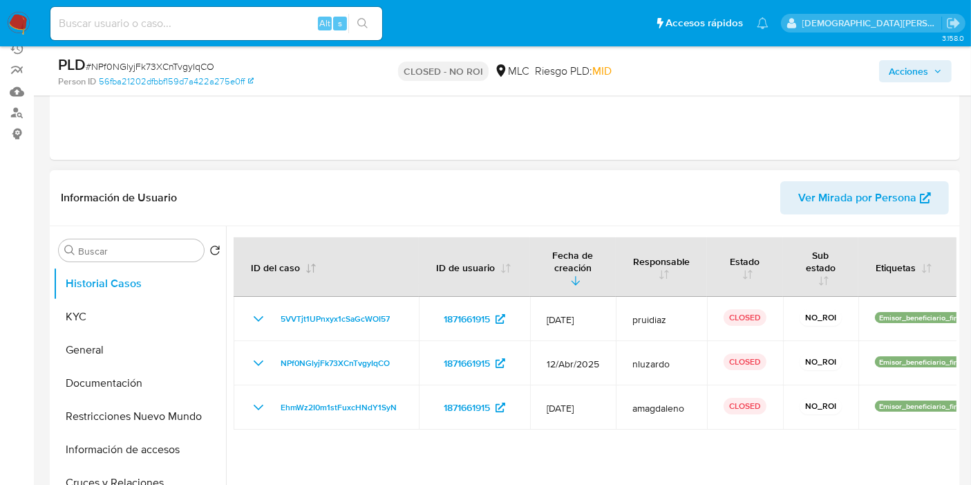
scroll to position [153, 0]
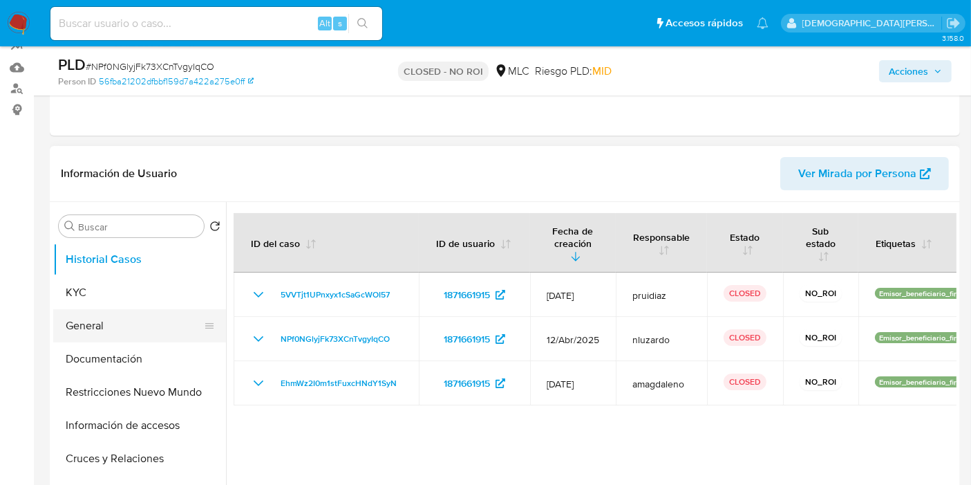
click at [120, 321] on button "General" at bounding box center [134, 325] width 162 height 33
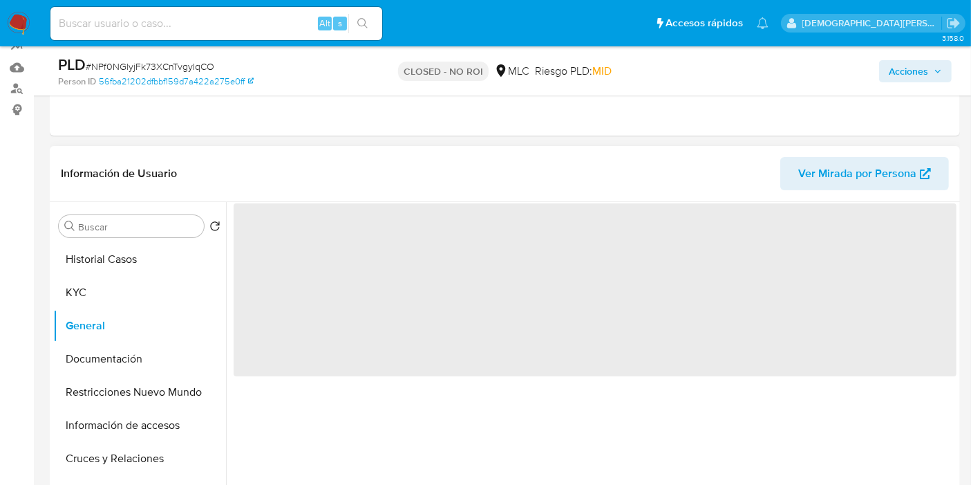
click at [286, 226] on span "‌" at bounding box center [595, 289] width 723 height 173
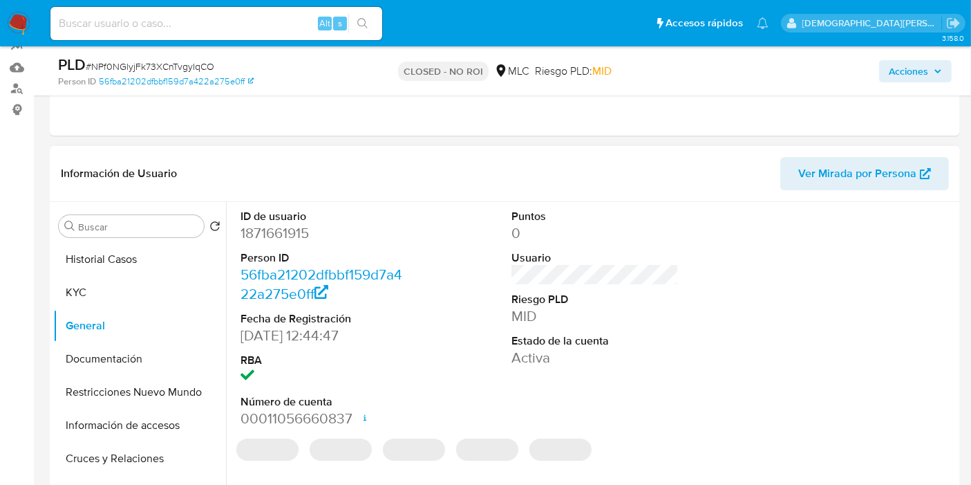
click at [274, 235] on dd "1871661915" at bounding box center [324, 232] width 167 height 19
copy dd "1871661915"
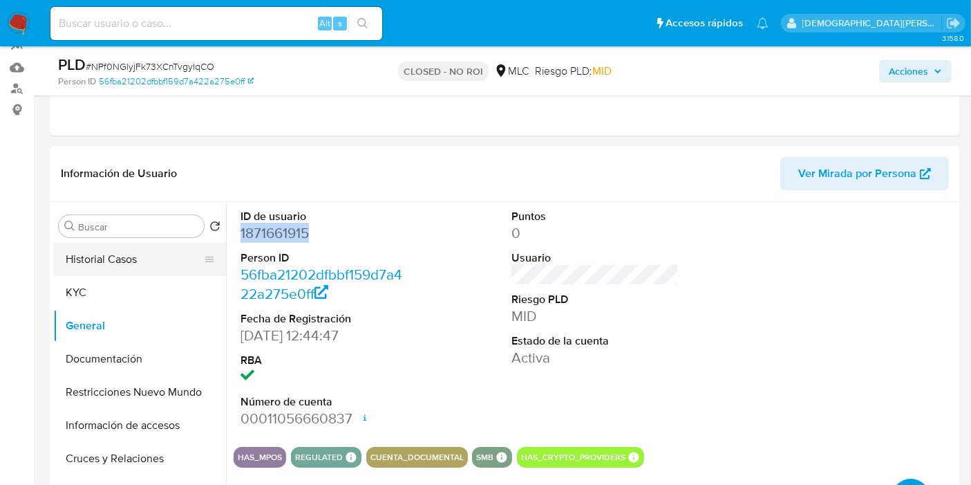
drag, startPoint x: 148, startPoint y: 248, endPoint x: 156, endPoint y: 243, distance: 9.0
click at [148, 248] on button "Historial Casos" at bounding box center [134, 259] width 162 height 33
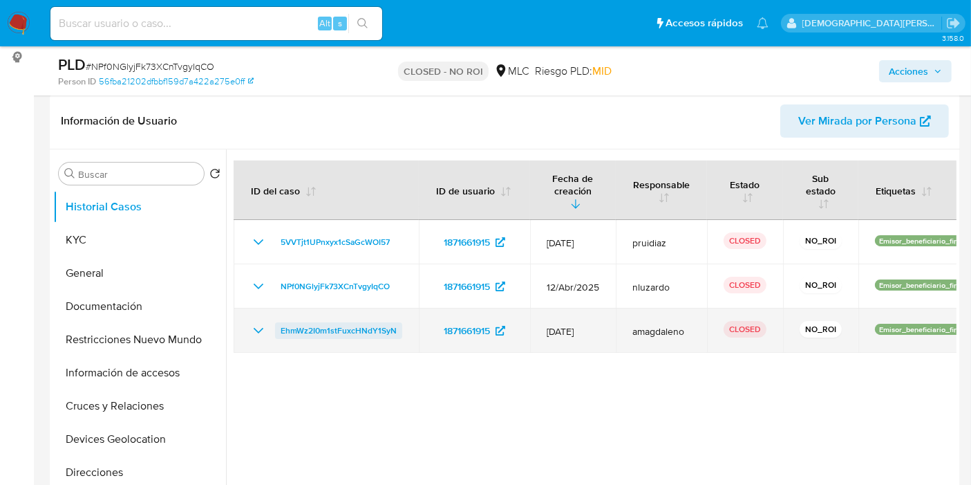
scroll to position [230, 0]
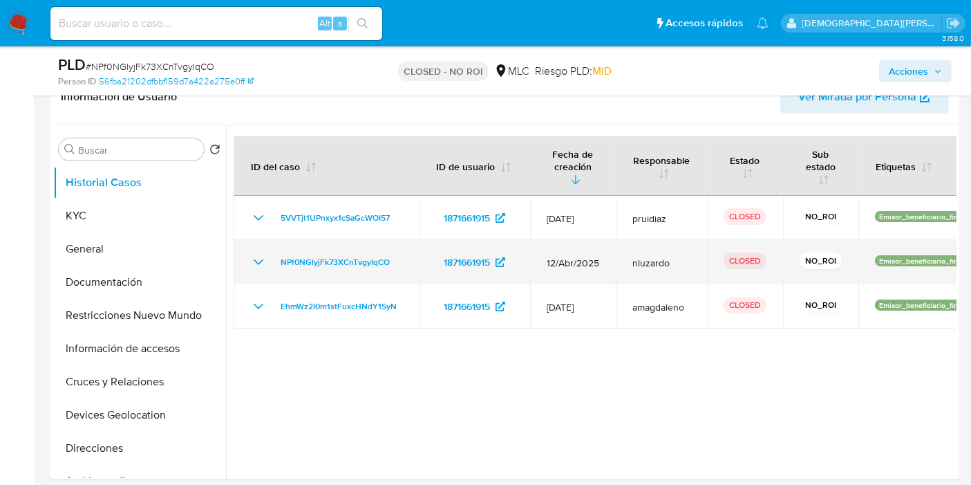
click at [261, 263] on icon "Mostrar/Ocultar" at bounding box center [258, 262] width 17 height 17
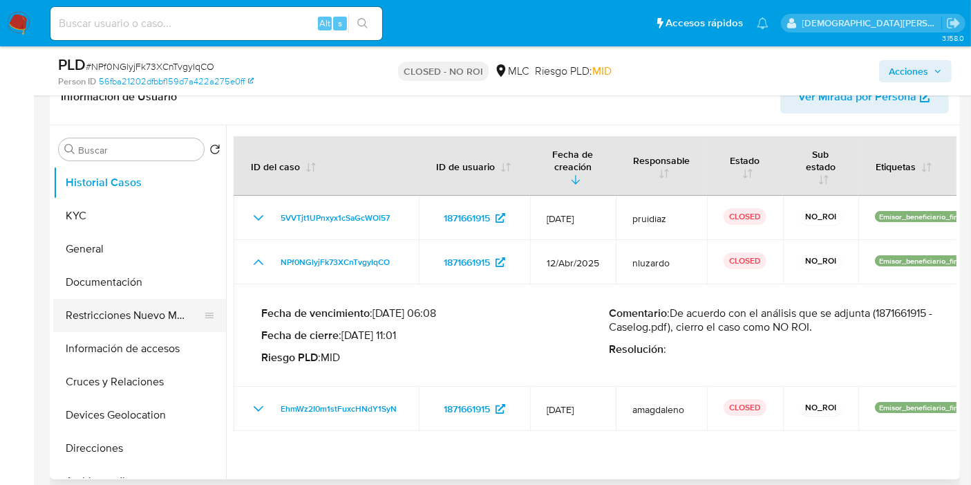
scroll to position [77, 0]
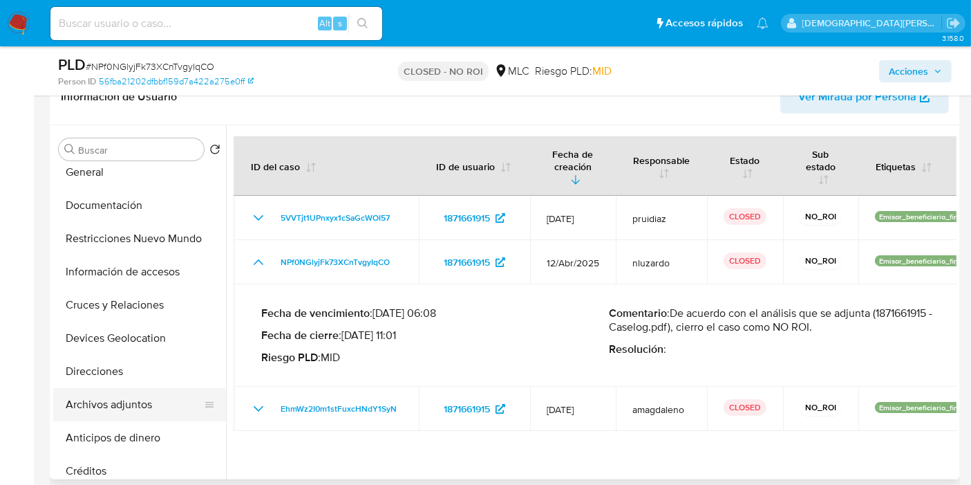
click at [138, 407] on button "Archivos adjuntos" at bounding box center [134, 404] width 162 height 33
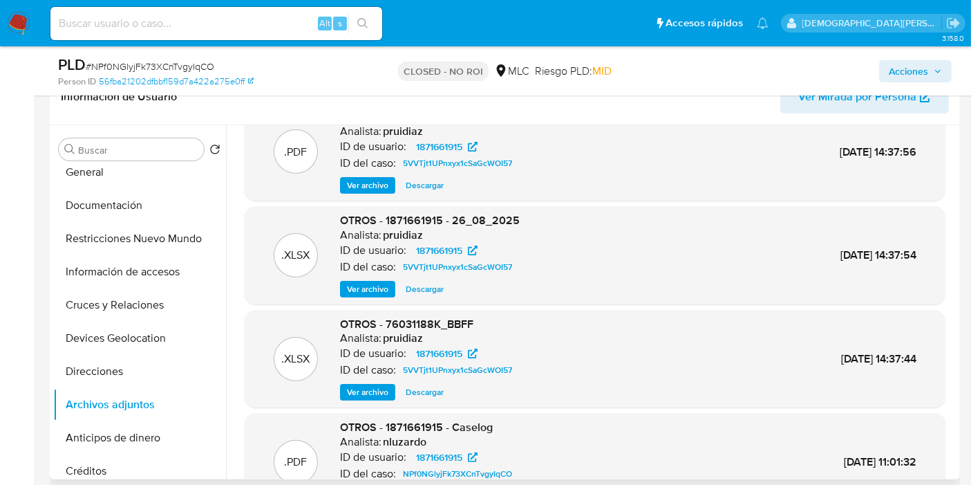
scroll to position [116, 0]
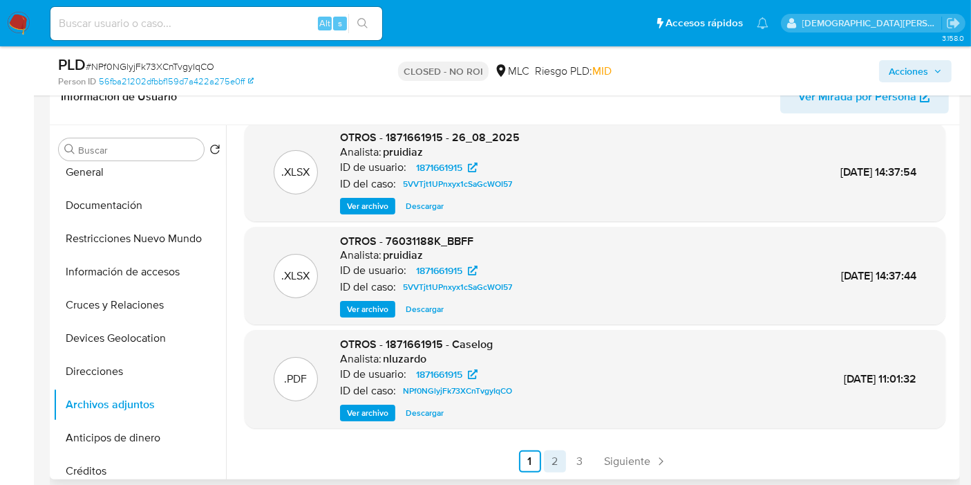
click at [557, 463] on link "2" at bounding box center [555, 461] width 22 height 22
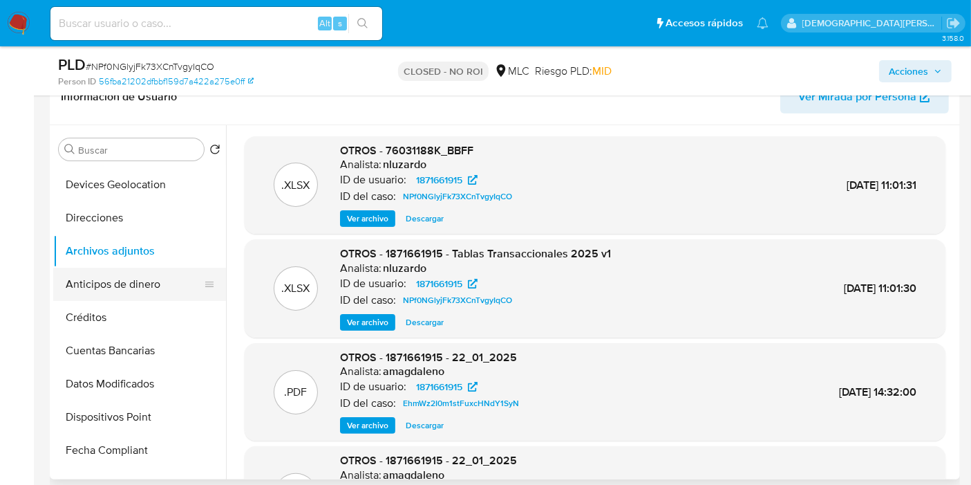
scroll to position [0, 0]
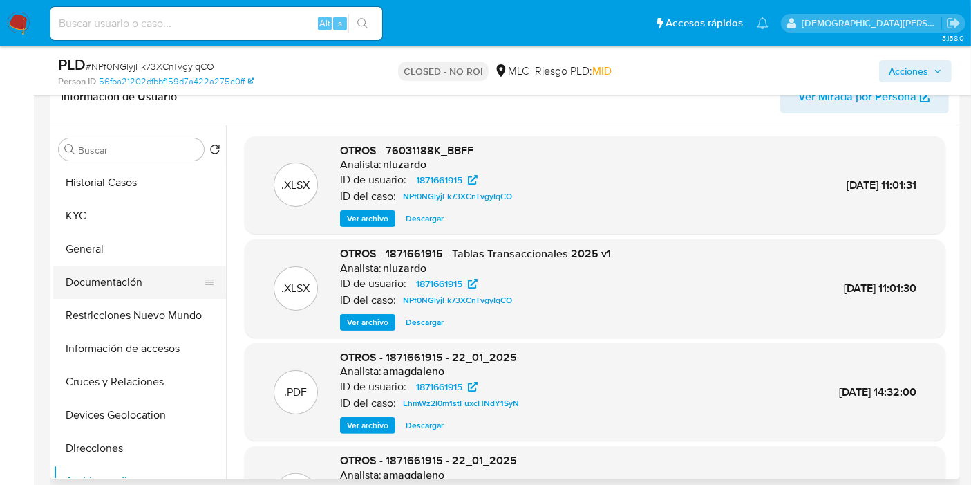
click at [119, 277] on button "Documentación" at bounding box center [134, 281] width 162 height 33
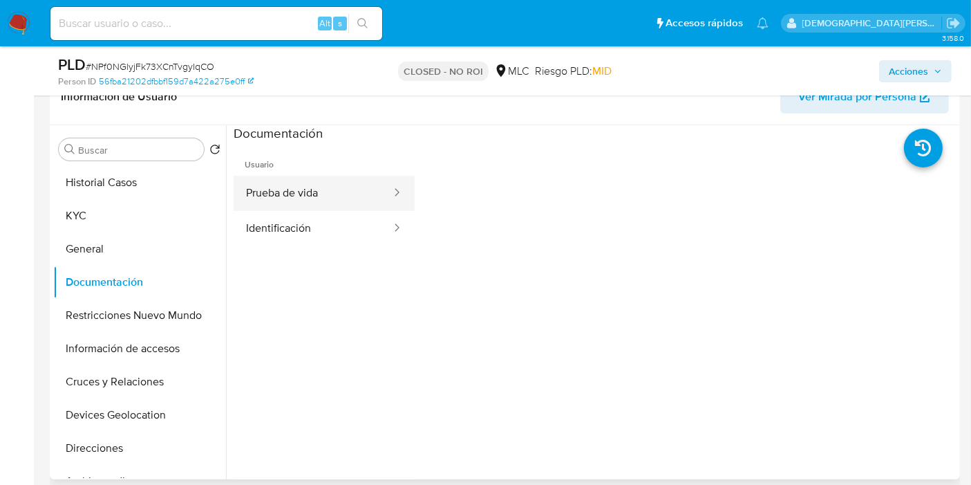
click at [309, 192] on button "Prueba de vida" at bounding box center [313, 193] width 159 height 35
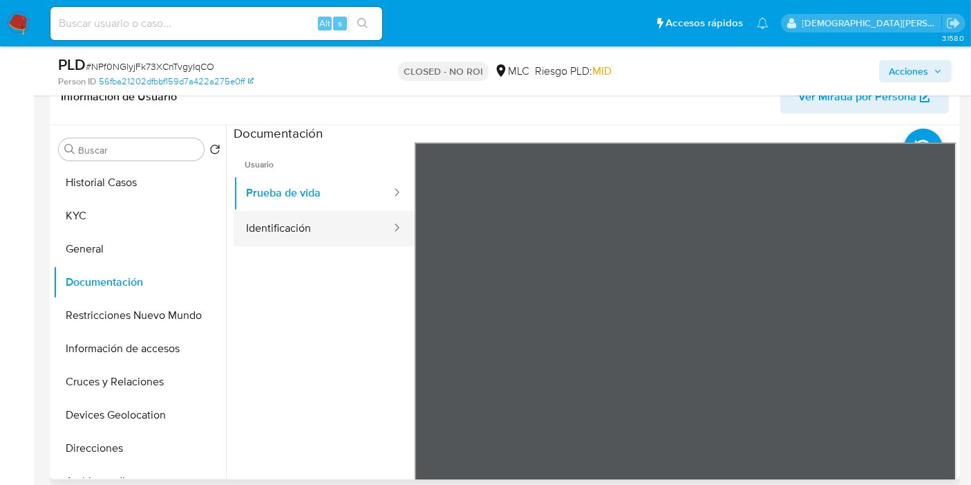
click at [312, 228] on button "Identificación" at bounding box center [313, 228] width 159 height 35
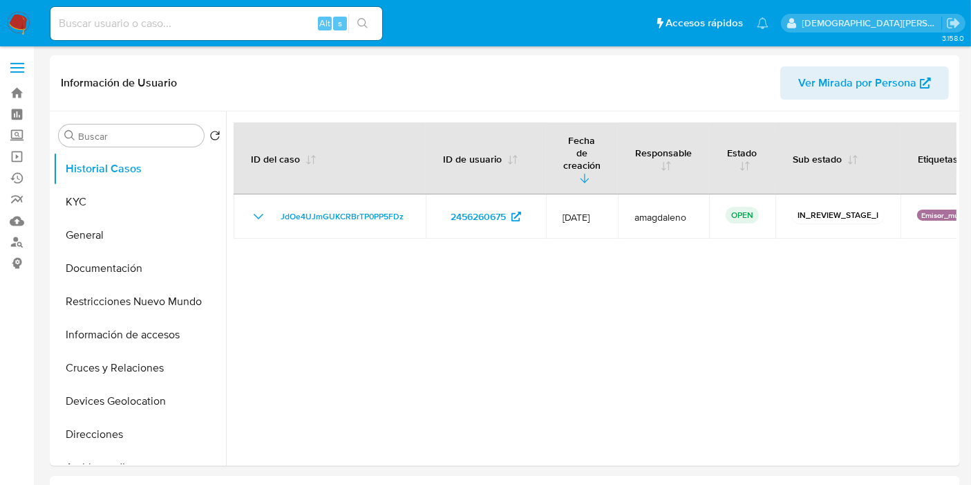
select select "10"
